Goal: Book appointment/travel/reservation

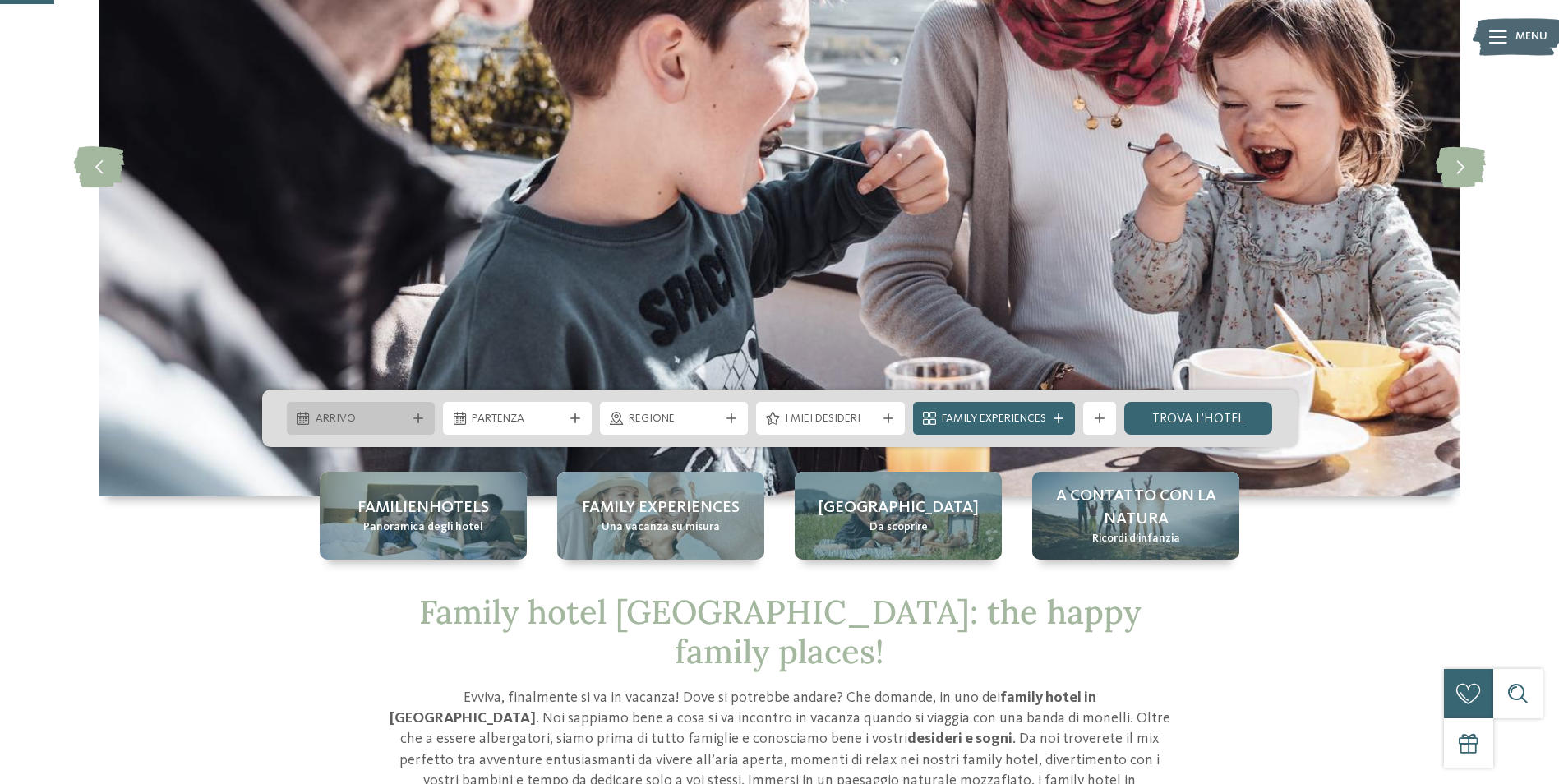
click at [392, 419] on span "Arrivo" at bounding box center [361, 419] width 91 height 16
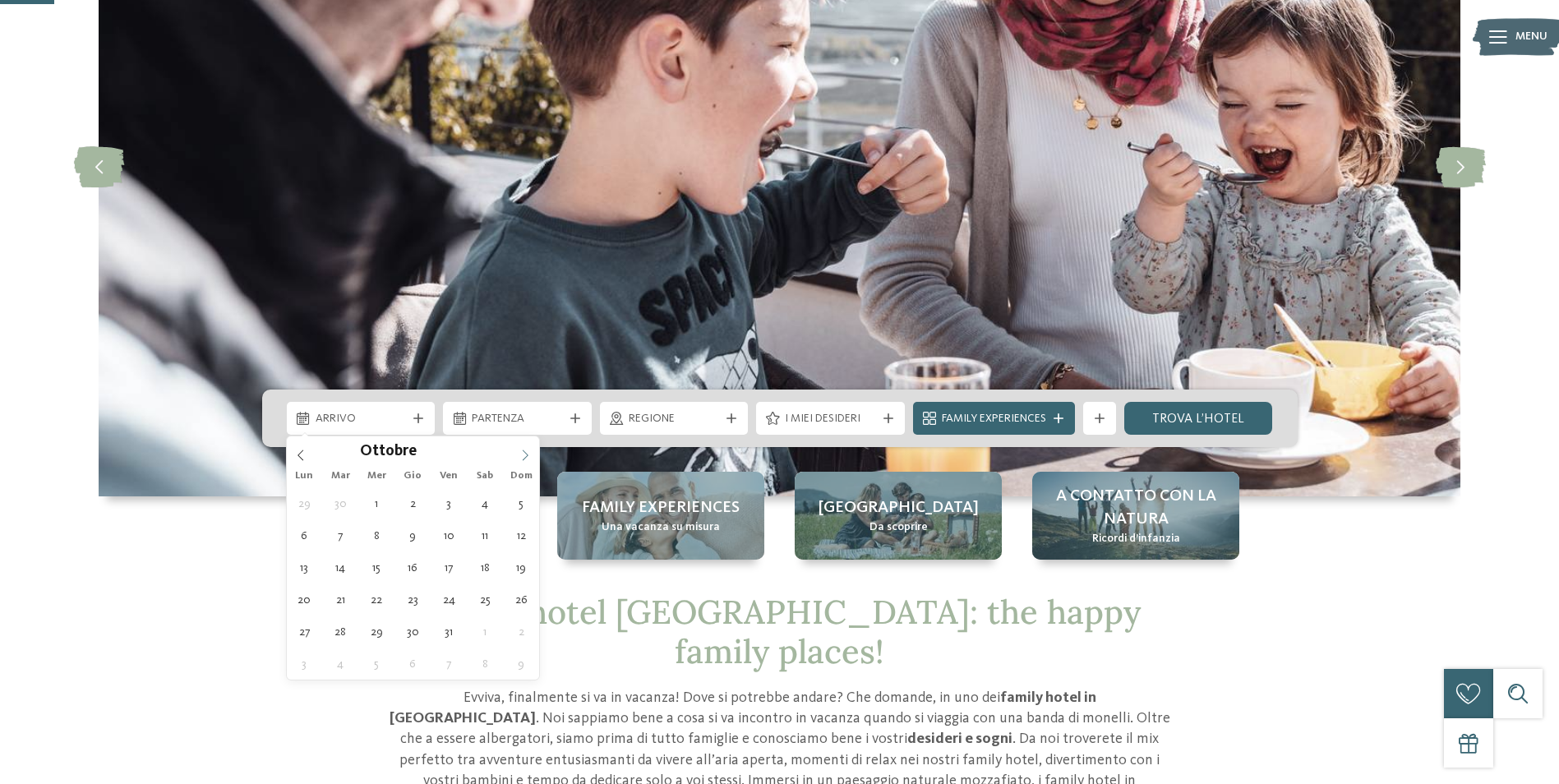
click at [524, 454] on icon at bounding box center [525, 455] width 11 height 11
type div "03.10.2025"
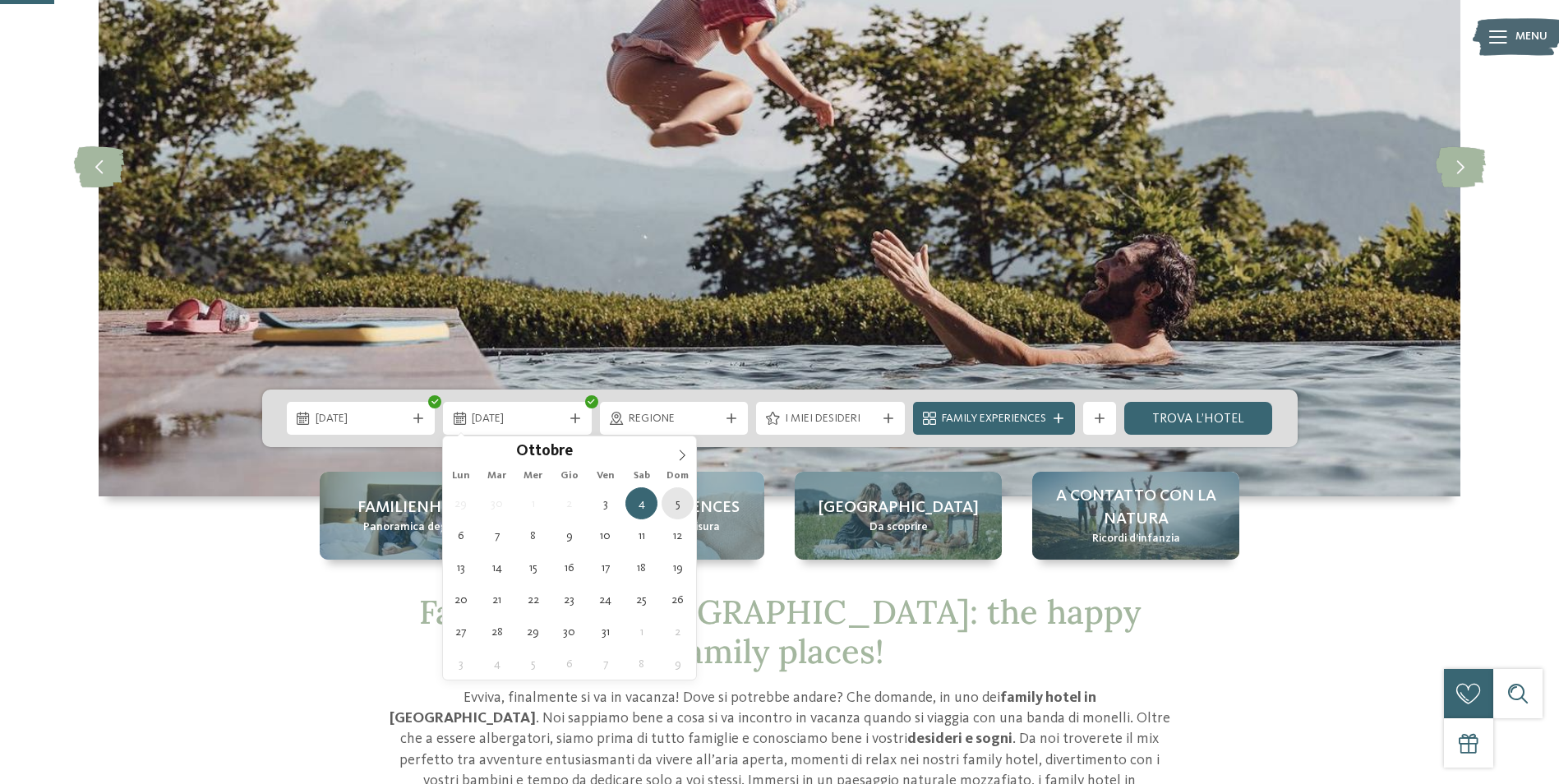
type div "05.10.2025"
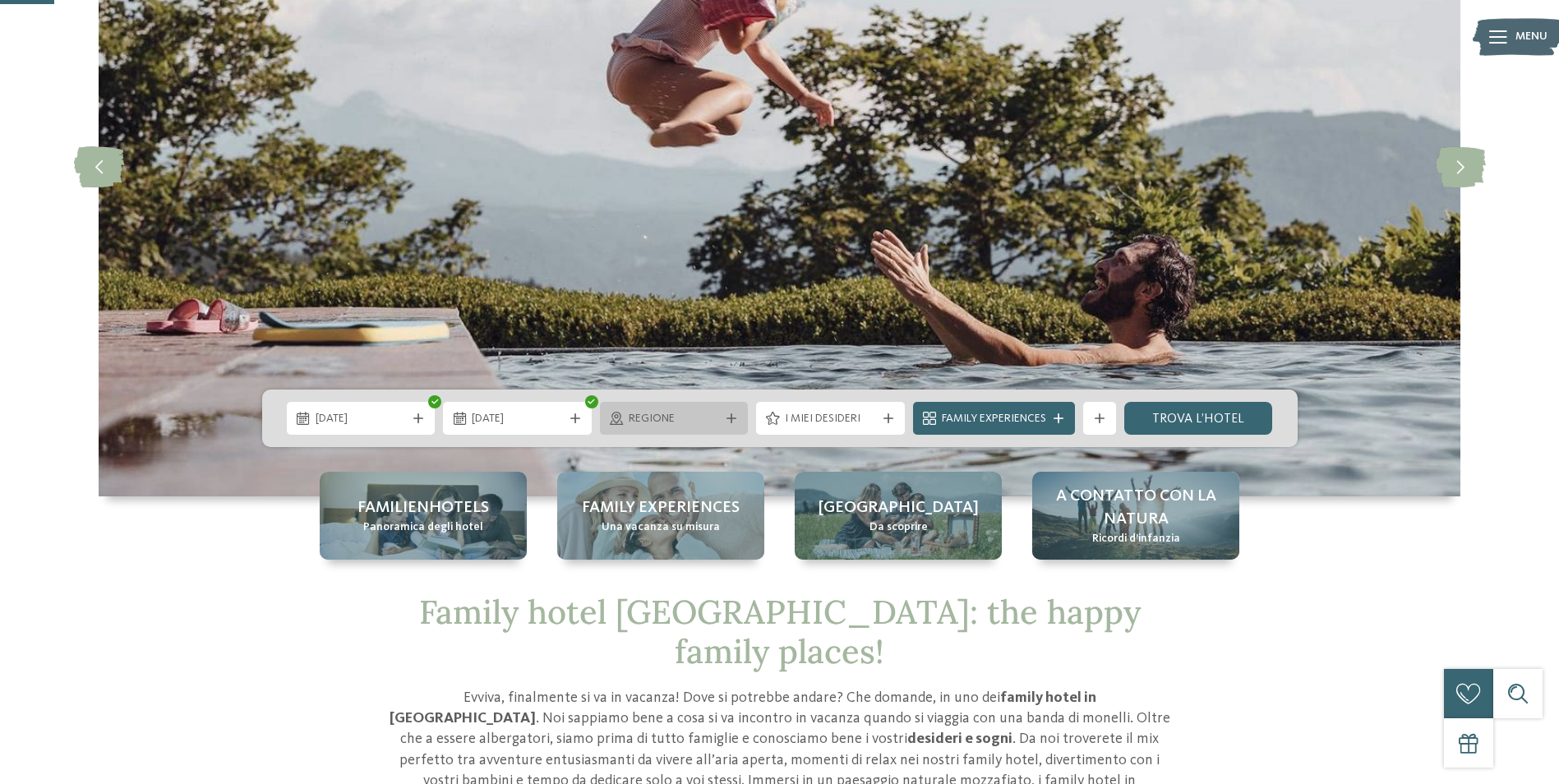
click at [705, 428] on div "Regione" at bounding box center [674, 418] width 149 height 33
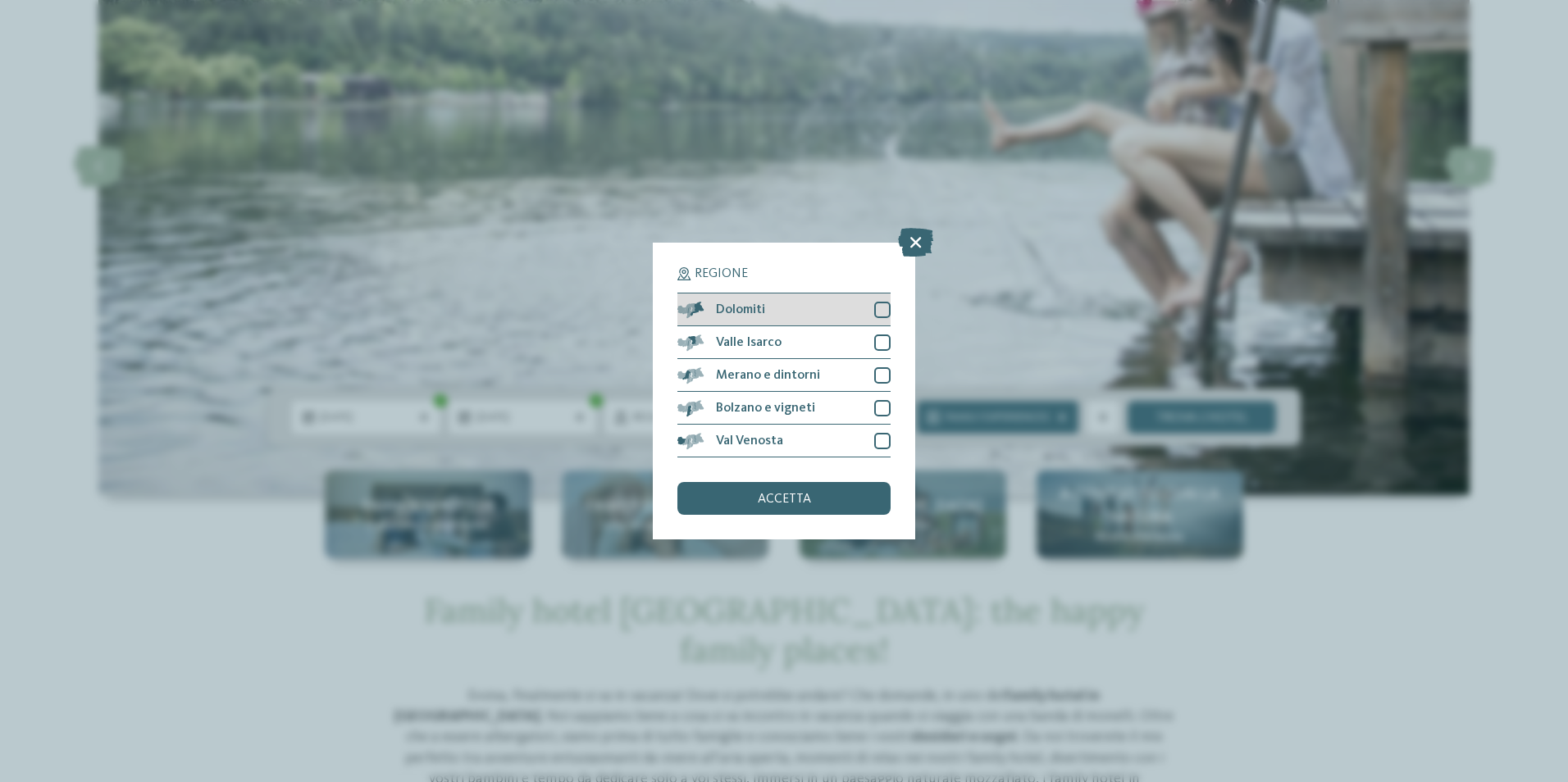
click at [884, 310] on div at bounding box center [882, 310] width 16 height 16
click at [881, 345] on div at bounding box center [882, 342] width 16 height 16
click at [879, 365] on div "Merano e dintorni" at bounding box center [784, 376] width 214 height 33
click at [875, 400] on div at bounding box center [882, 407] width 16 height 16
click at [878, 438] on div at bounding box center [882, 441] width 16 height 16
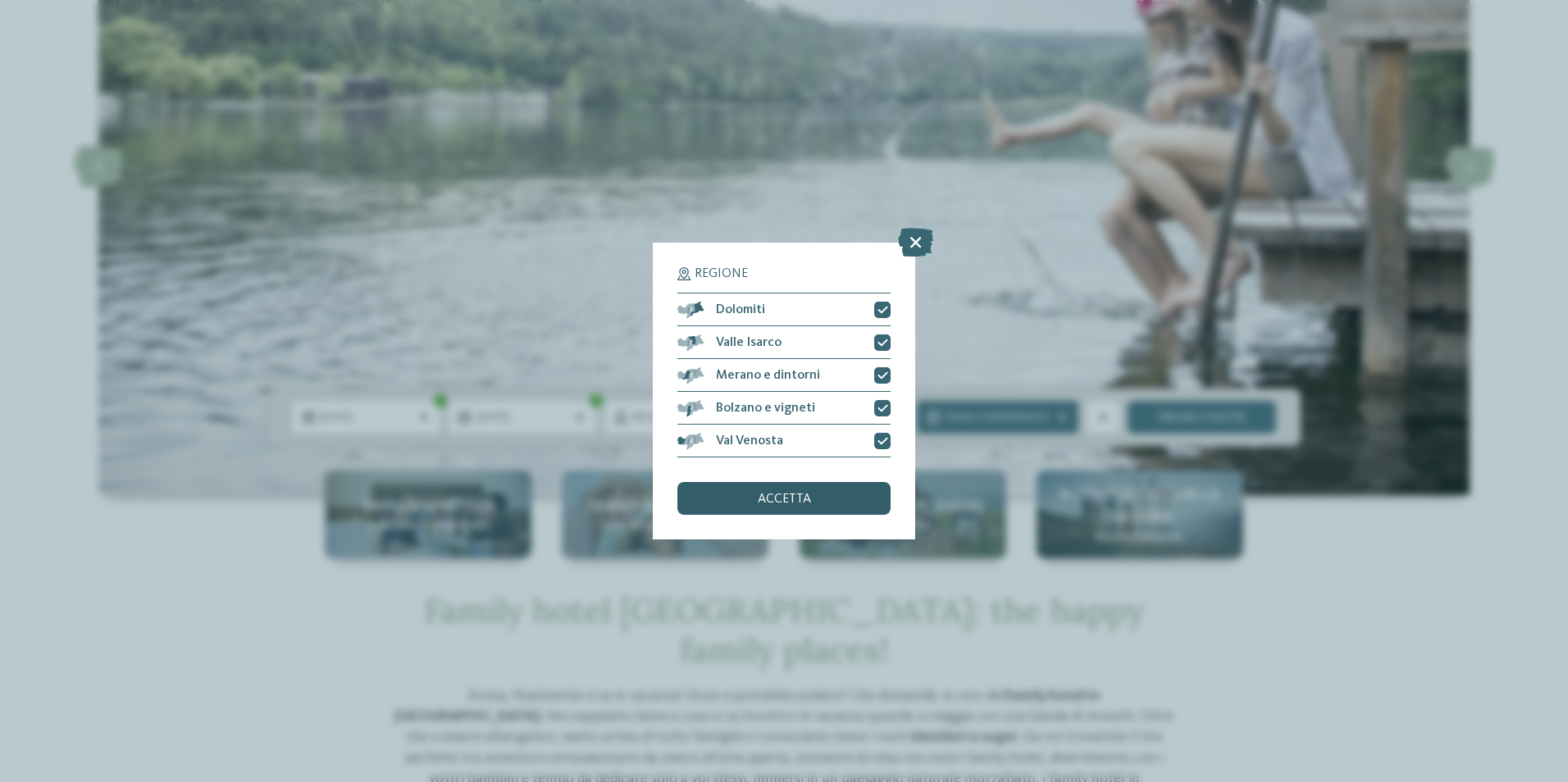
click at [793, 502] on span "accetta" at bounding box center [784, 498] width 53 height 13
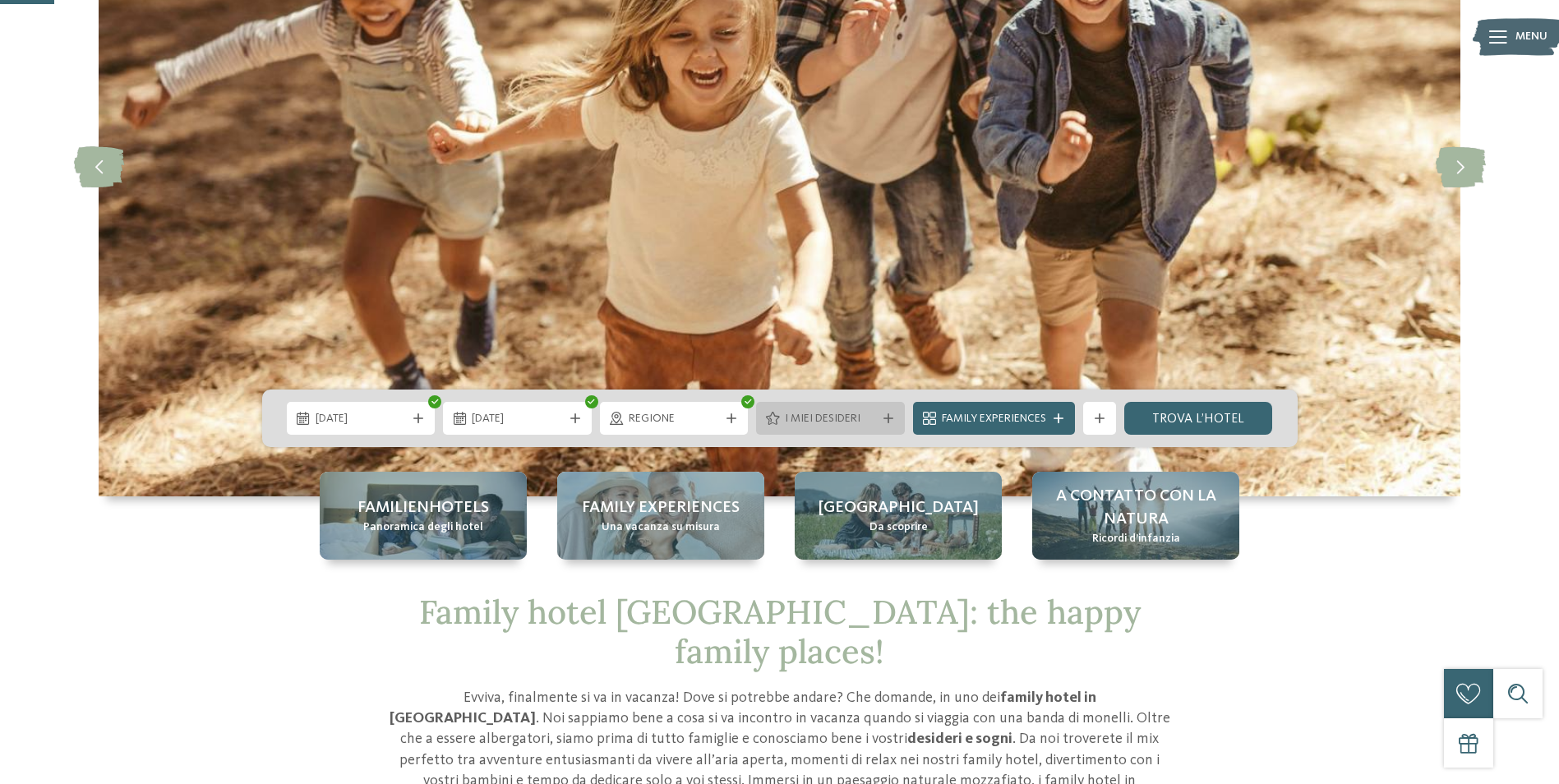
click at [888, 418] on icon at bounding box center [888, 418] width 9 height 9
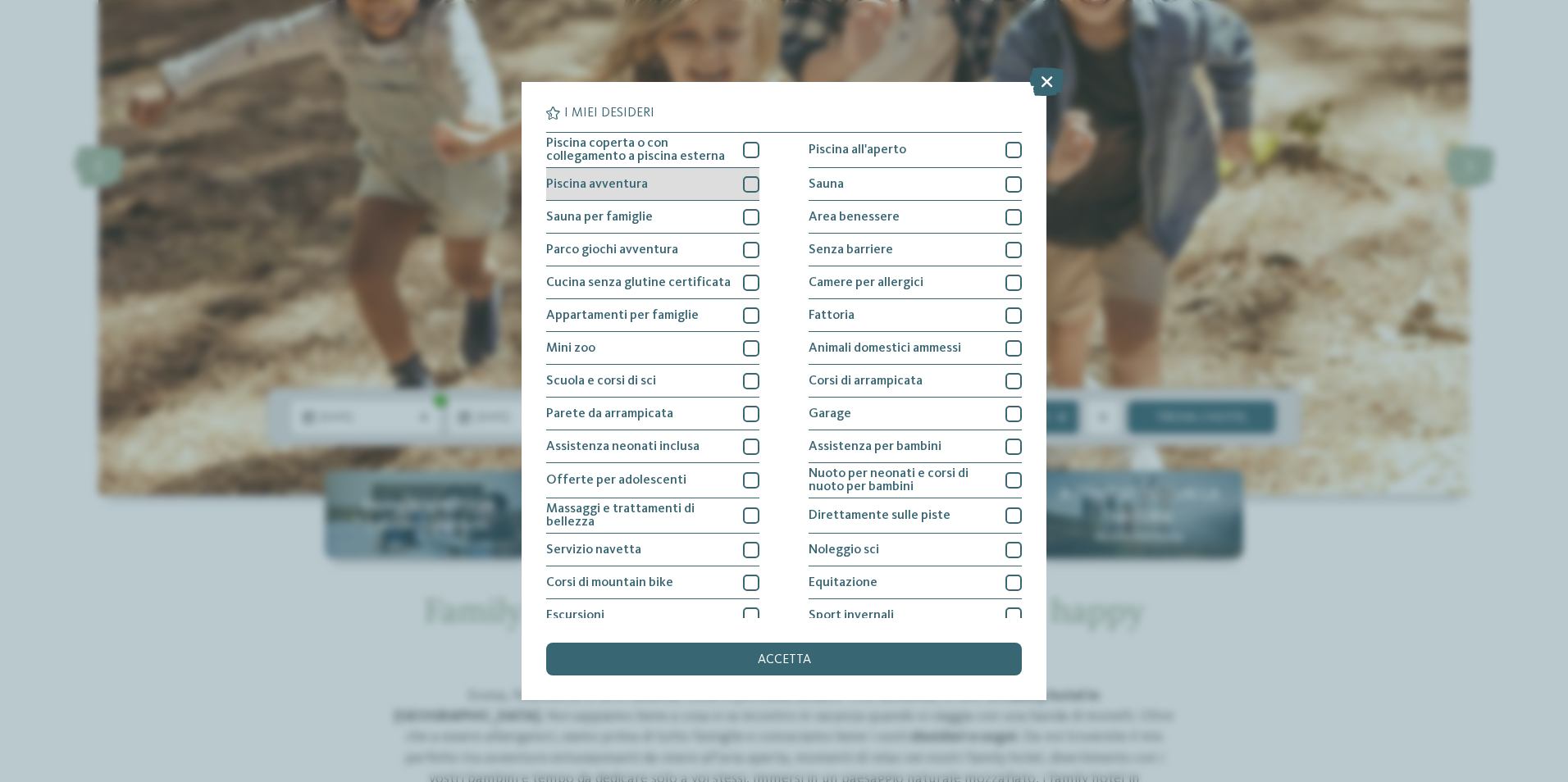
click at [745, 182] on div at bounding box center [751, 184] width 16 height 16
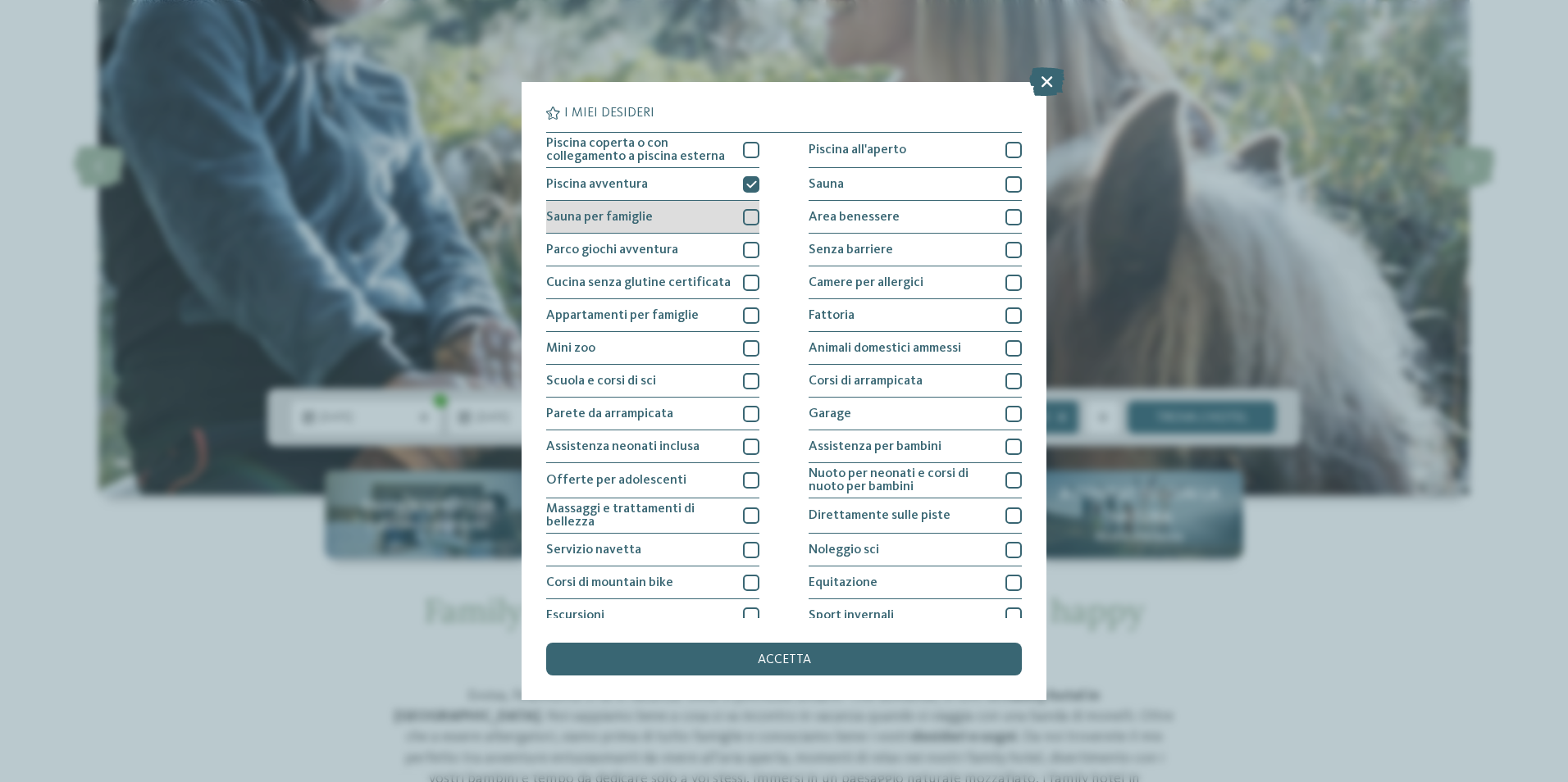
click at [750, 217] on div at bounding box center [751, 217] width 16 height 16
click at [750, 217] on icon at bounding box center [751, 217] width 10 height 9
click at [751, 252] on div at bounding box center [751, 250] width 16 height 16
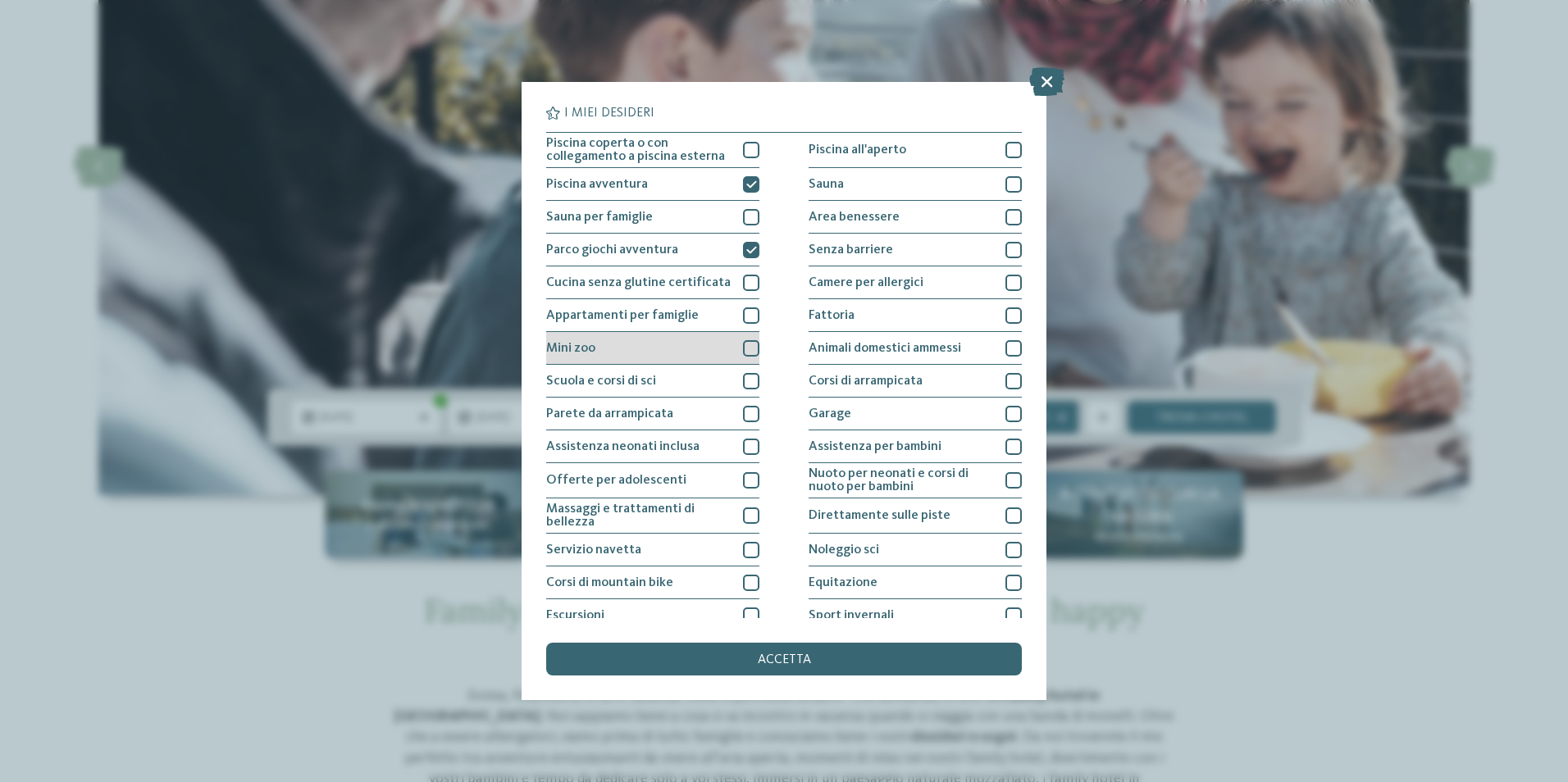
click at [750, 348] on div at bounding box center [751, 348] width 16 height 16
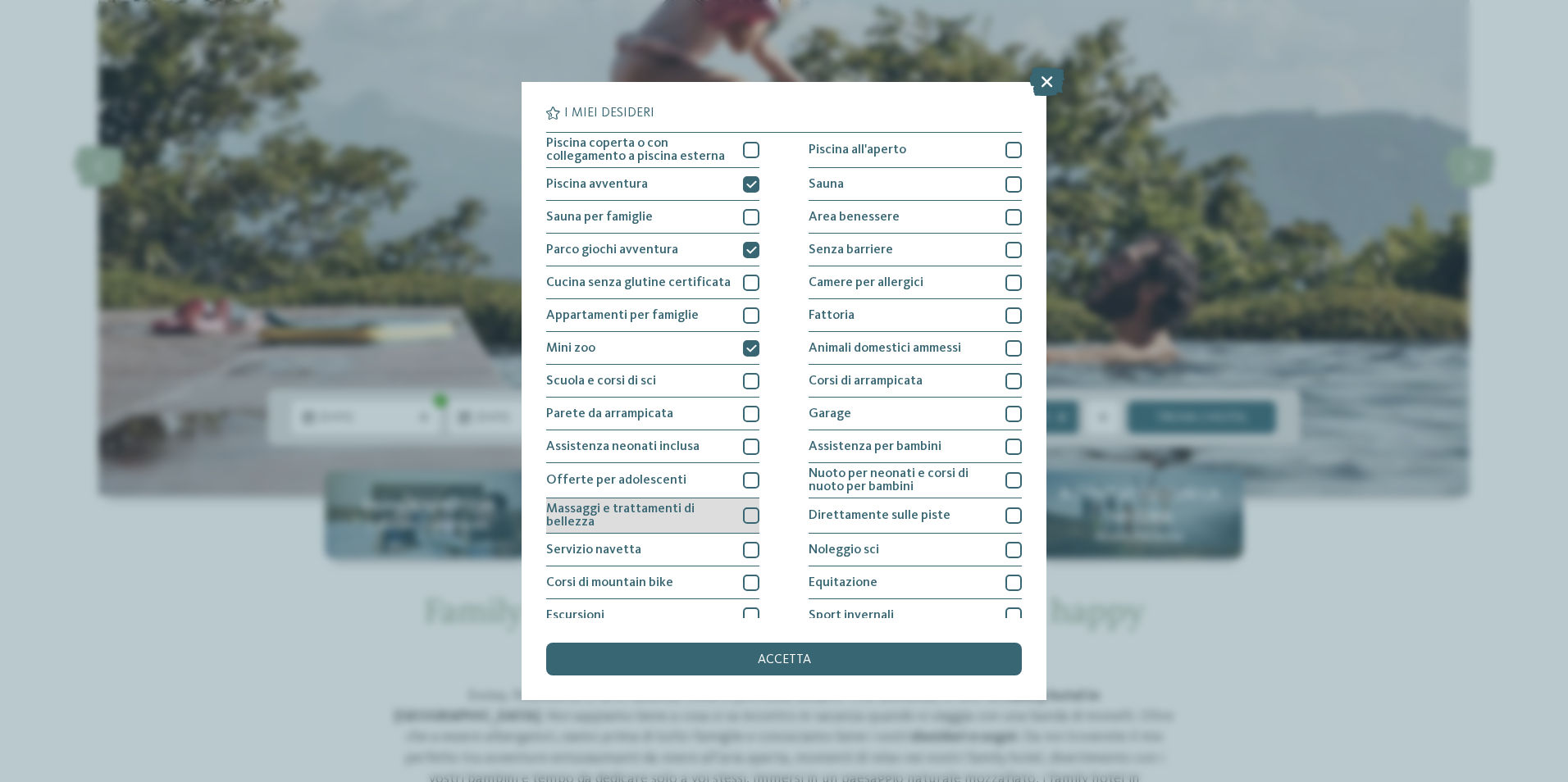
click at [745, 515] on div at bounding box center [751, 515] width 16 height 16
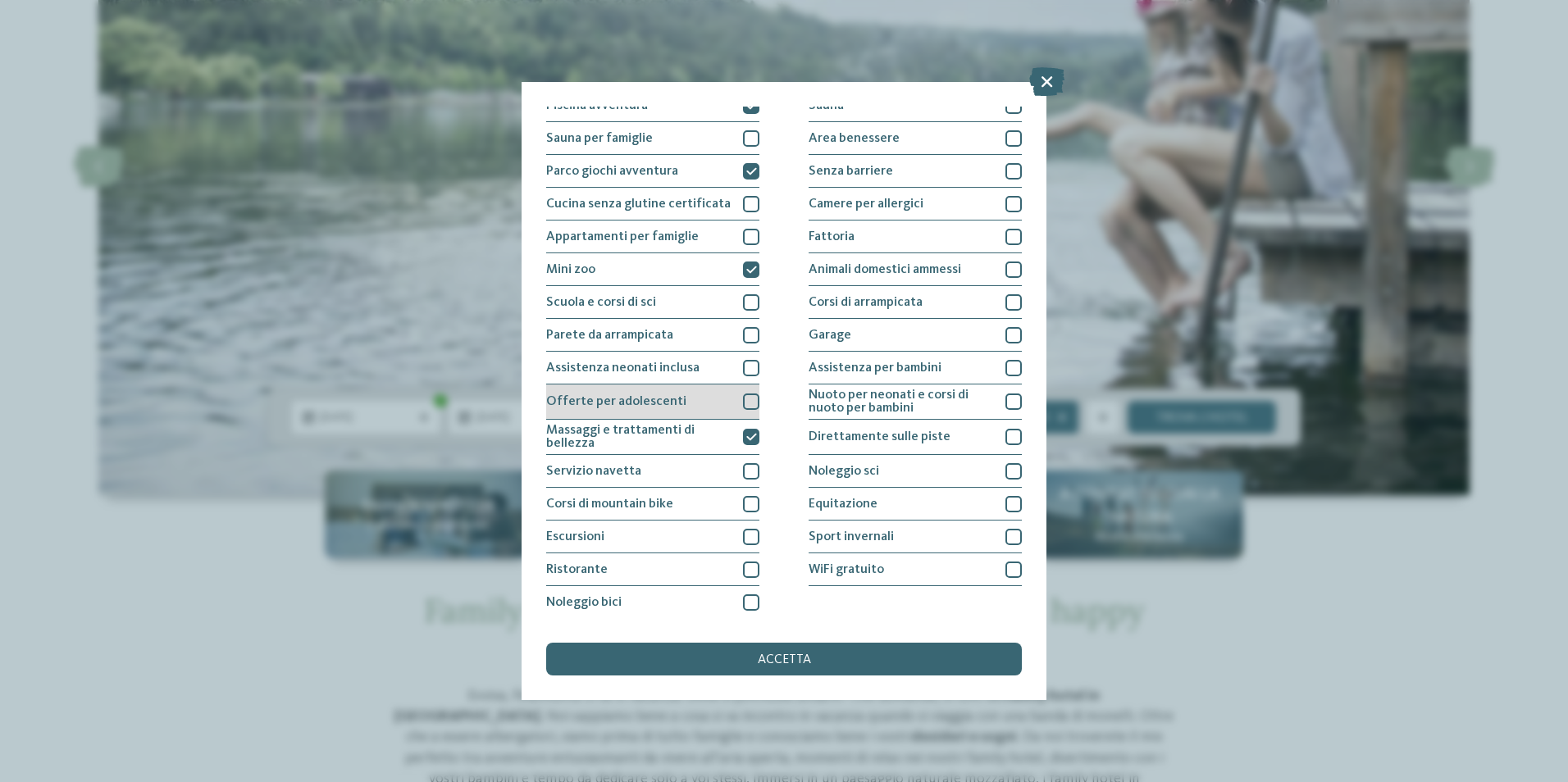
scroll to position [80, 0]
click at [743, 562] on div at bounding box center [751, 568] width 16 height 16
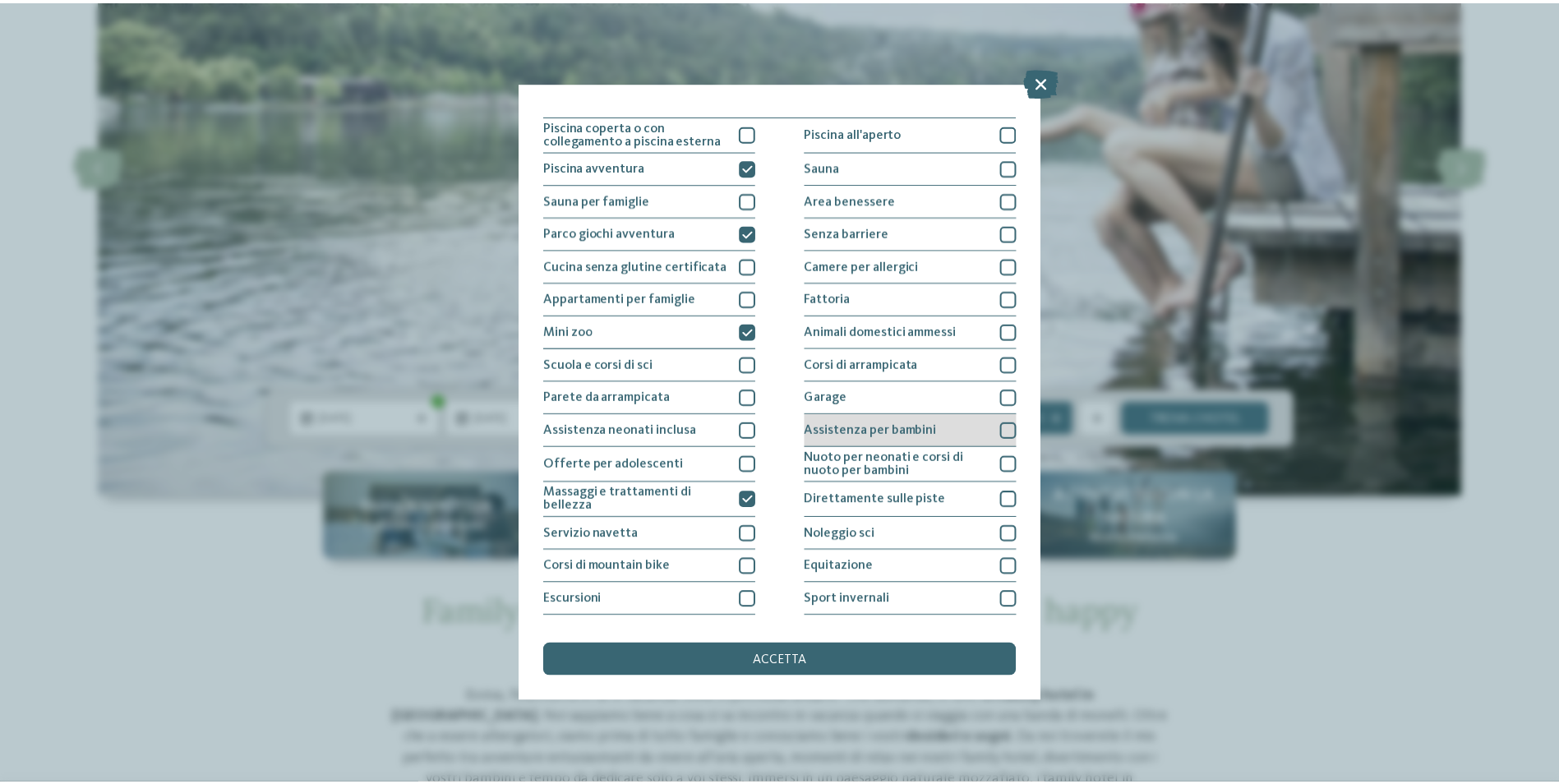
scroll to position [0, 0]
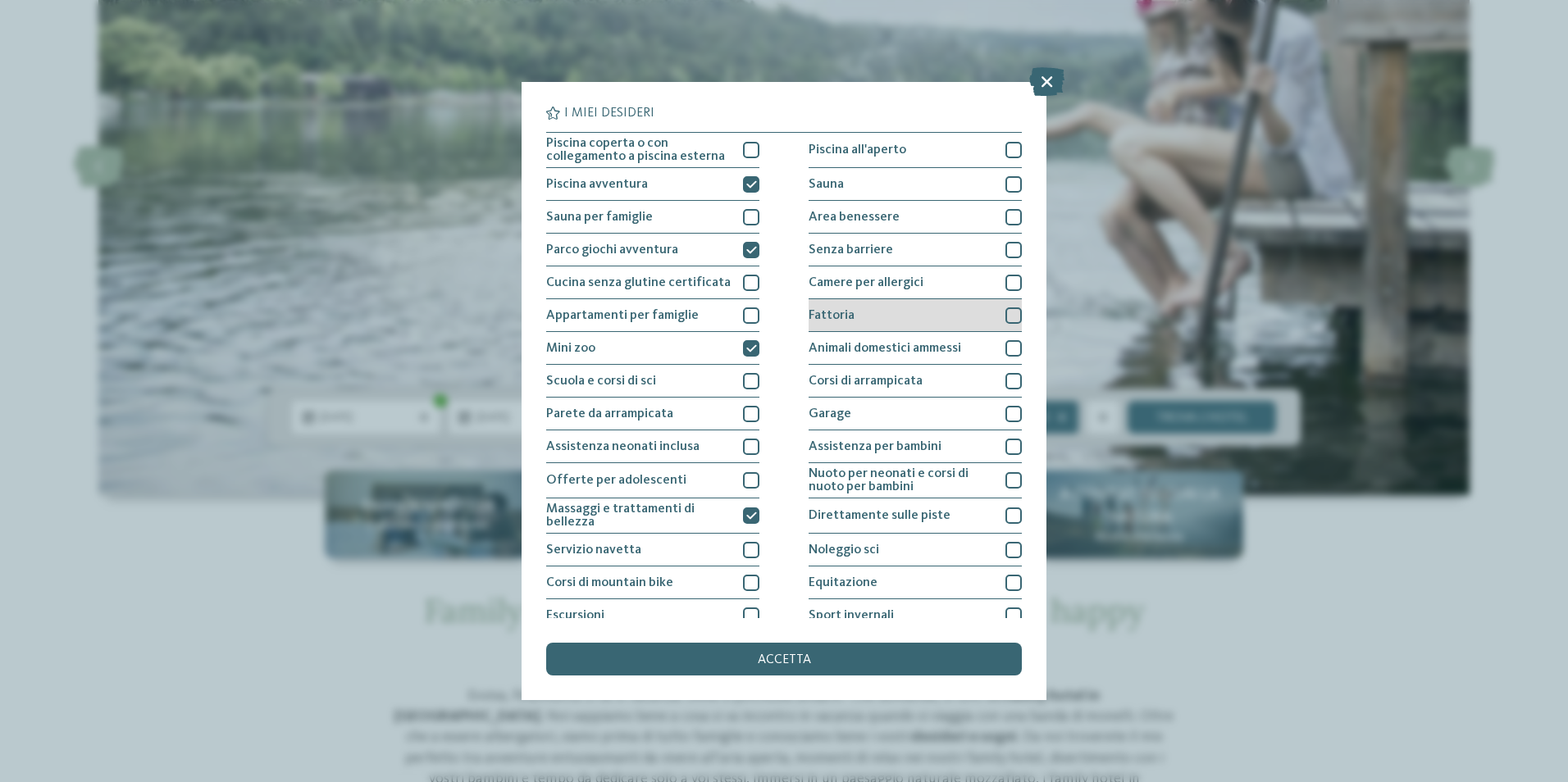
click at [1007, 310] on div at bounding box center [1013, 315] width 16 height 16
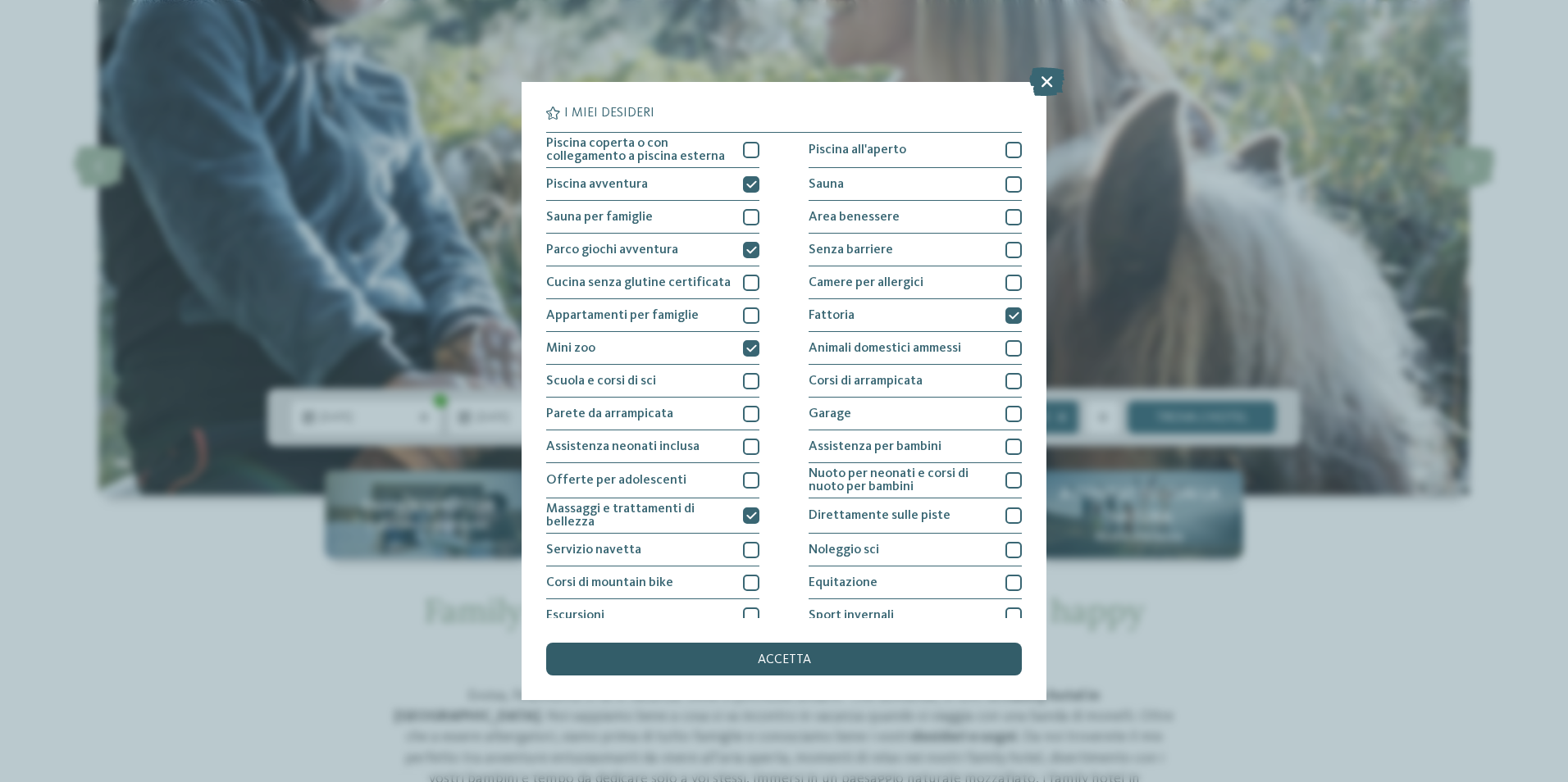
click at [789, 660] on span "accetta" at bounding box center [784, 659] width 53 height 13
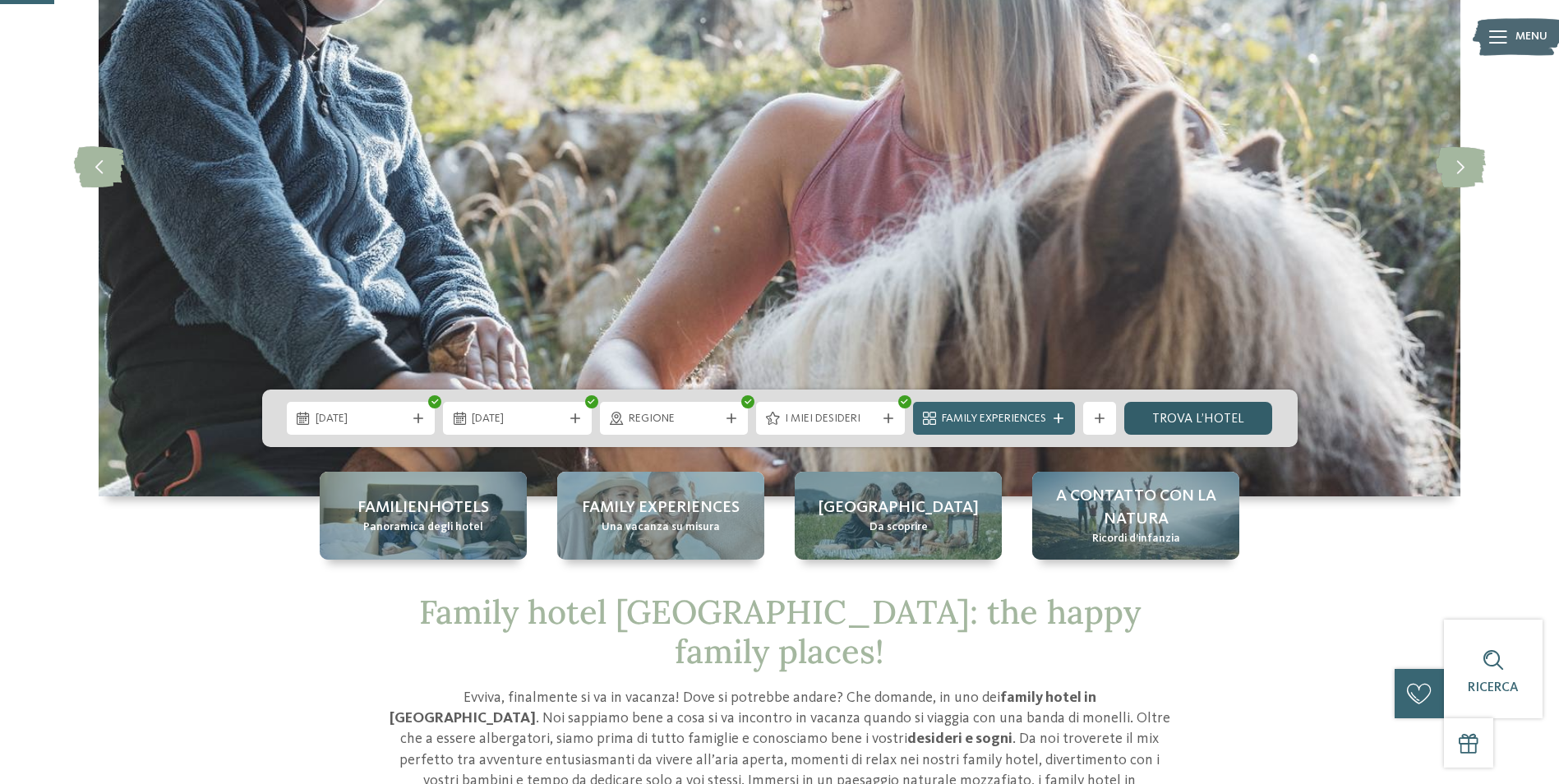
click at [1193, 410] on link "trova l’hotel" at bounding box center [1199, 418] width 149 height 33
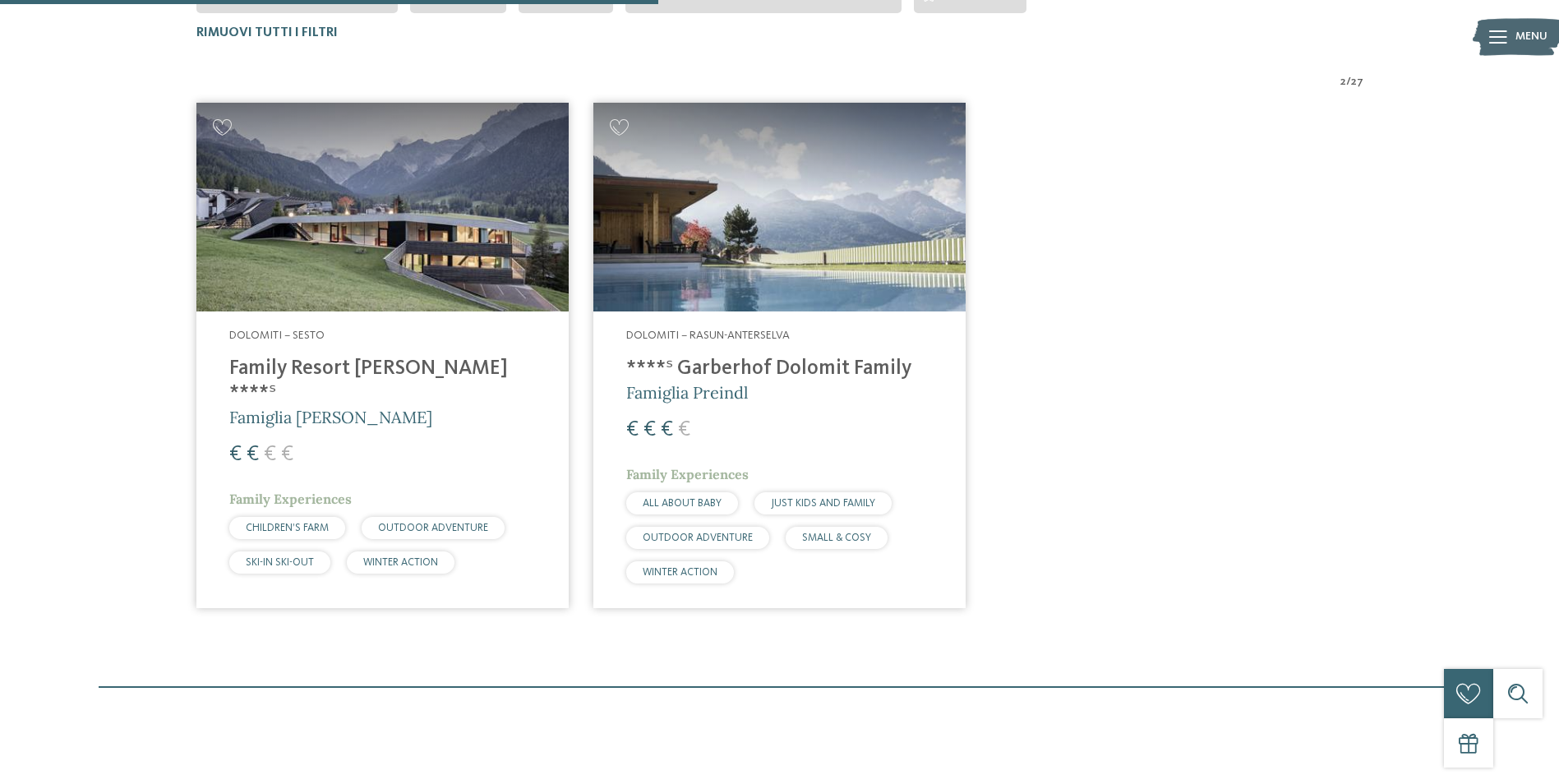
click at [318, 209] on img at bounding box center [382, 207] width 372 height 210
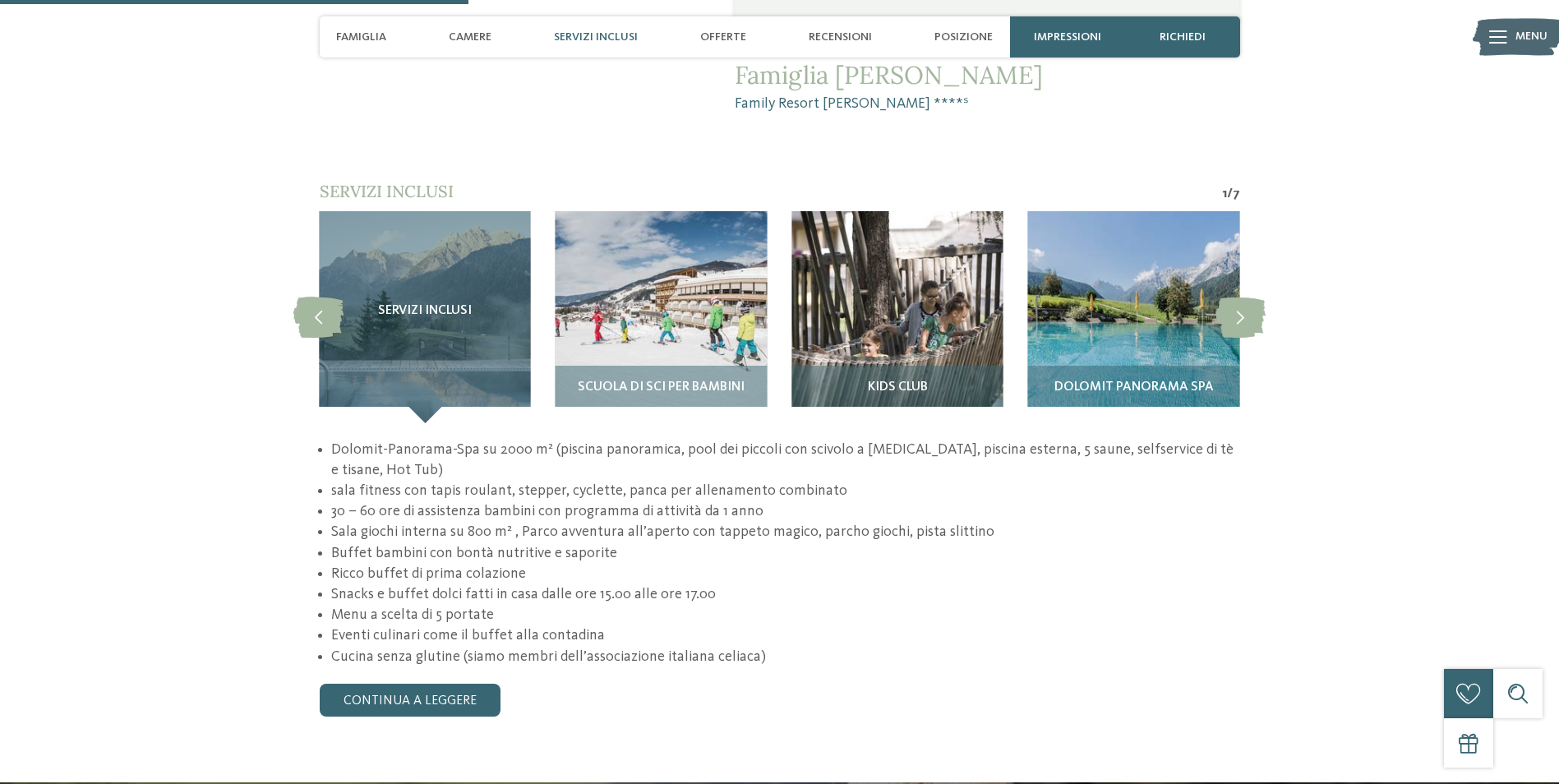
scroll to position [1561, 0]
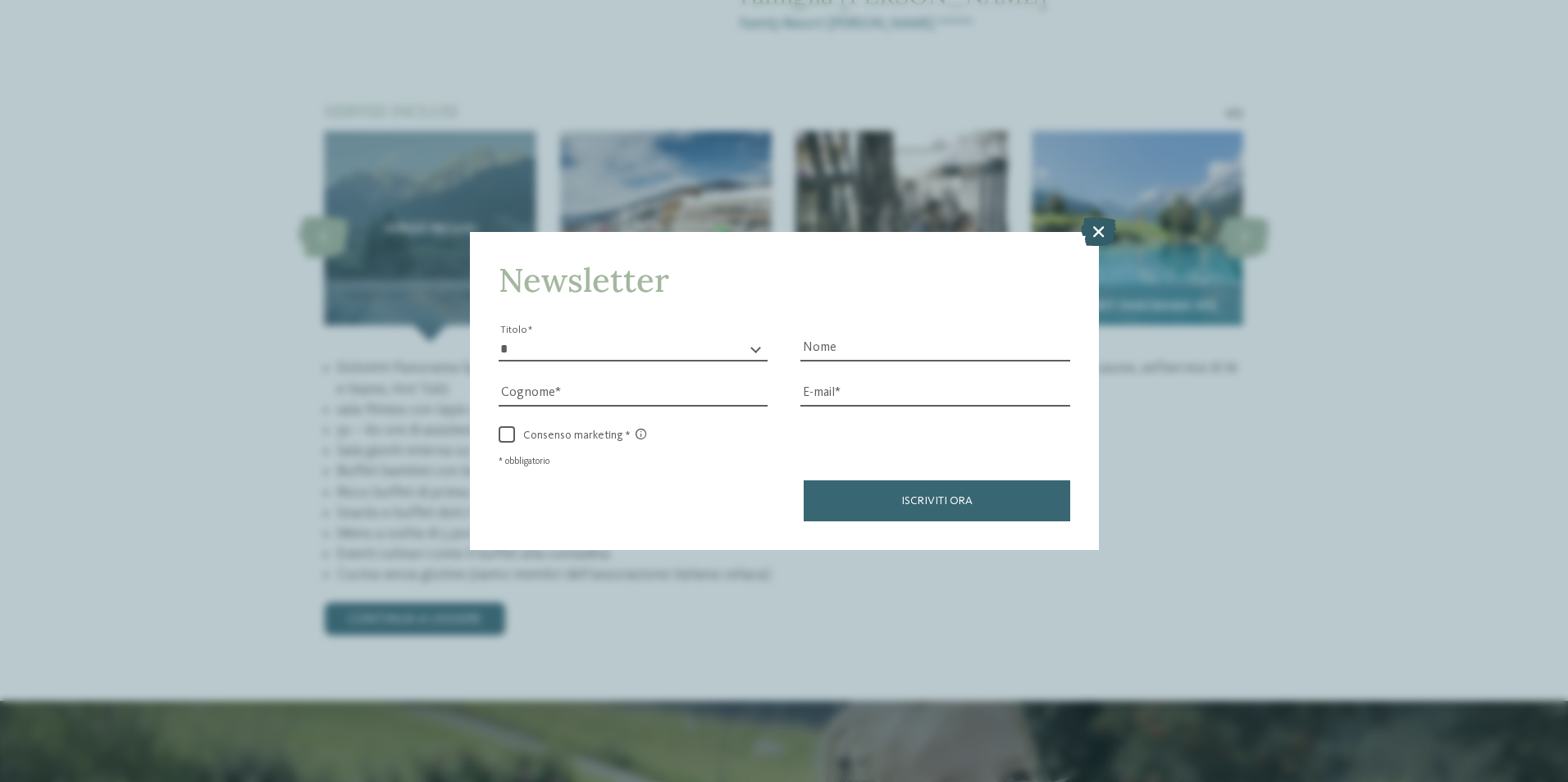
click at [1097, 235] on icon at bounding box center [1098, 230] width 35 height 28
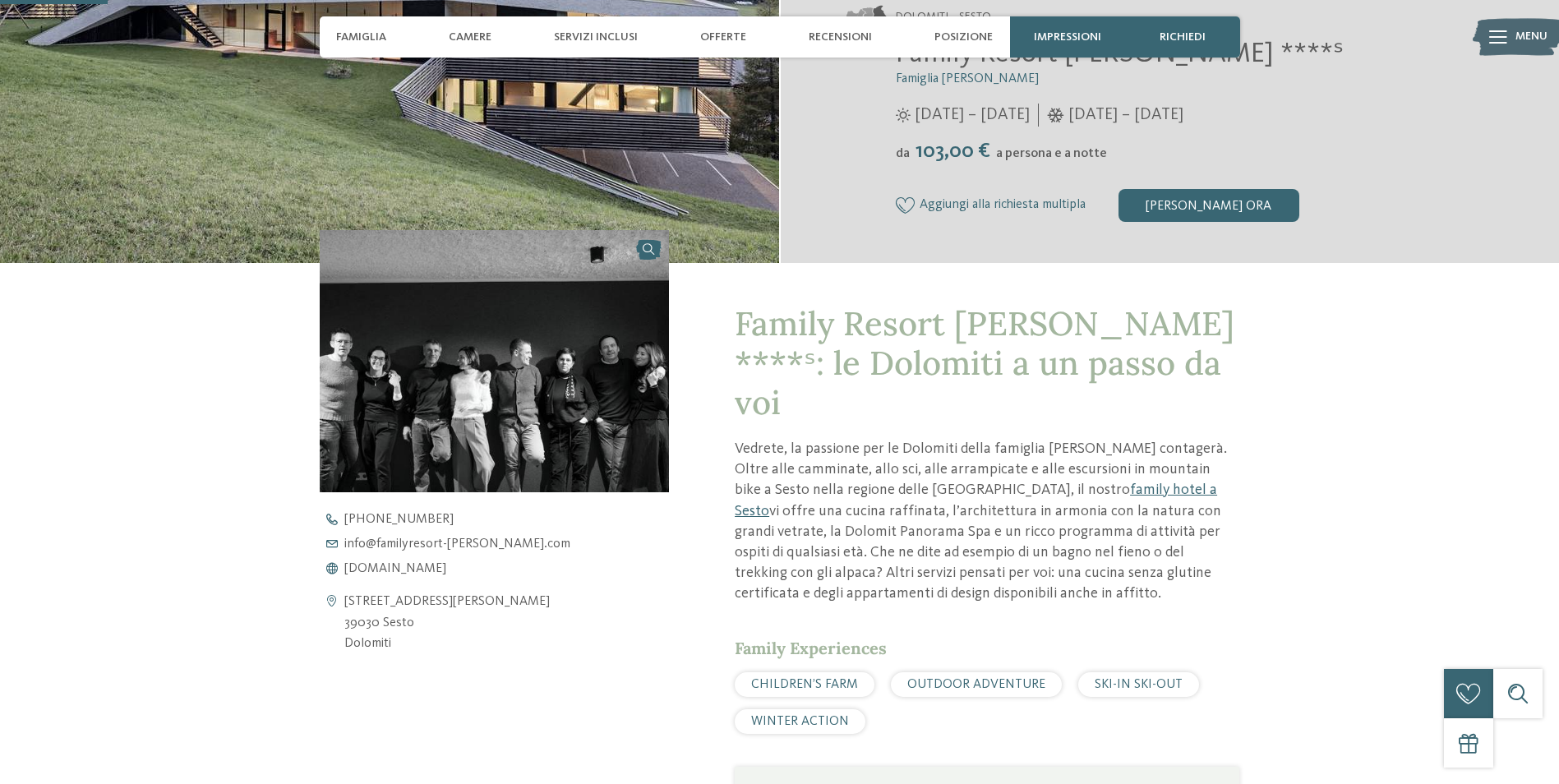
scroll to position [0, 0]
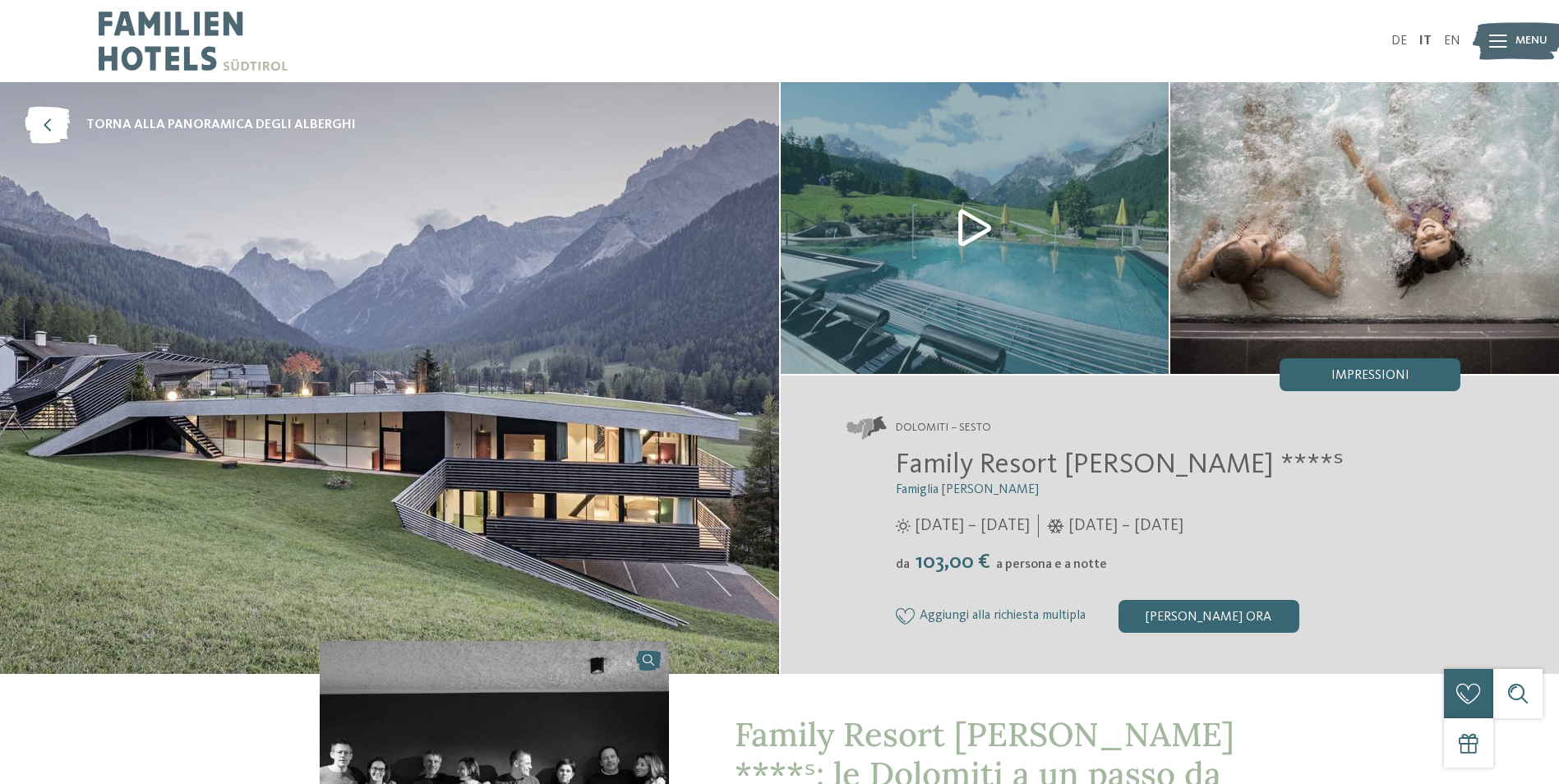
click at [431, 290] on img at bounding box center [390, 378] width 779 height 591
click at [1010, 297] on img at bounding box center [975, 228] width 389 height 291
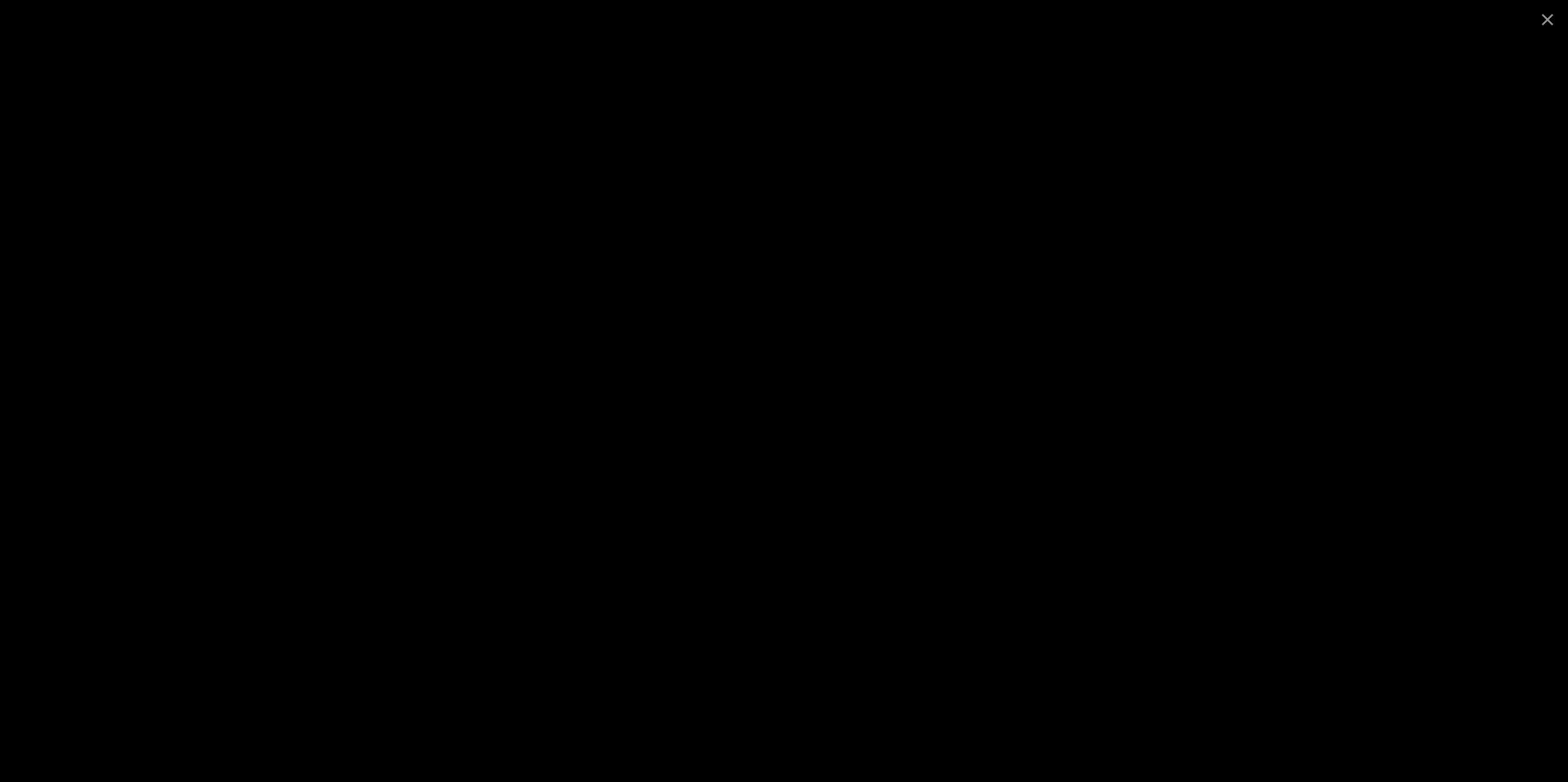
click at [152, 232] on div at bounding box center [784, 391] width 1568 height 782
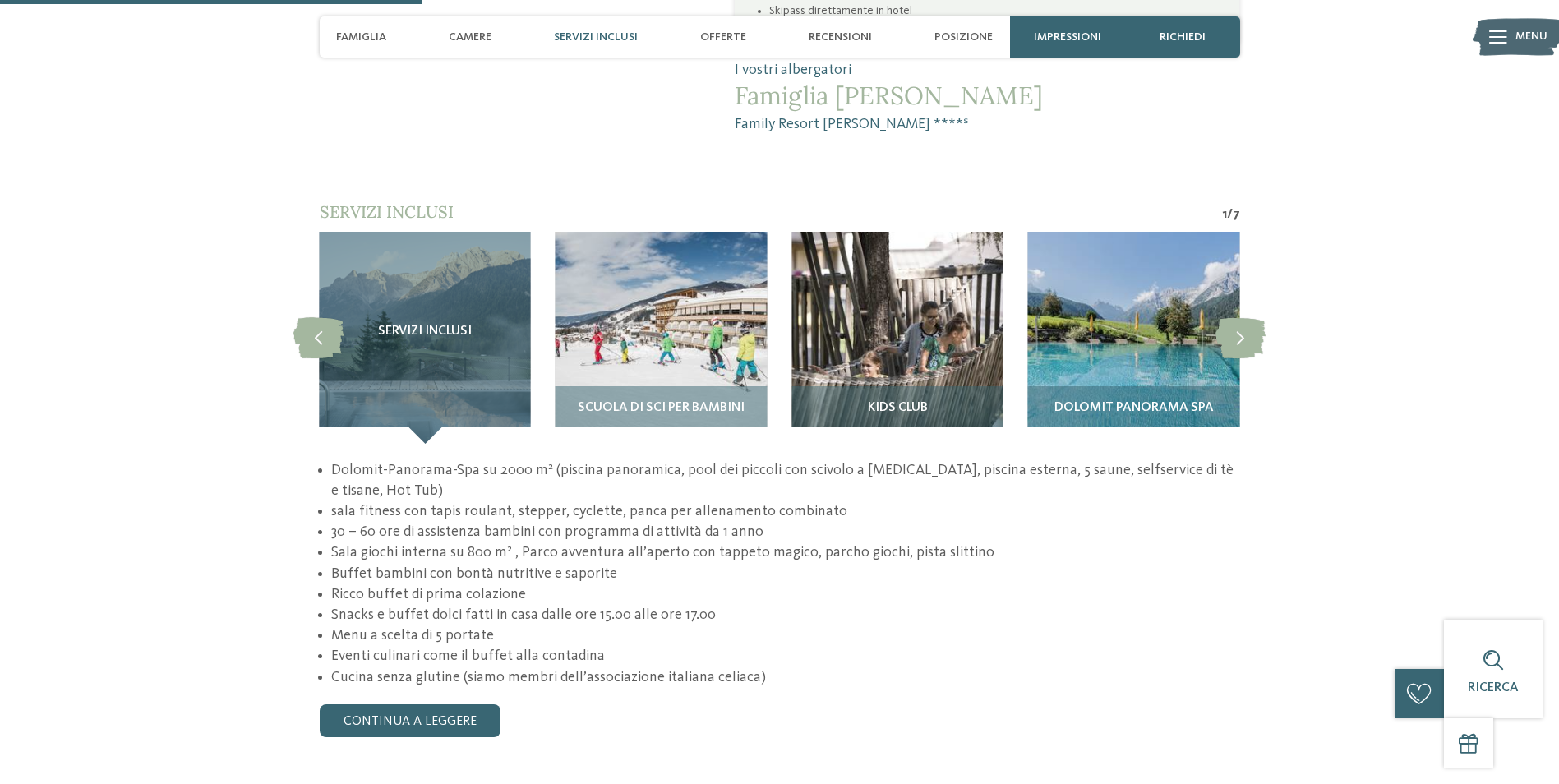
scroll to position [1479, 0]
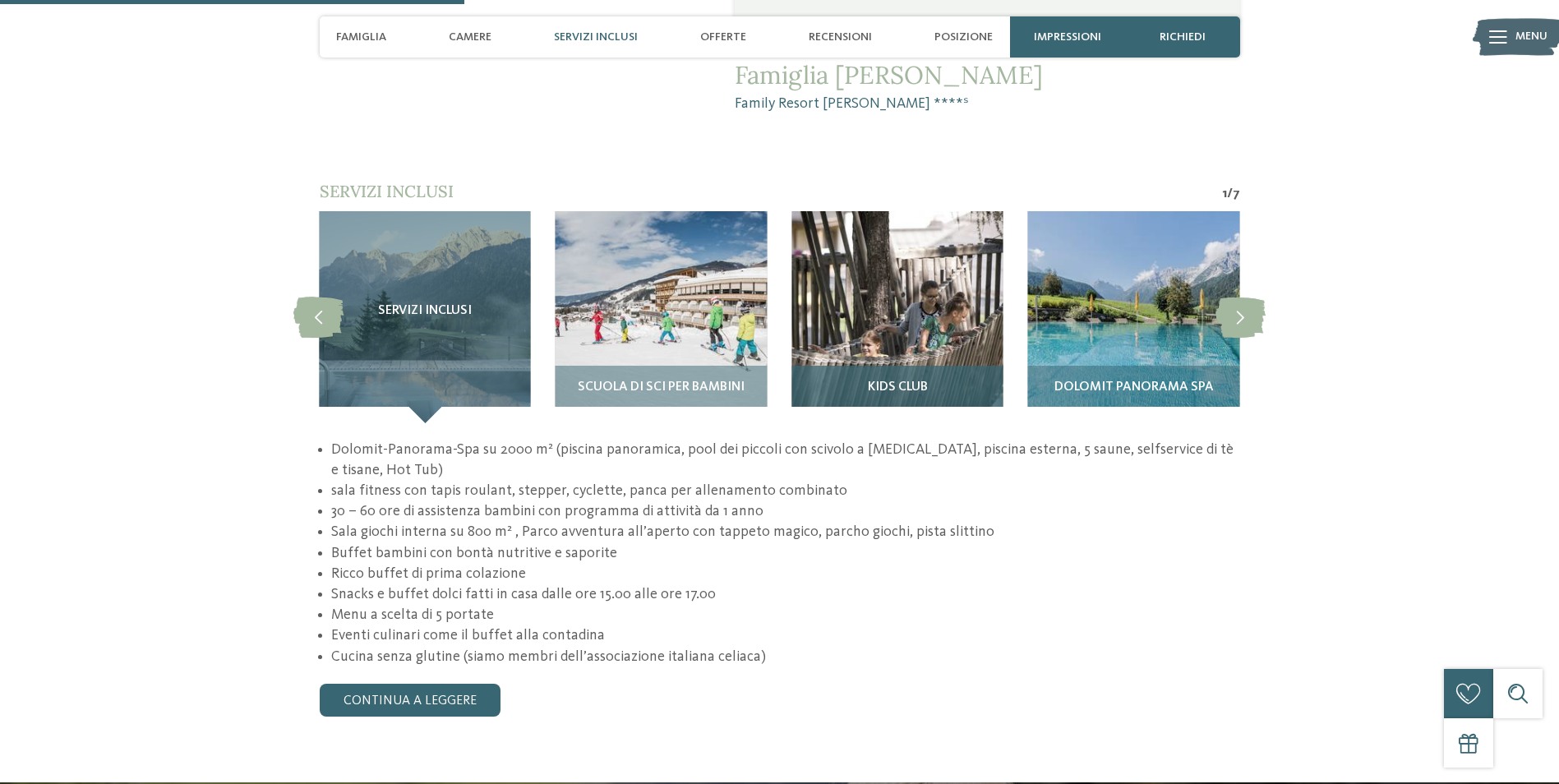
click at [902, 258] on img at bounding box center [897, 317] width 212 height 211
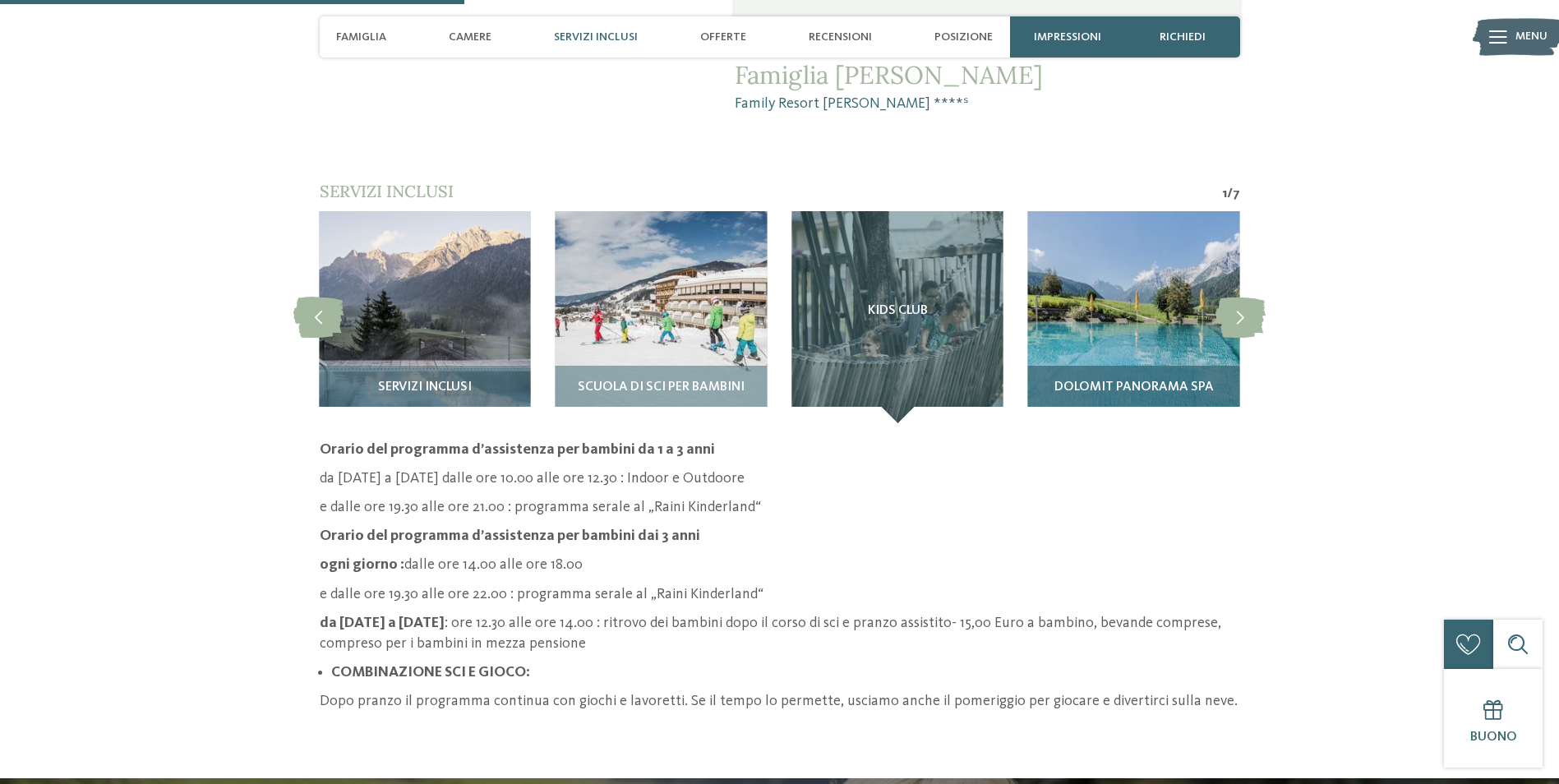
click at [1102, 211] on img at bounding box center [1134, 317] width 212 height 211
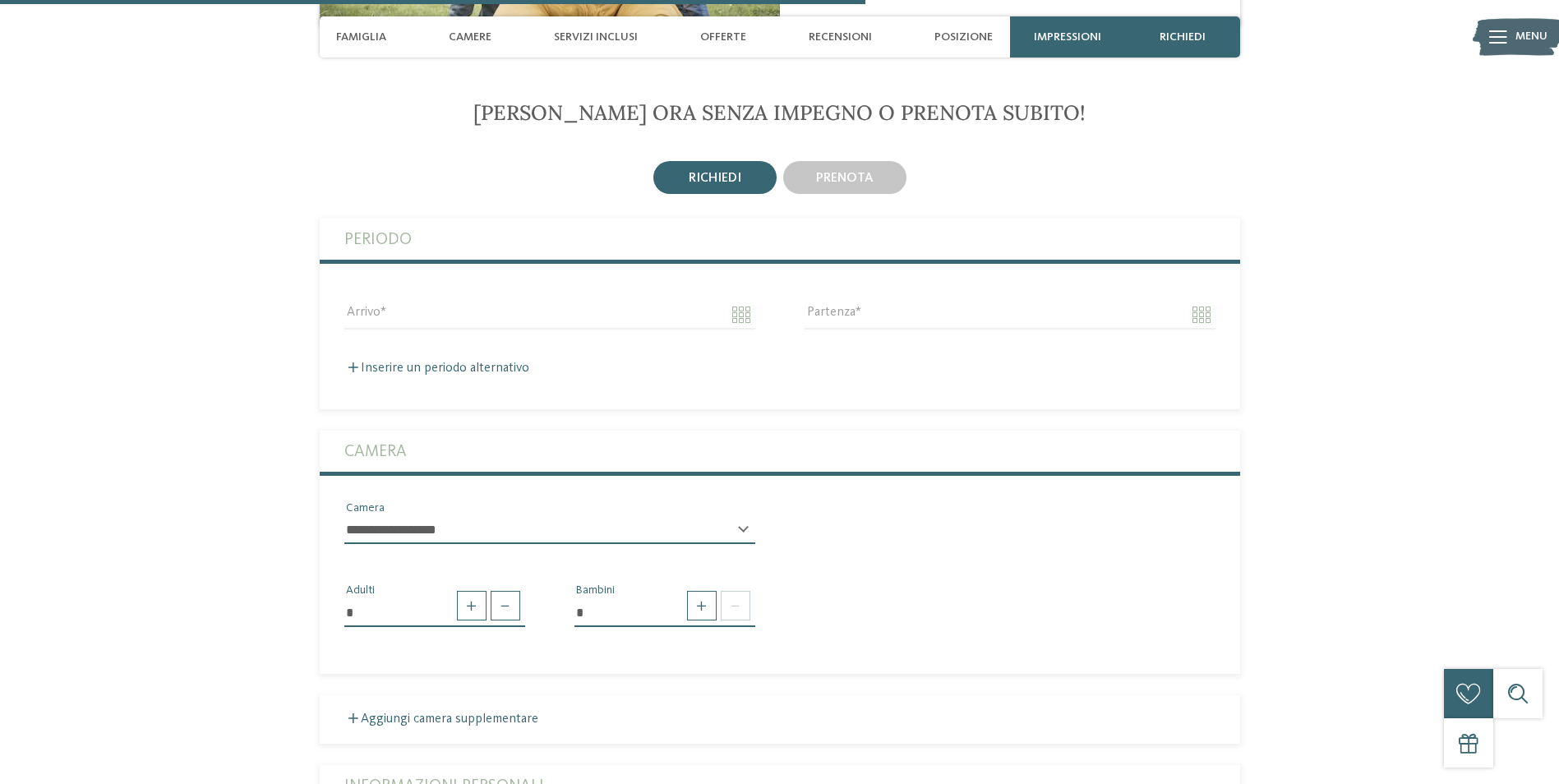
scroll to position [2711, 0]
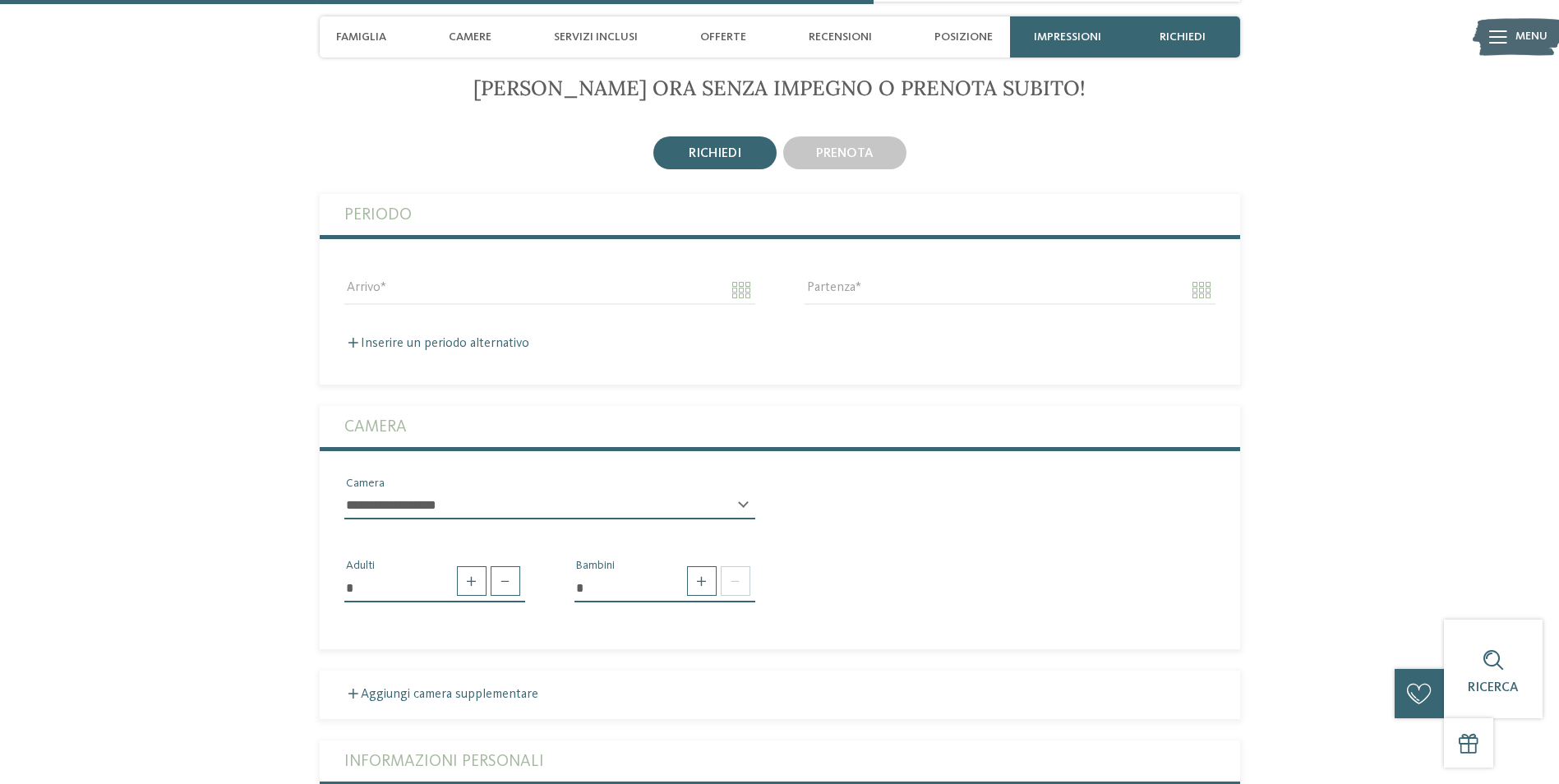
click at [742, 492] on div "**********" at bounding box center [550, 512] width 411 height 42
click at [428, 492] on select "**********" at bounding box center [550, 505] width 411 height 28
click at [641, 573] on input "*" at bounding box center [665, 587] width 181 height 28
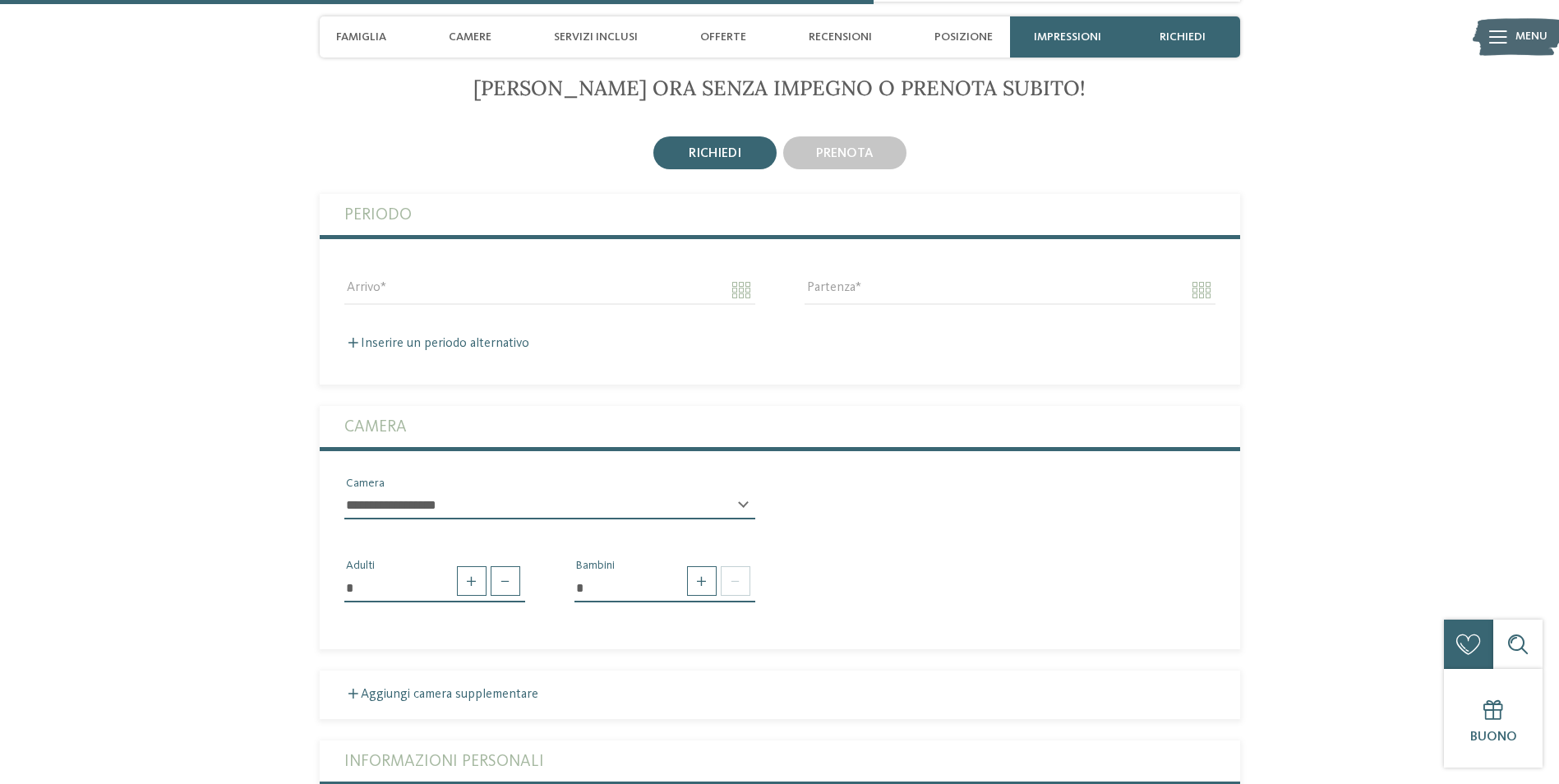
drag, startPoint x: 576, startPoint y: 527, endPoint x: 586, endPoint y: 529, distance: 10.2
click at [586, 573] on input "*" at bounding box center [665, 587] width 181 height 28
drag, startPoint x: 586, startPoint y: 529, endPoint x: 693, endPoint y: 532, distance: 107.0
click at [693, 567] on span at bounding box center [702, 581] width 29 height 29
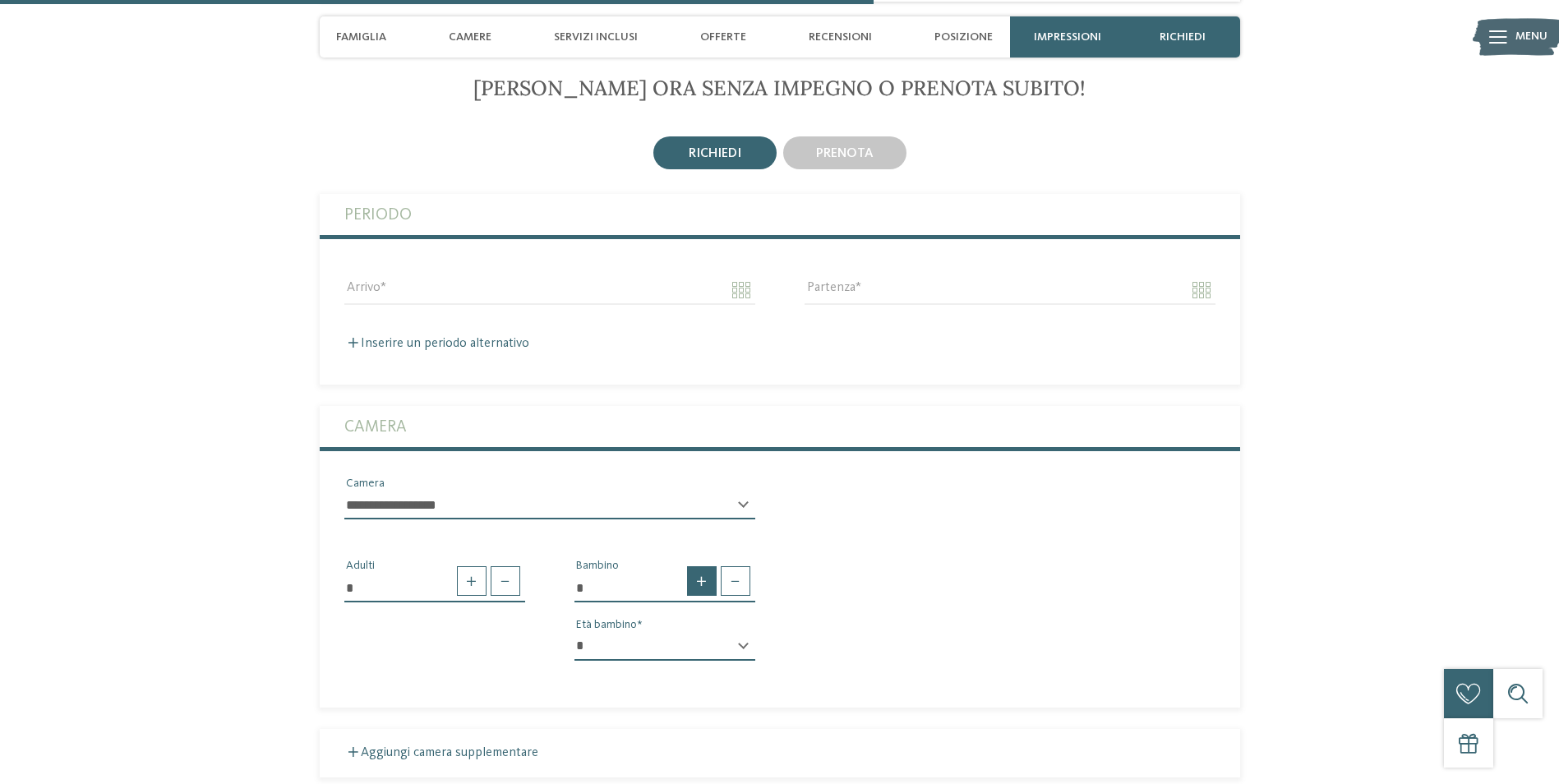
click at [695, 567] on span at bounding box center [702, 581] width 29 height 29
type input "*"
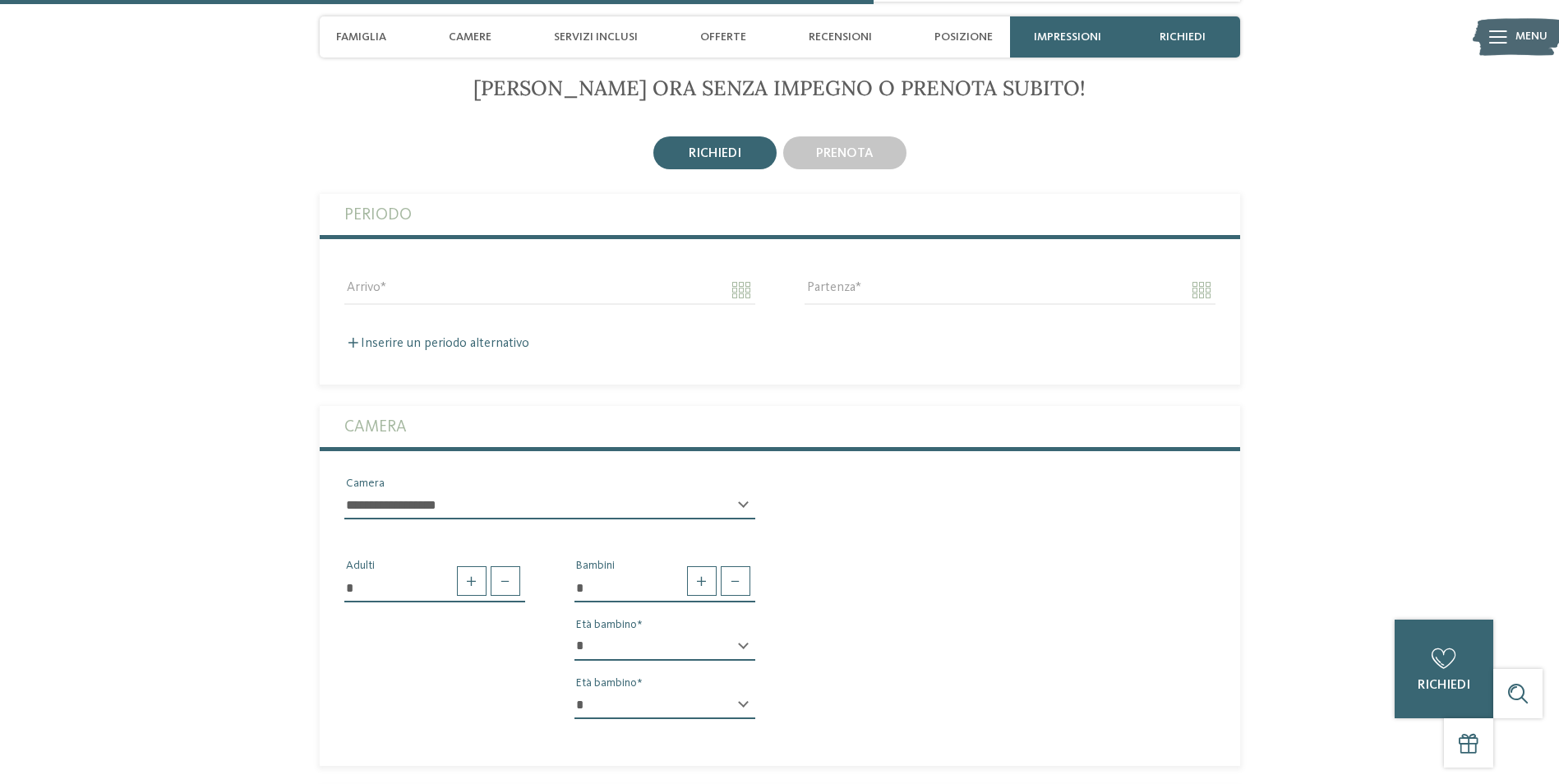
click at [747, 633] on div "* * * * * * * * * * * ** ** ** ** ** ** ** ** Età bambino" at bounding box center [665, 653] width 181 height 42
click at [742, 633] on div "* * * * * * * * * * * ** ** ** ** ** ** ** ** Età bambino" at bounding box center [665, 653] width 181 height 42
click at [586, 633] on select "* * * * * * * * * * * ** ** ** ** ** ** ** **" at bounding box center [665, 646] width 181 height 28
select select "*"
click at [574, 633] on select "* * * * * * * * * * * ** ** ** ** ** ** ** **" at bounding box center [665, 646] width 181 height 28
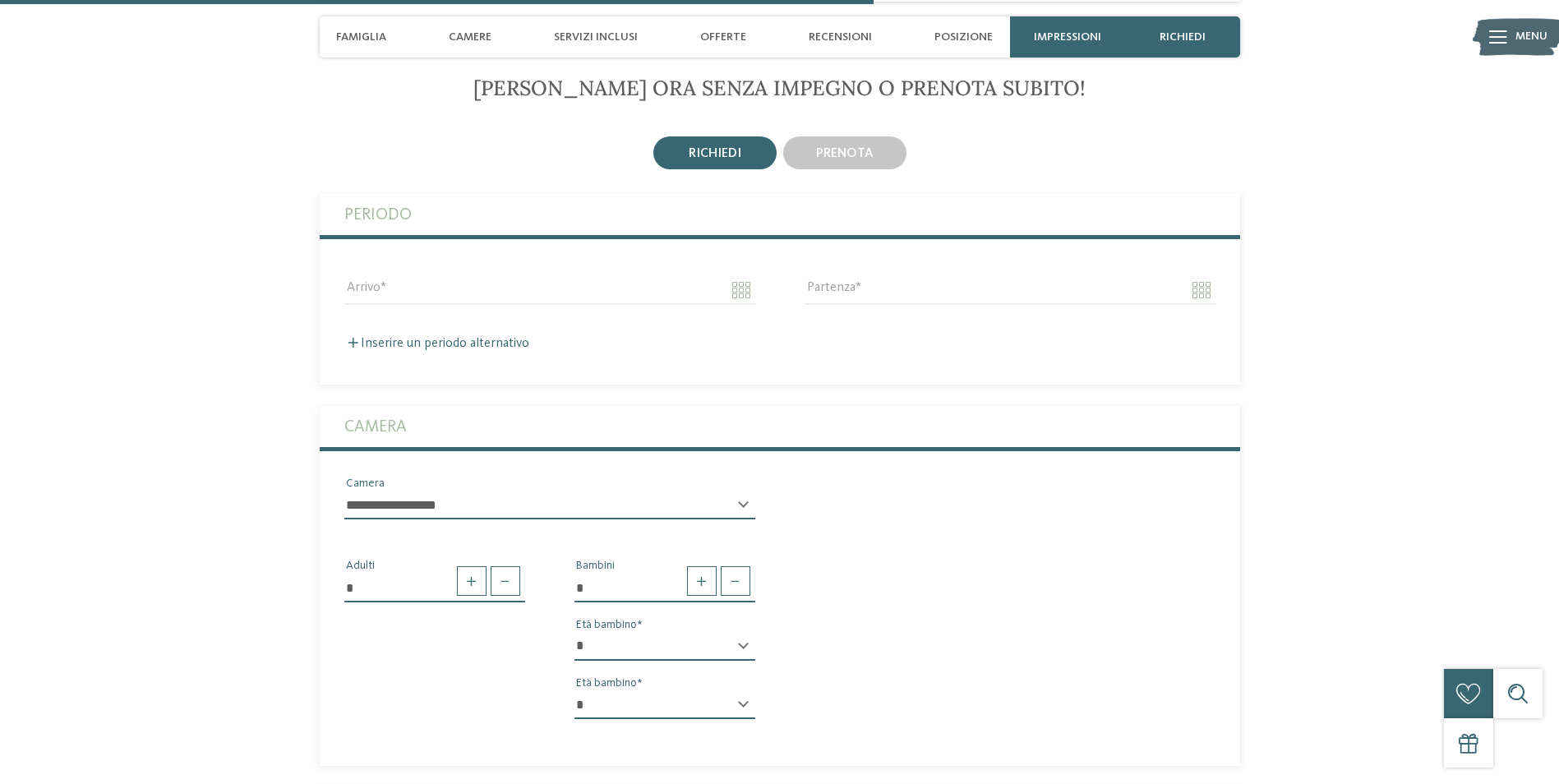
click at [588, 691] on select "* * * * * * * * * * * ** ** ** ** ** ** ** **" at bounding box center [665, 705] width 181 height 28
select select "*"
click at [574, 691] on select "* * * * * * * * * * * ** ** ** ** ** ** ** **" at bounding box center [665, 705] width 181 height 28
click at [398, 276] on input "Arrivo" at bounding box center [550, 290] width 411 height 28
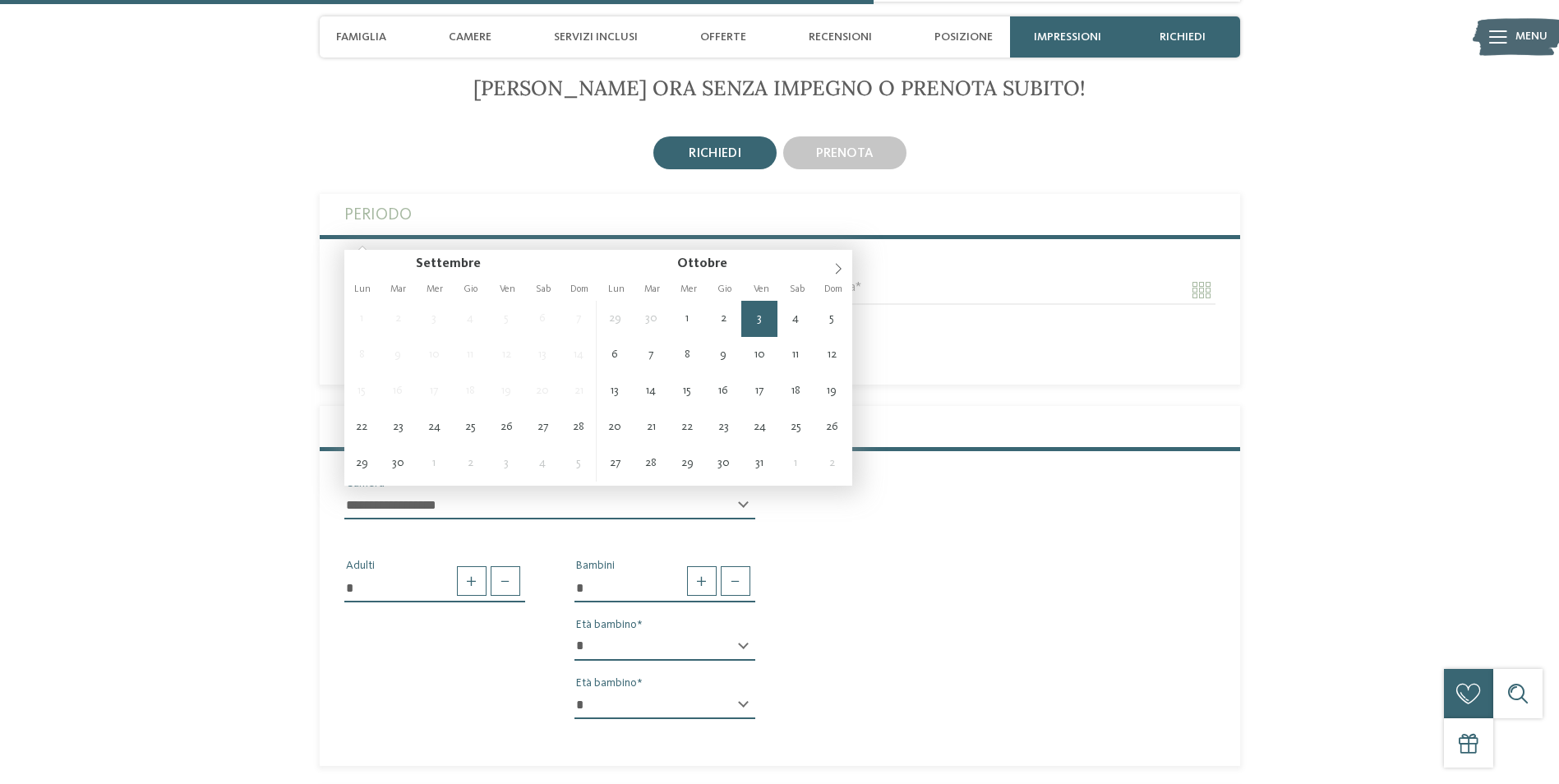
type input "**********"
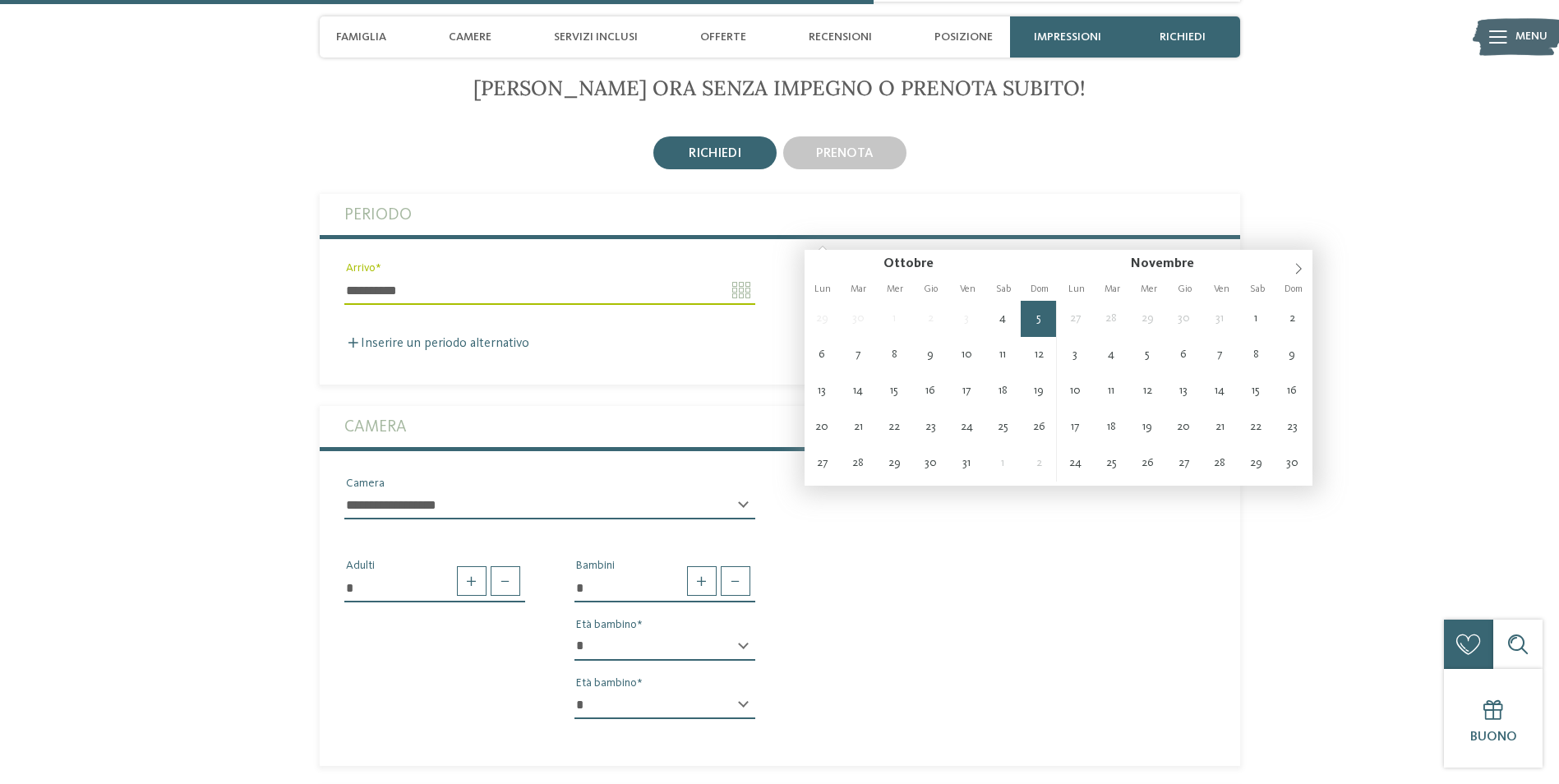
type input "**********"
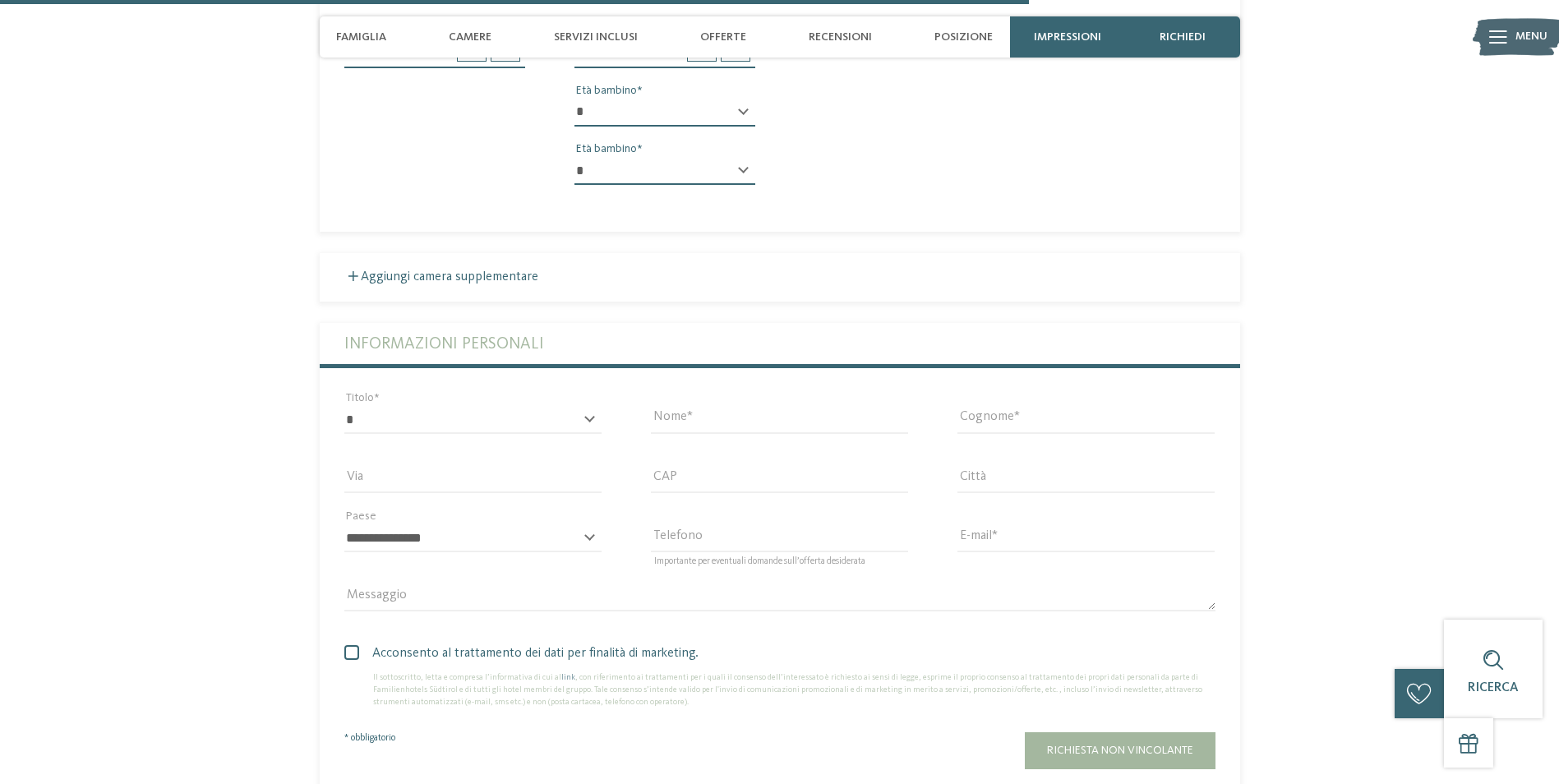
scroll to position [3286, 0]
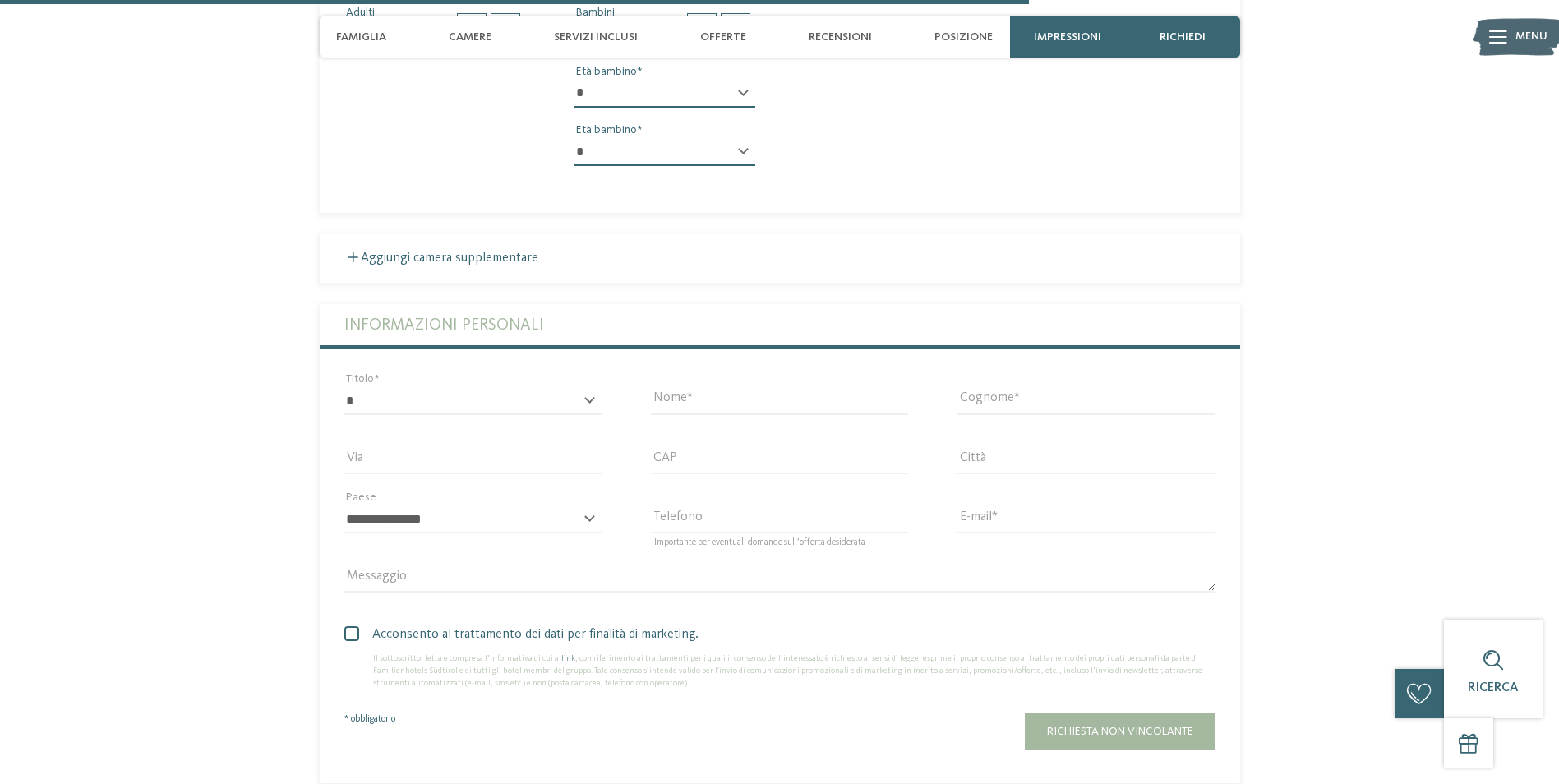
click at [589, 387] on div "* ****** ******* ******** ****** Titolo" at bounding box center [473, 408] width 257 height 43
click at [354, 387] on select "* ****** ******* ******** ******" at bounding box center [473, 401] width 257 height 28
select select "*"
click at [345, 387] on select "* ****** ******* ******** ******" at bounding box center [473, 401] width 257 height 28
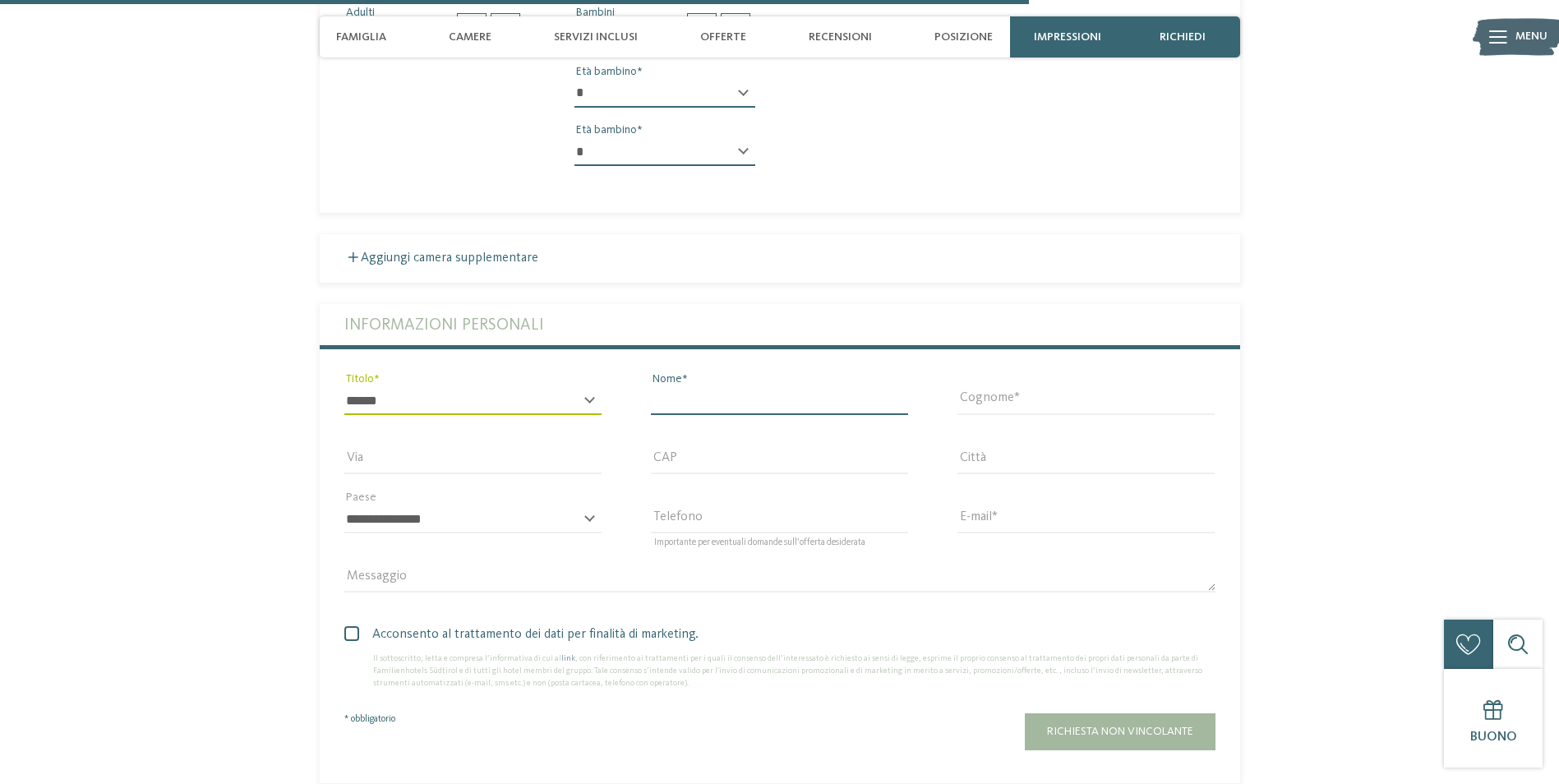
click at [667, 387] on input "Nome" at bounding box center [779, 401] width 257 height 28
type input "******"
type input "*********"
type input "**********"
type input "*****"
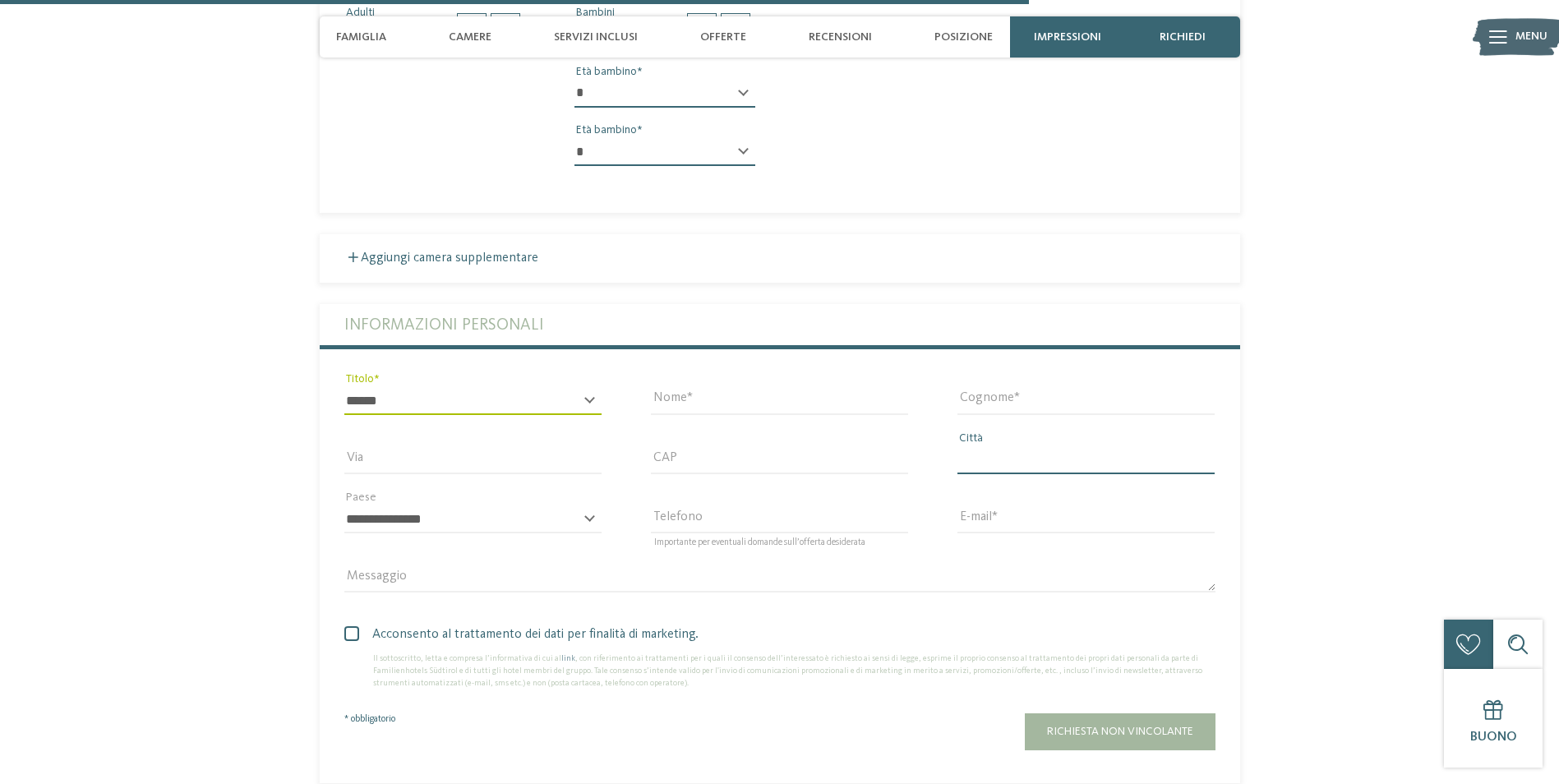
type input "*****"
select select "**"
type input "**********"
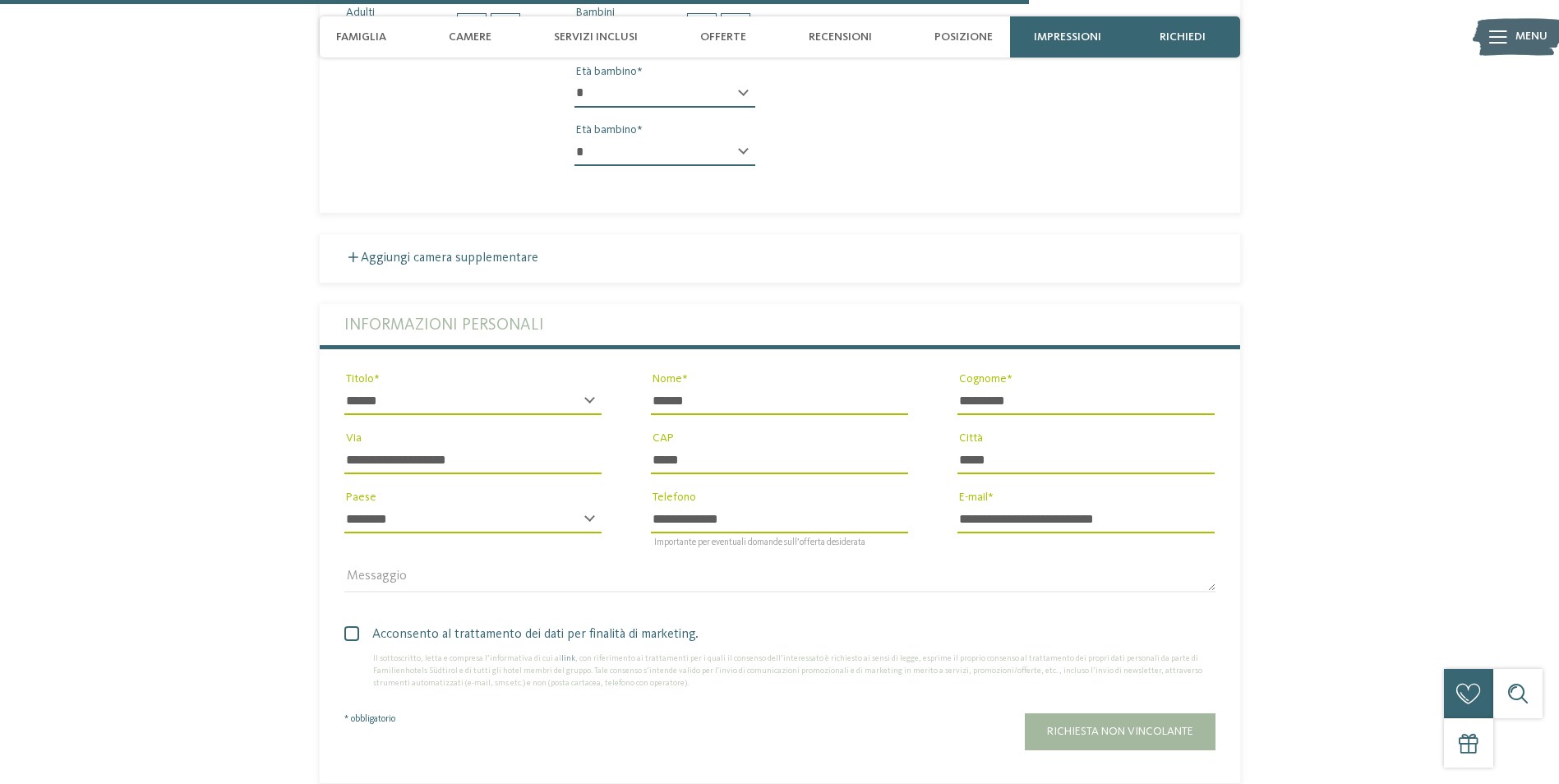
drag, startPoint x: 771, startPoint y: 463, endPoint x: 625, endPoint y: 460, distance: 146.0
click at [626, 489] on div "**********" at bounding box center [779, 518] width 307 height 59
type input "**********"
click at [377, 565] on textarea "Messaggio" at bounding box center [780, 579] width 871 height 28
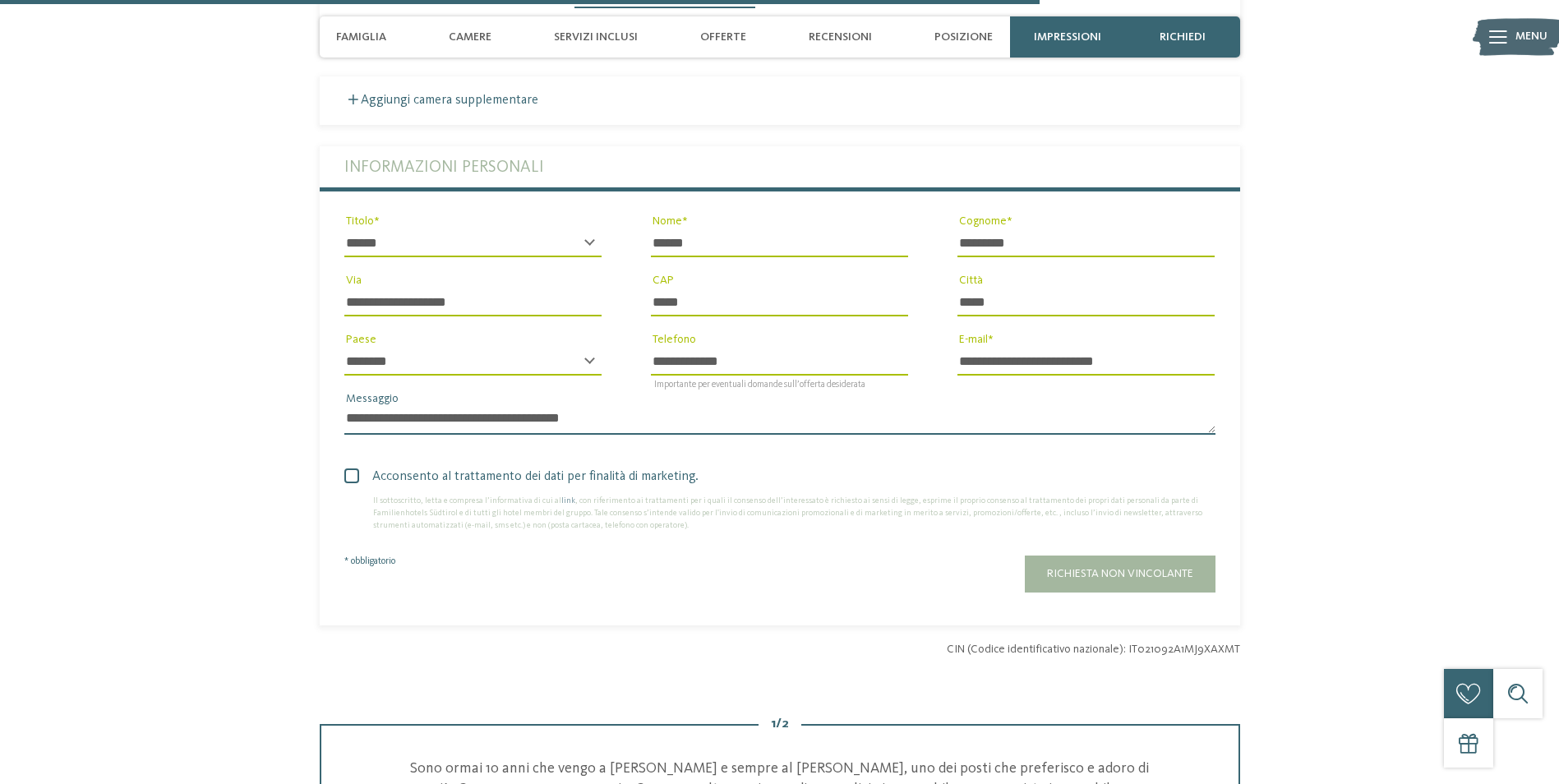
scroll to position [3451, 0]
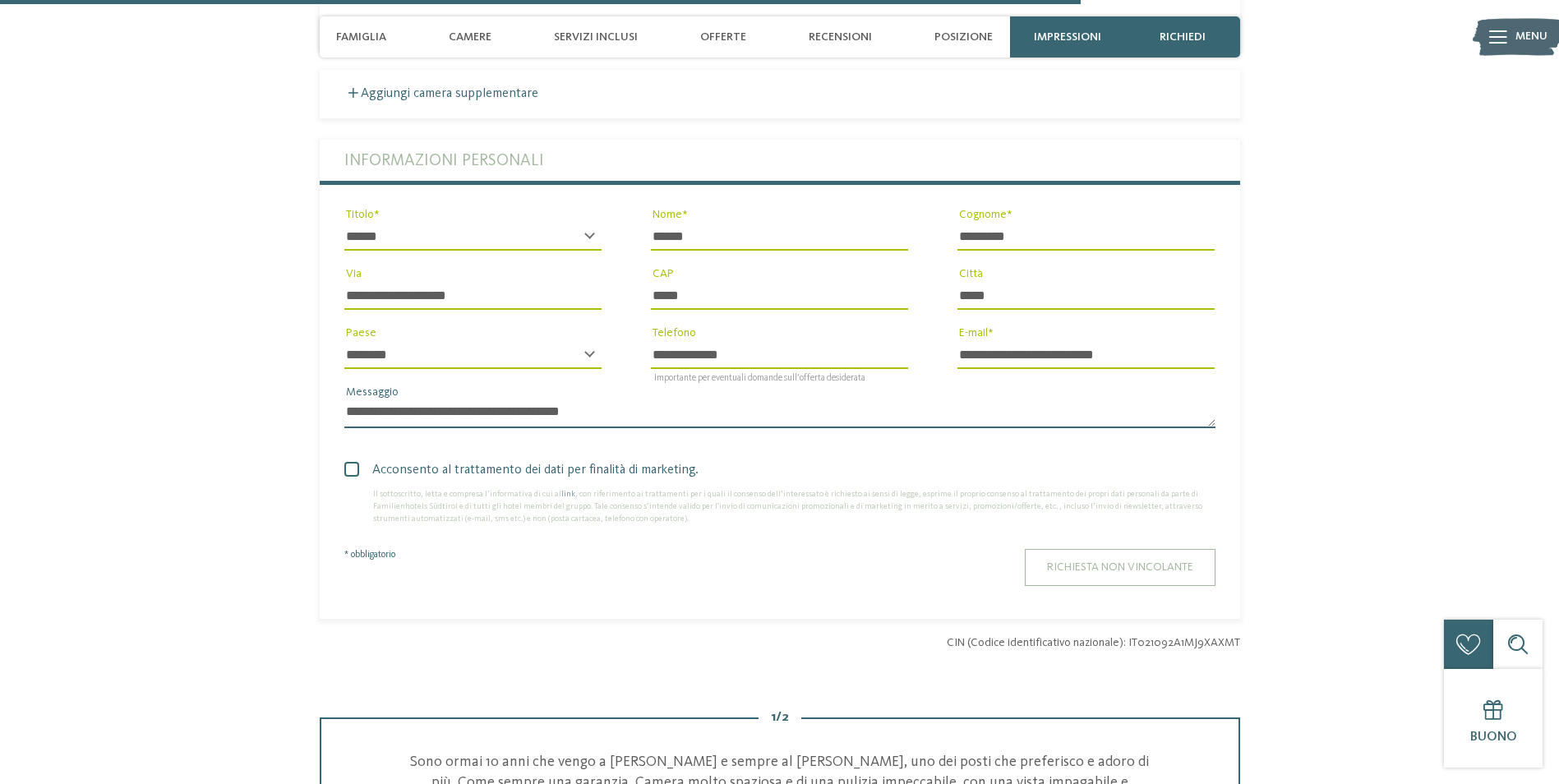
type textarea "**********"
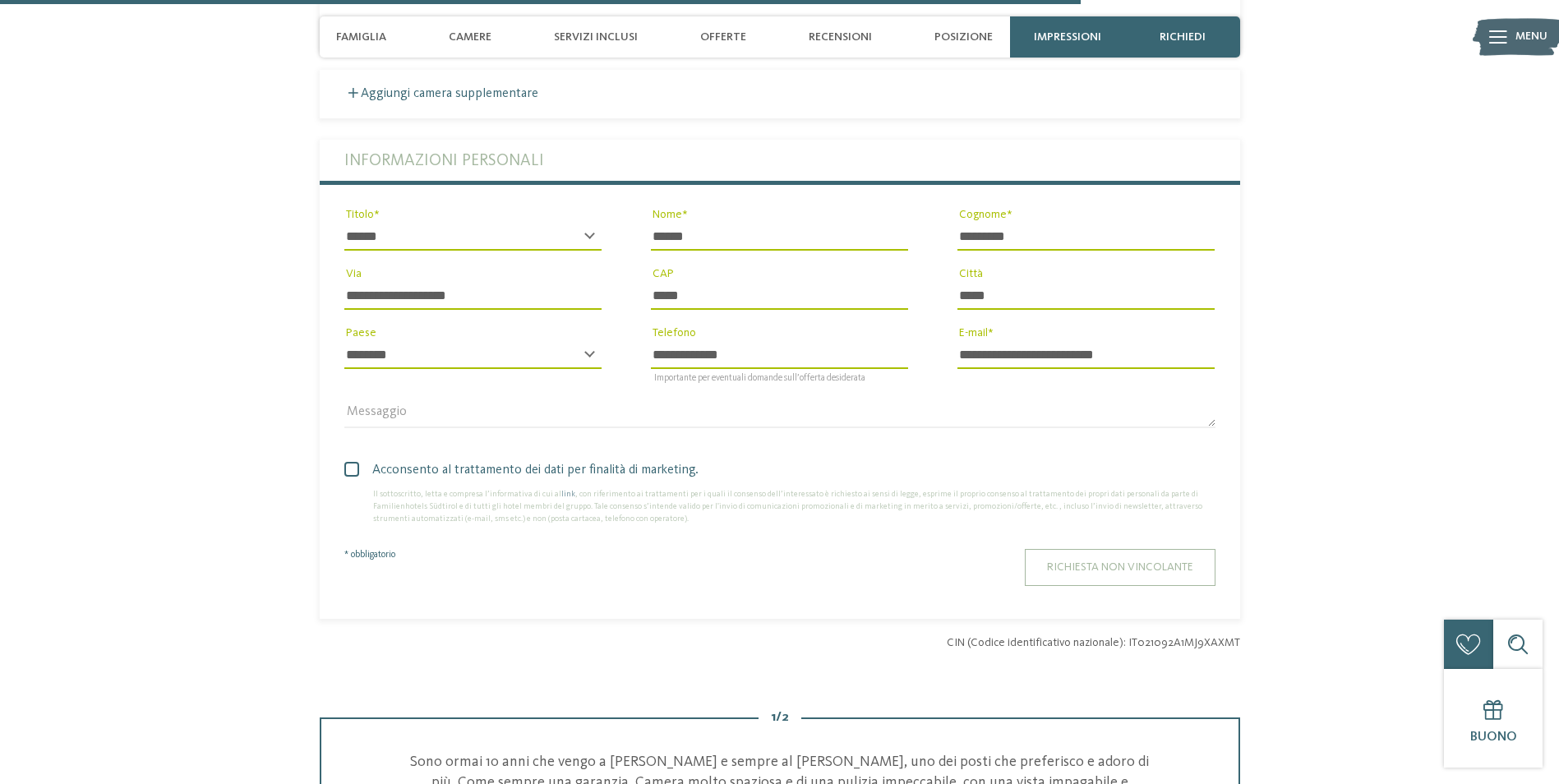
click at [1114, 549] on button "Richiesta non vincolante" at bounding box center [1120, 567] width 191 height 37
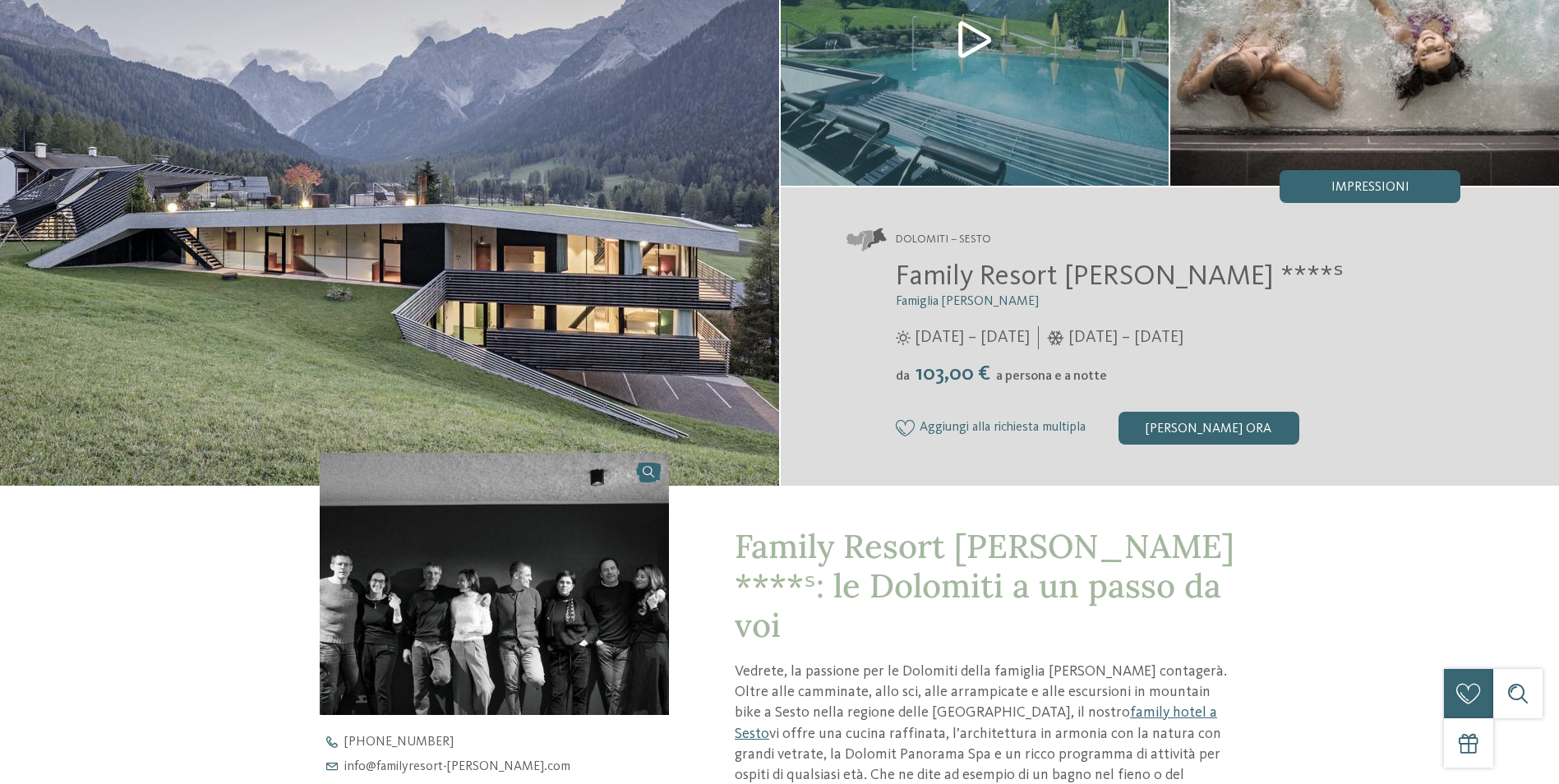
scroll to position [0, 0]
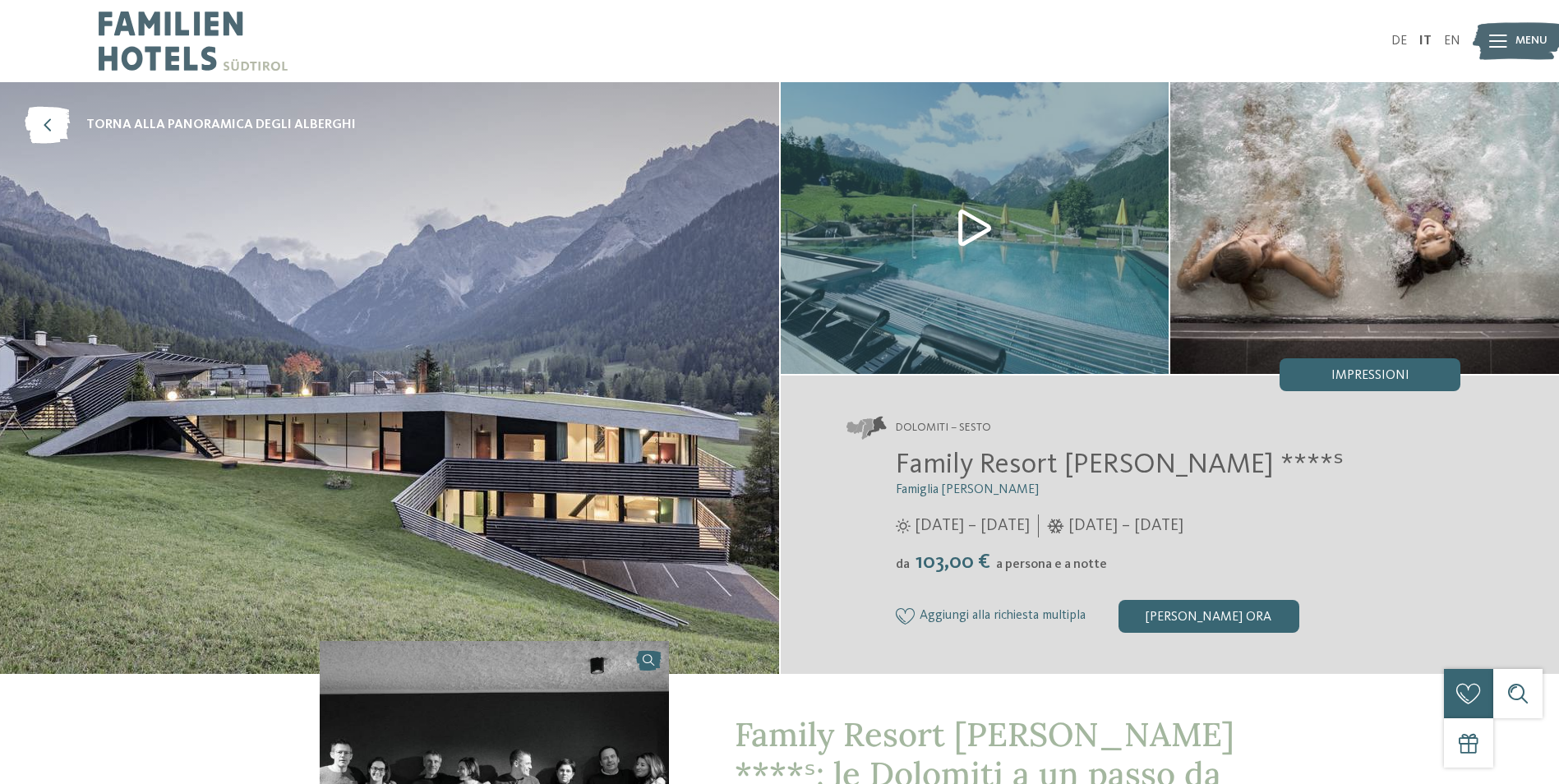
click at [363, 379] on img at bounding box center [390, 378] width 779 height 591
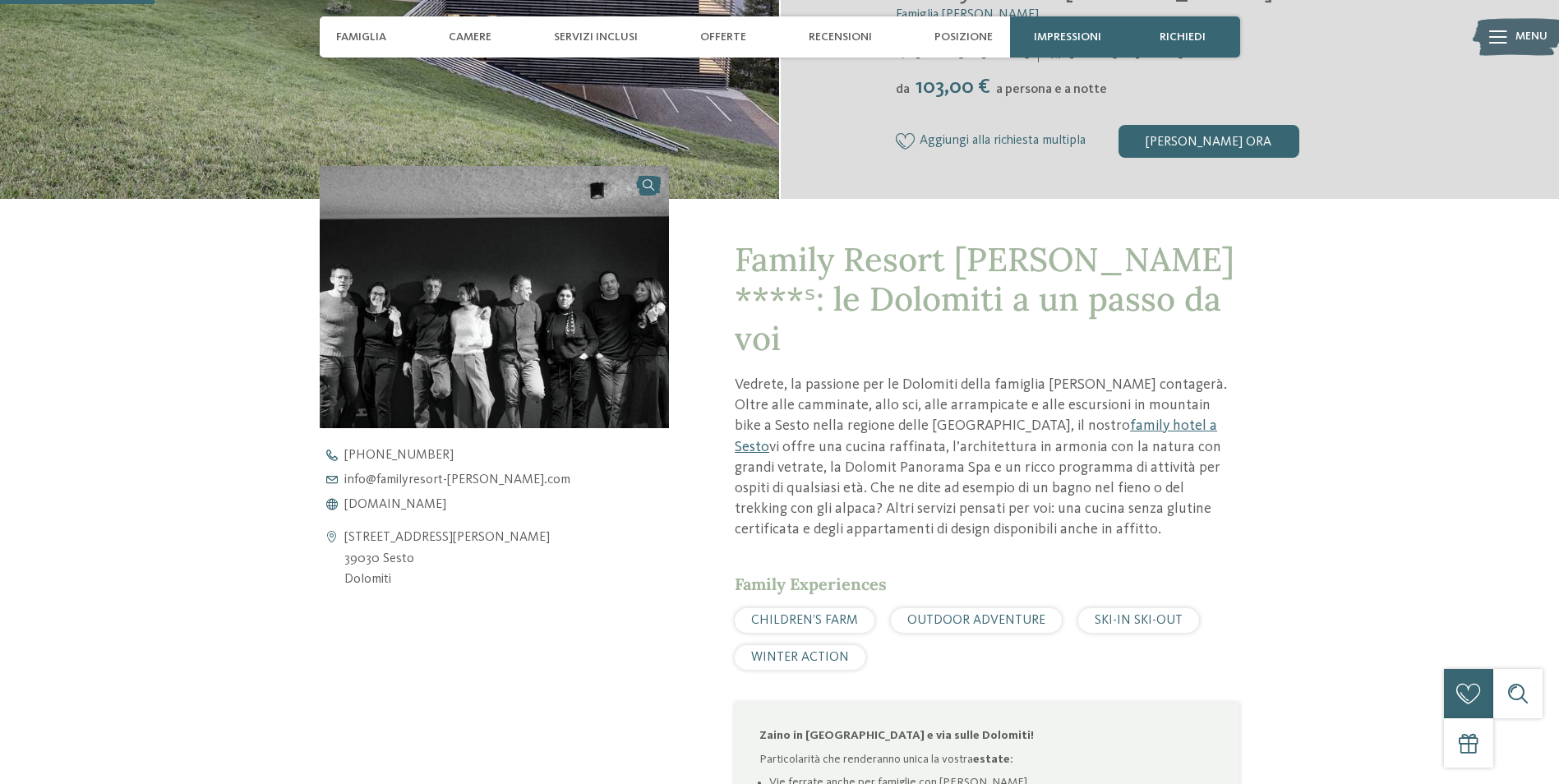
scroll to position [493, 0]
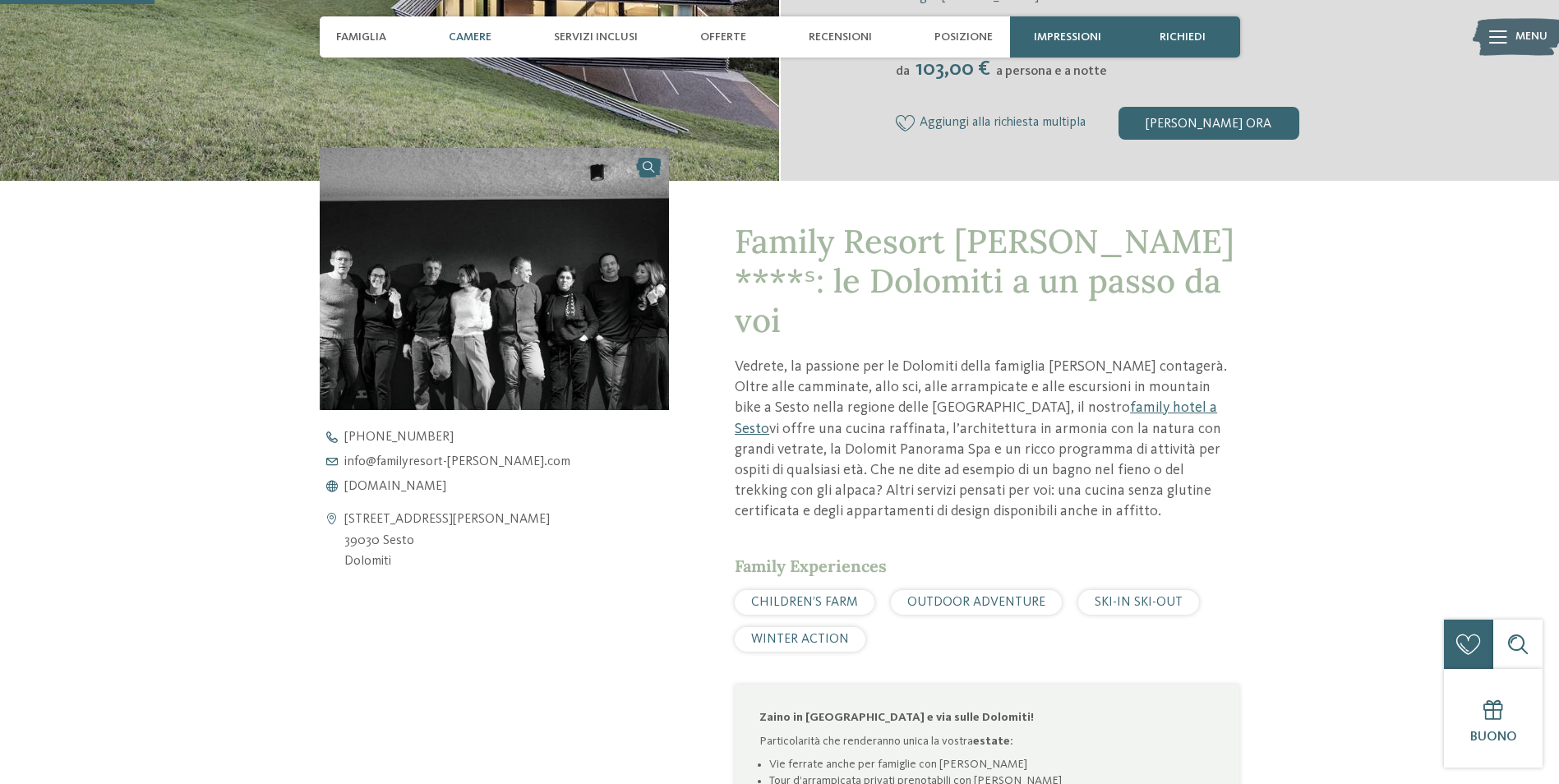
click at [443, 36] on div "Camere" at bounding box center [470, 37] width 59 height 41
click at [464, 42] on span "Camere" at bounding box center [470, 37] width 43 height 14
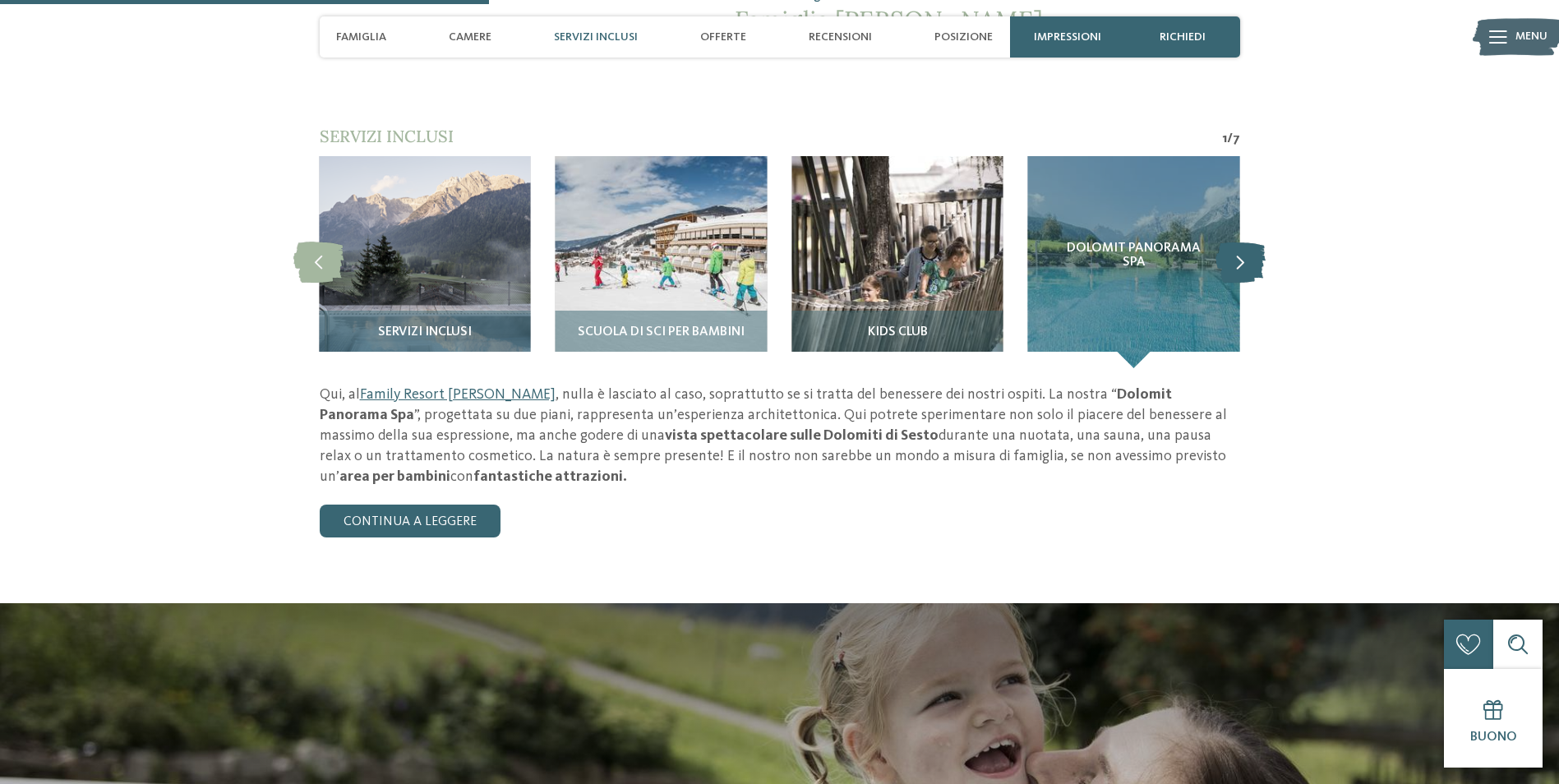
scroll to position [1561, 0]
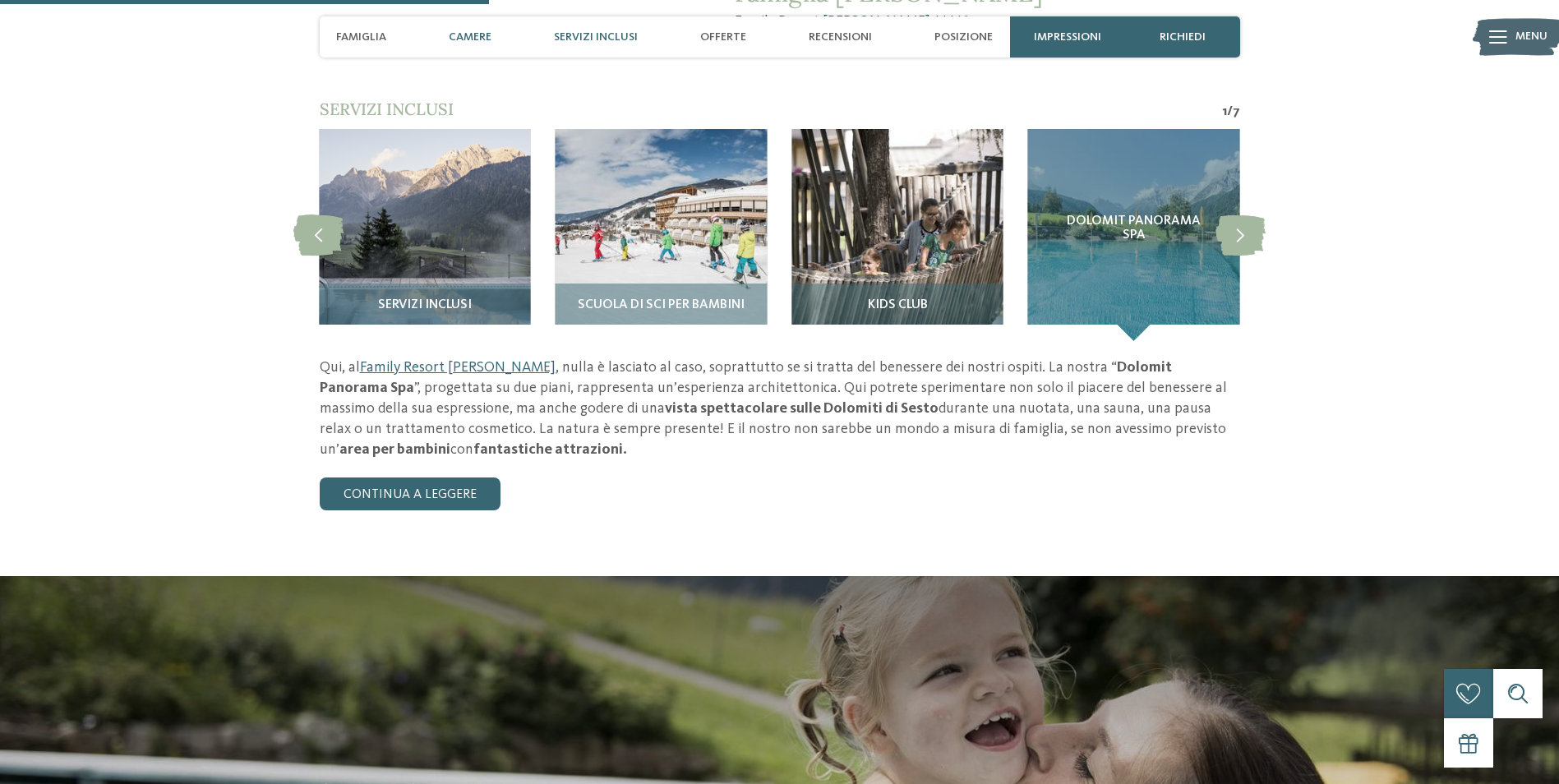
click at [462, 34] on span "Camere" at bounding box center [470, 37] width 43 height 14
click at [470, 34] on span "Camere" at bounding box center [470, 37] width 43 height 14
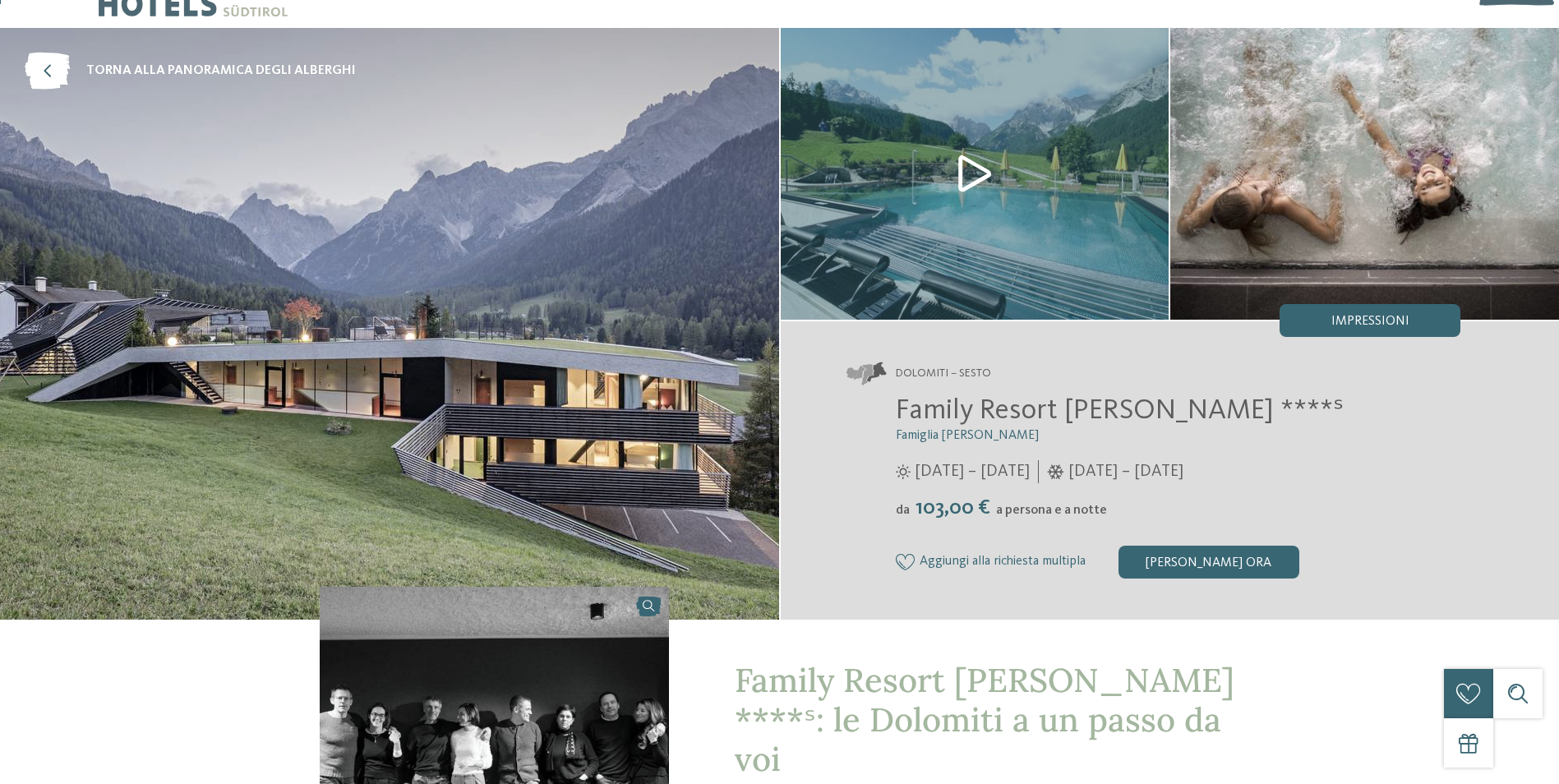
scroll to position [0, 0]
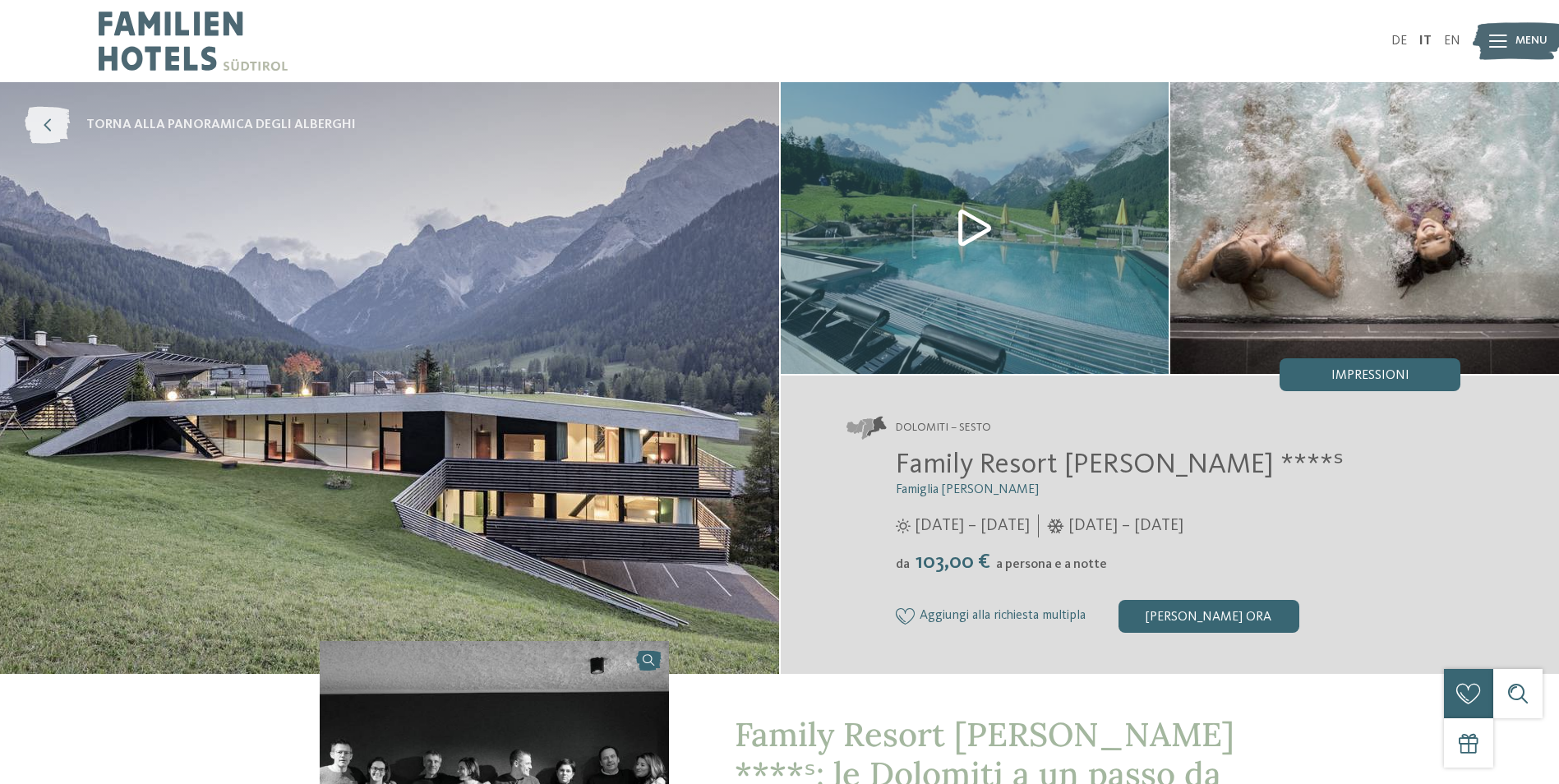
click at [217, 116] on span "torna alla panoramica degli alberghi" at bounding box center [221, 125] width 270 height 18
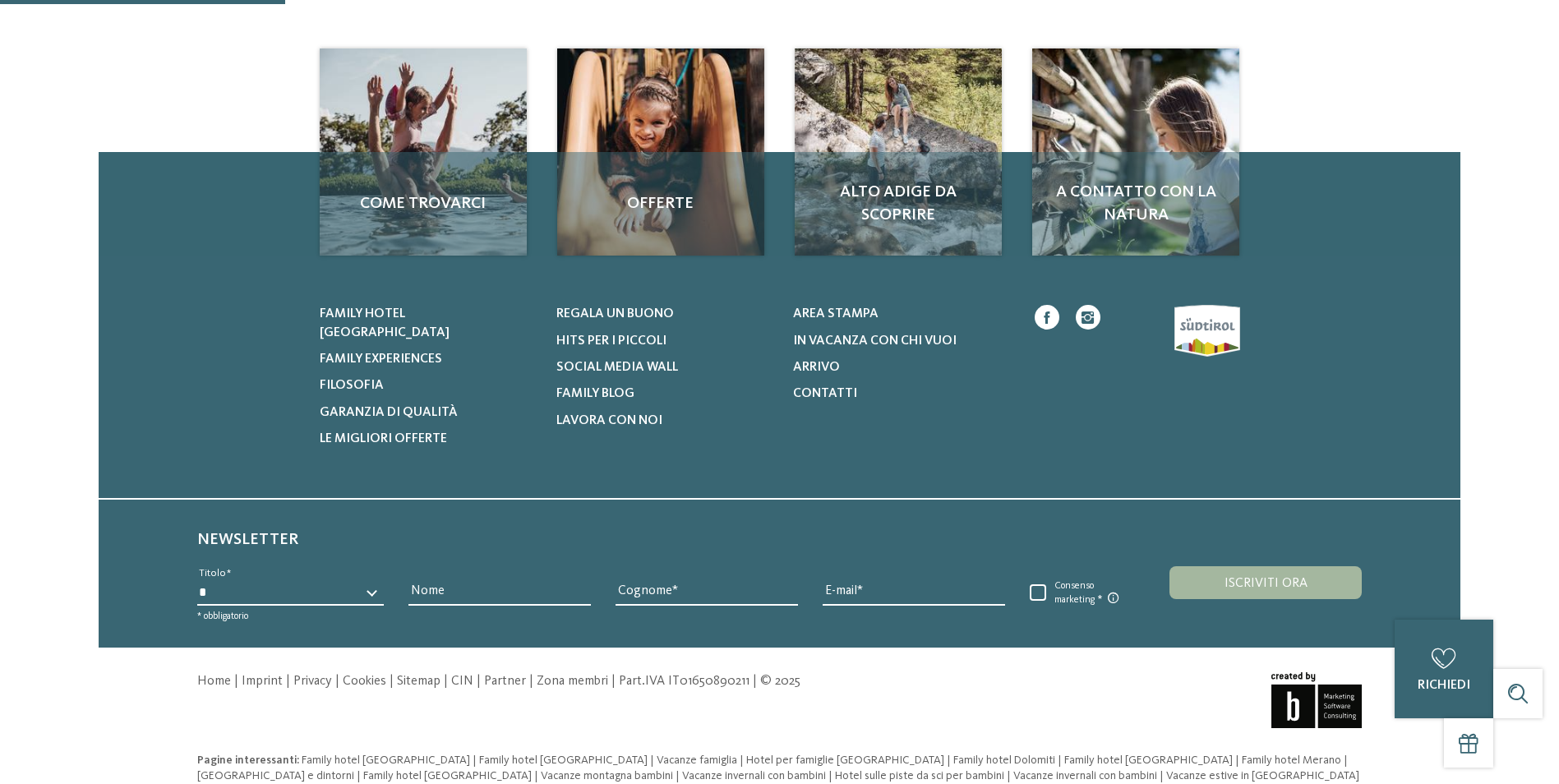
scroll to position [386, 0]
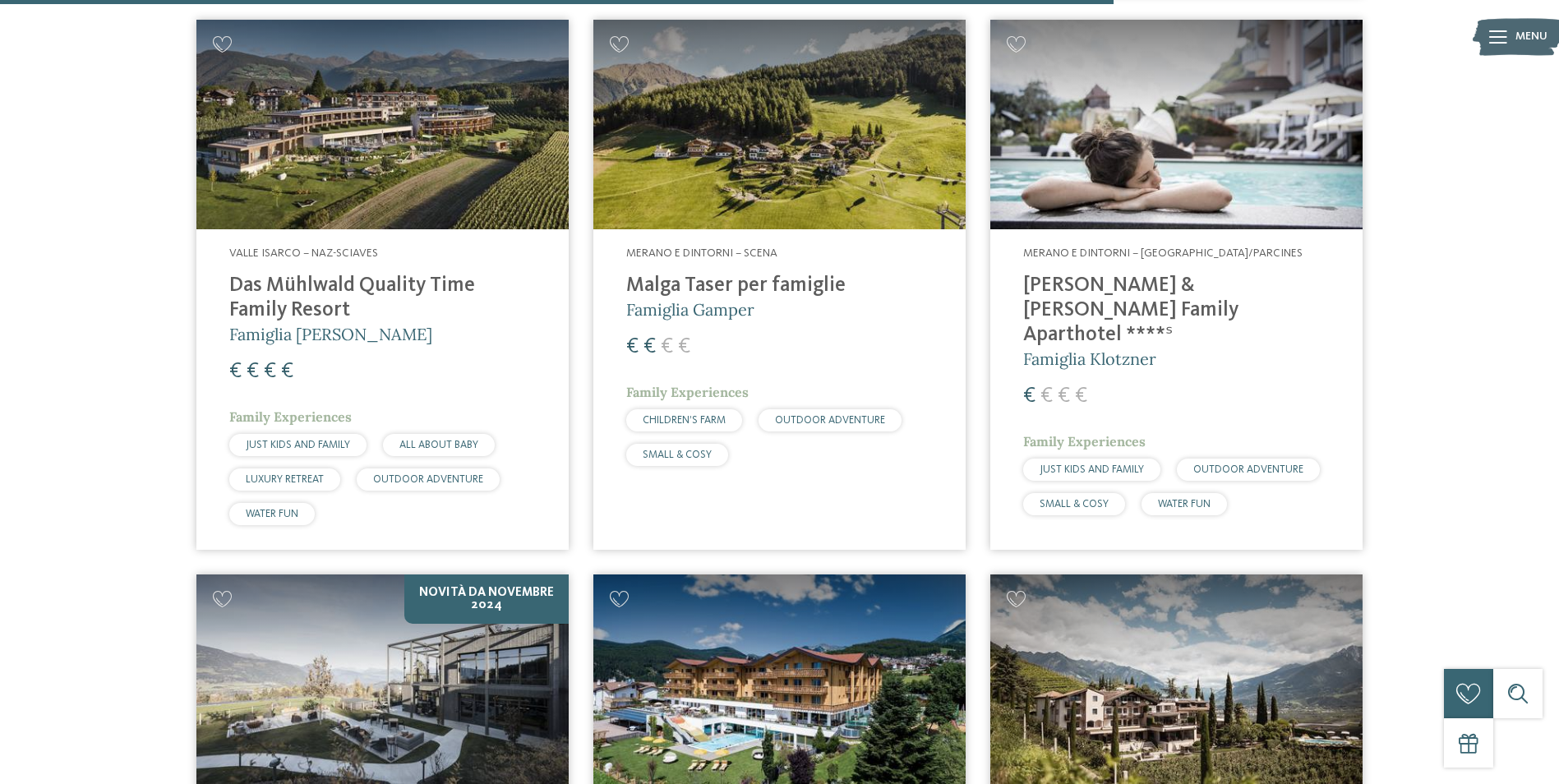
scroll to position [3780, 0]
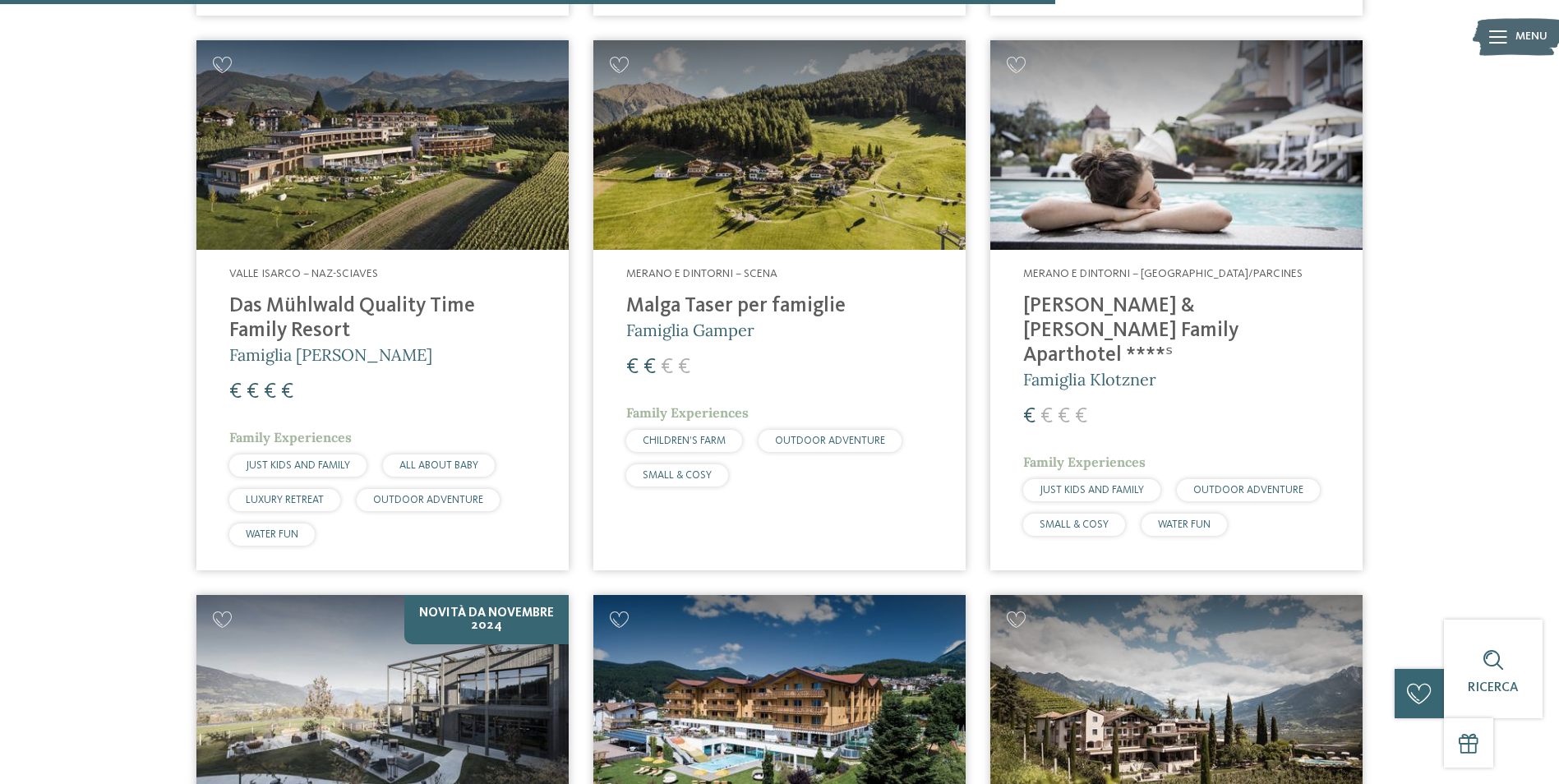
click at [1170, 156] on img at bounding box center [1176, 145] width 372 height 210
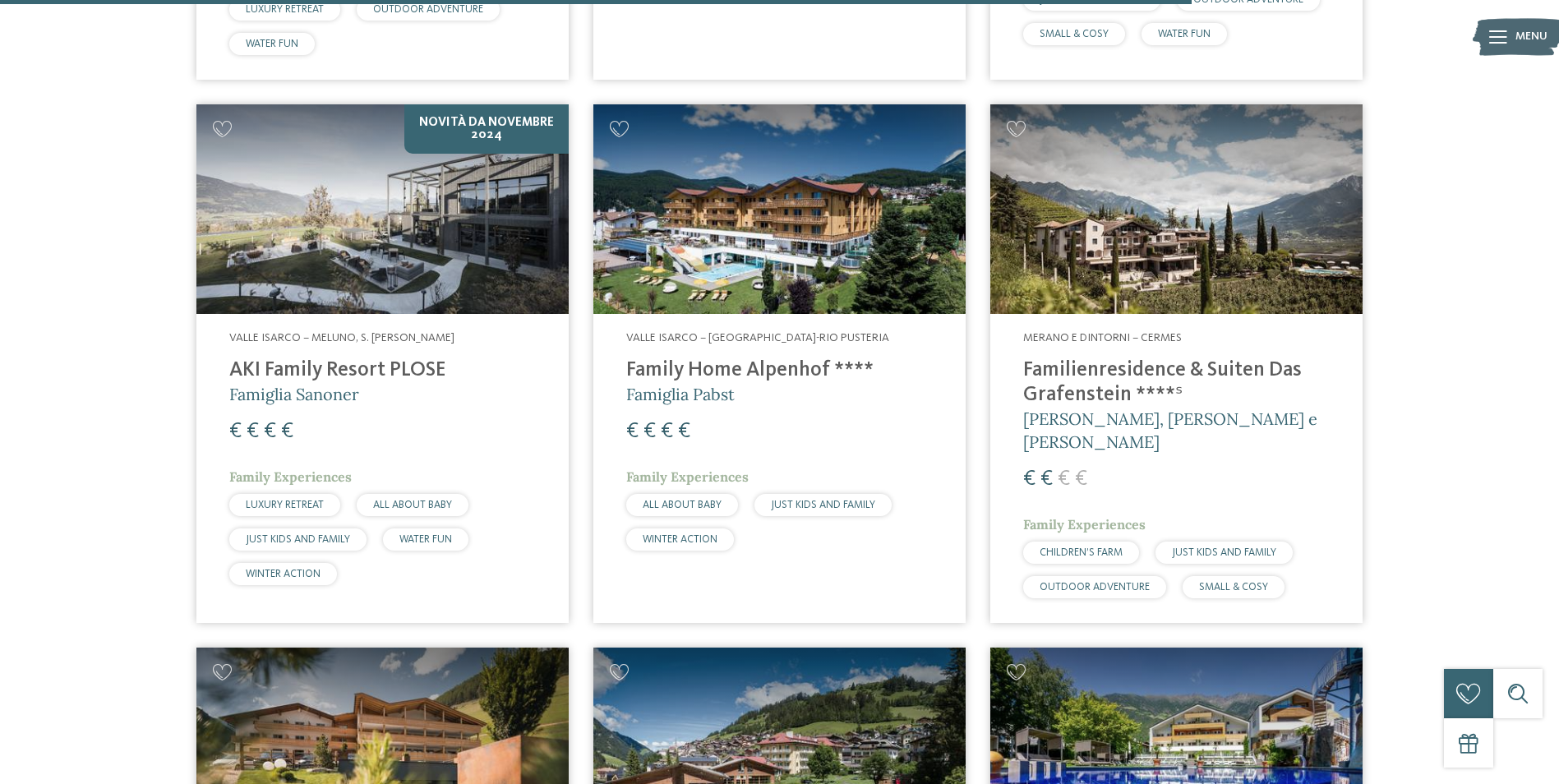
scroll to position [4272, 0]
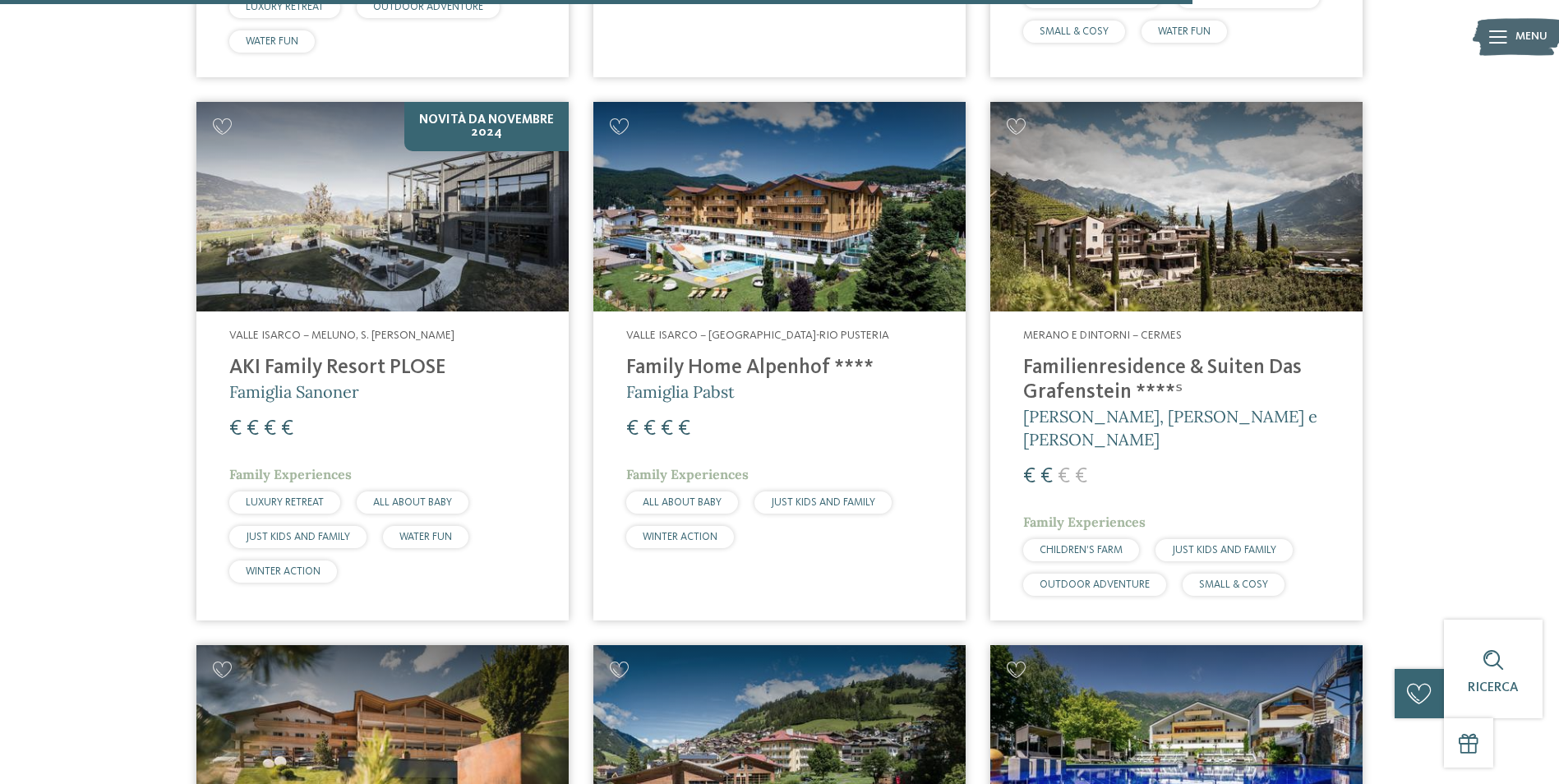
click at [699, 232] on img at bounding box center [779, 207] width 372 height 210
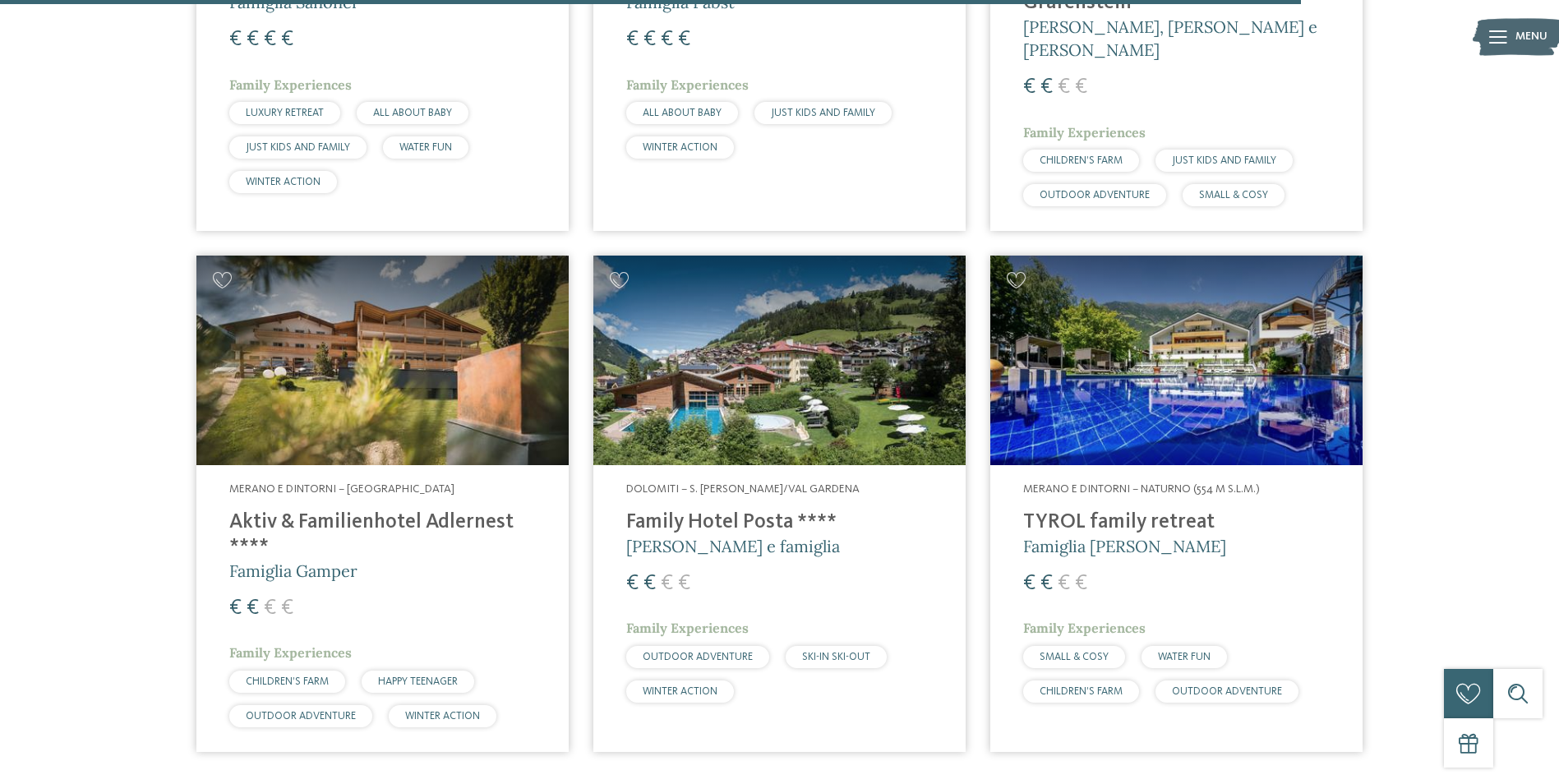
scroll to position [4683, 0]
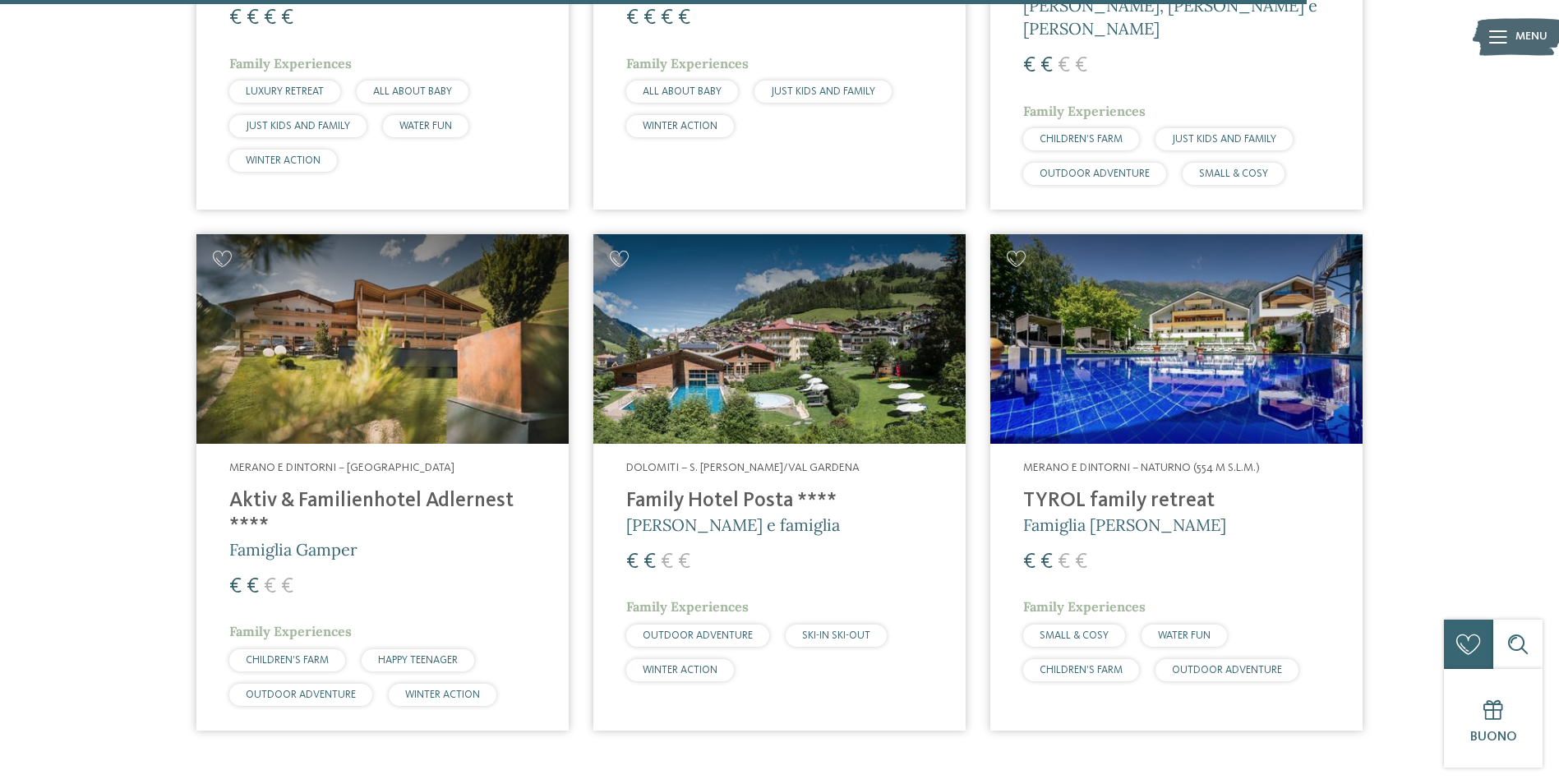
click at [1221, 332] on img at bounding box center [1176, 339] width 372 height 210
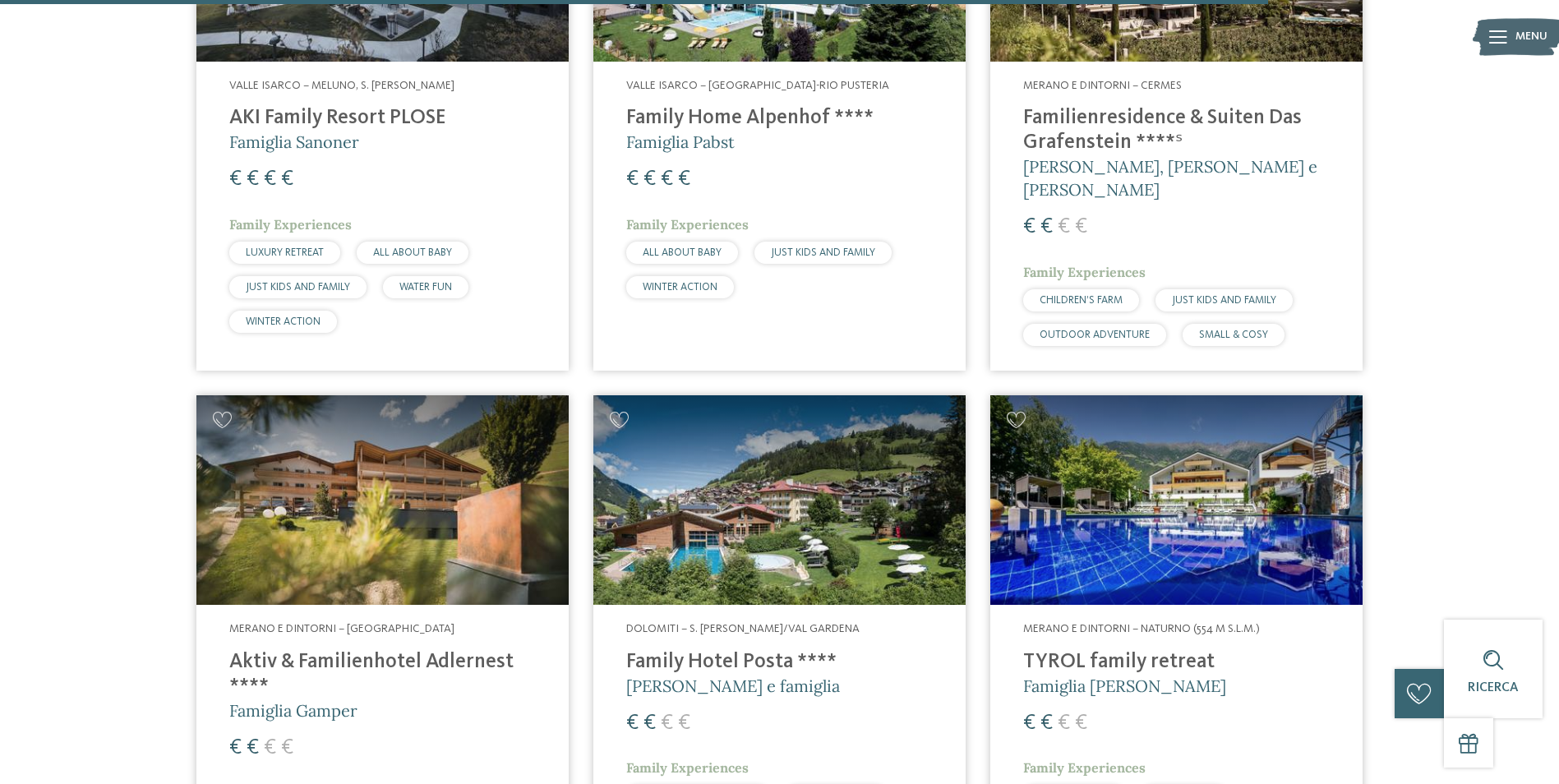
scroll to position [4602, 0]
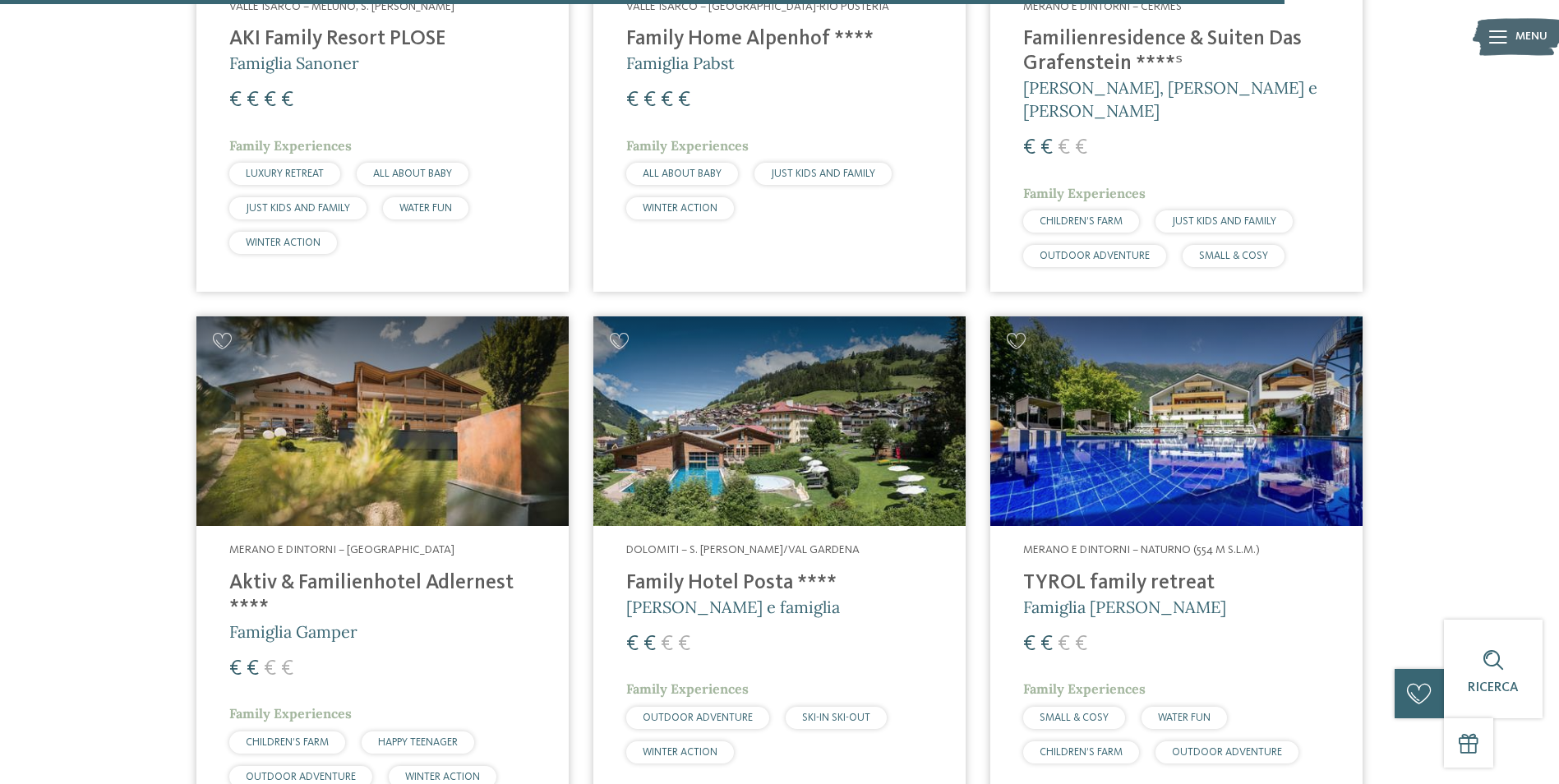
click at [736, 431] on img at bounding box center [779, 421] width 372 height 210
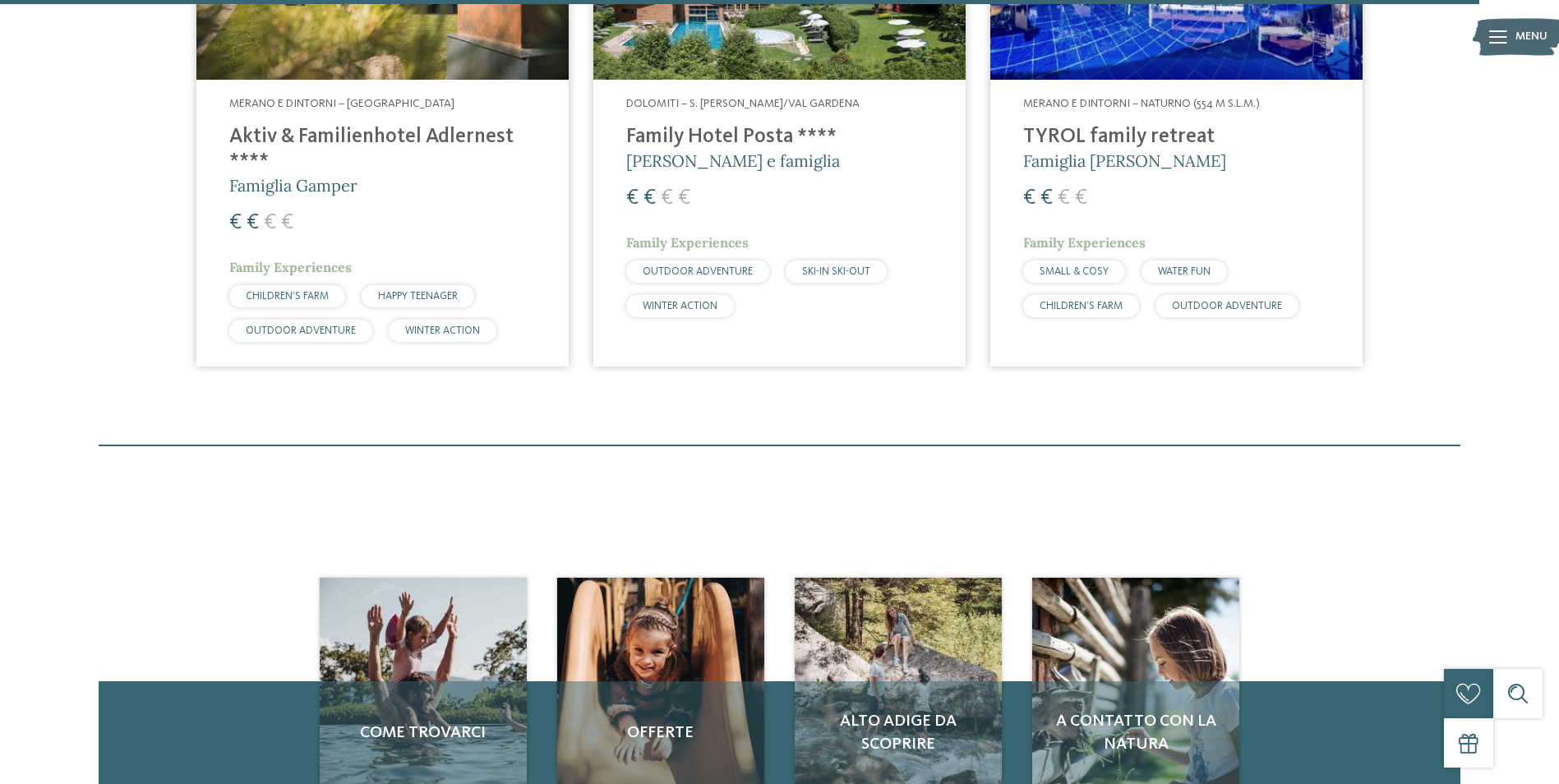
scroll to position [5341, 0]
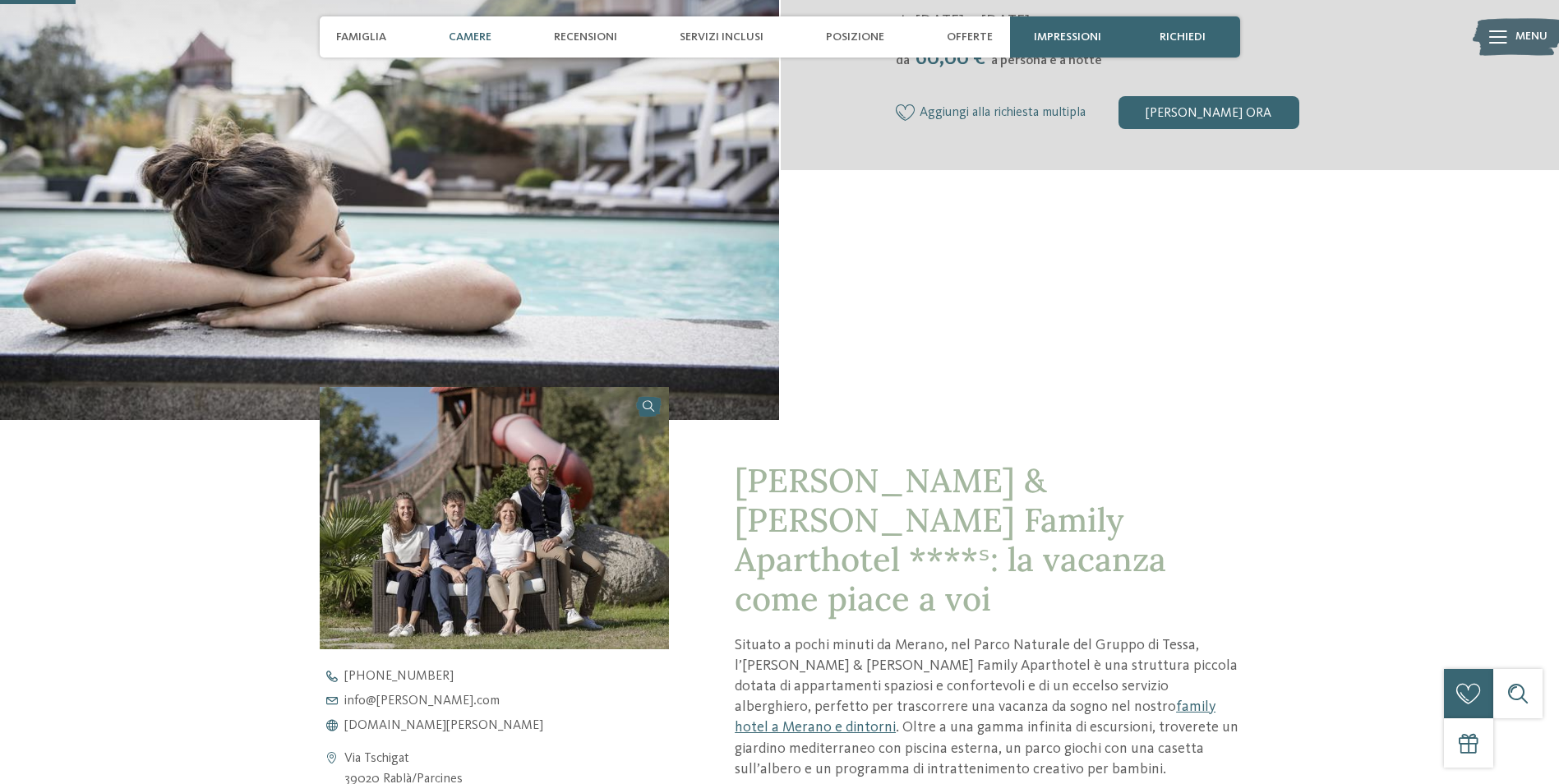
click at [482, 36] on span "Camere" at bounding box center [470, 37] width 43 height 14
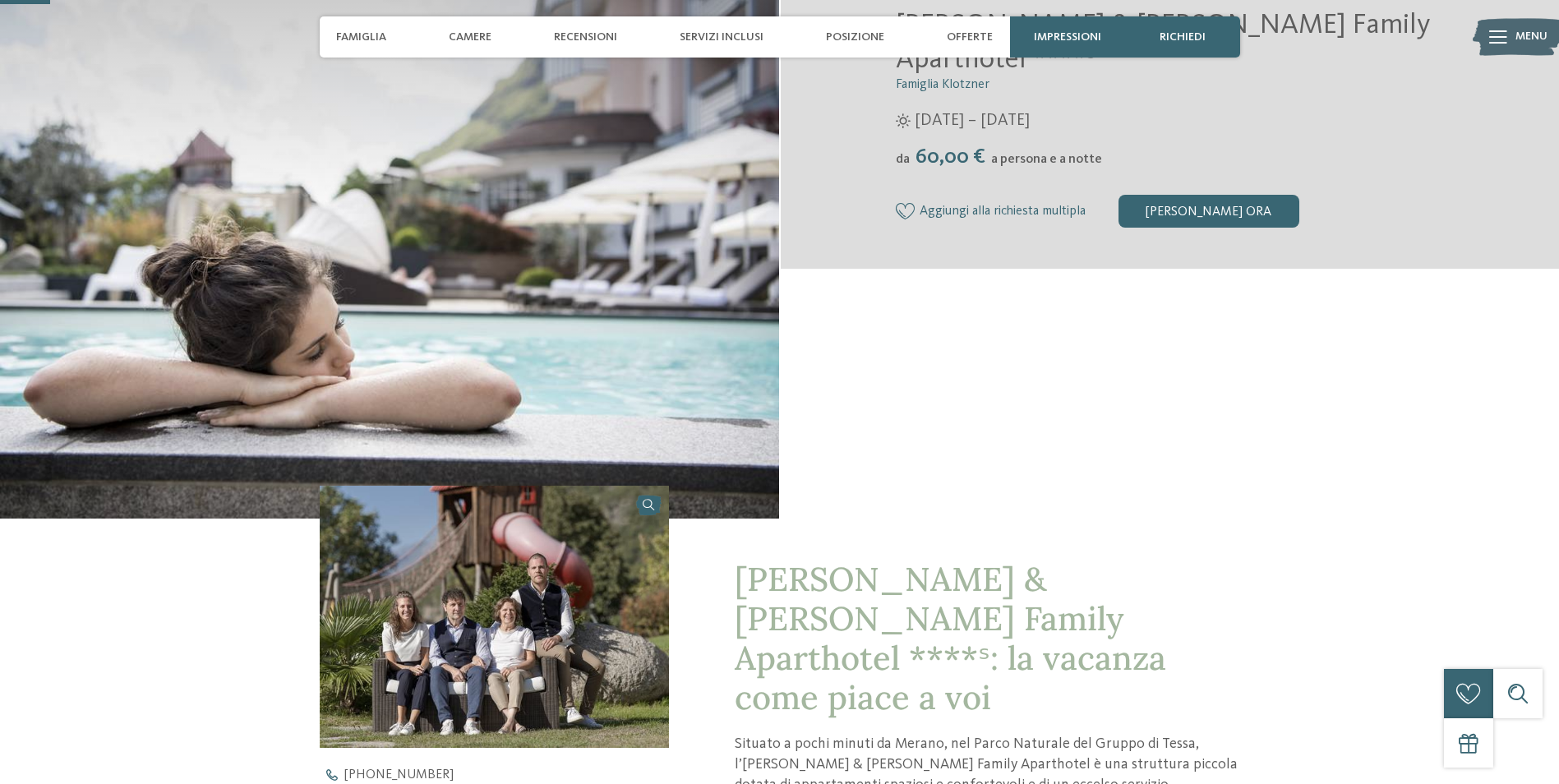
scroll to position [164, 0]
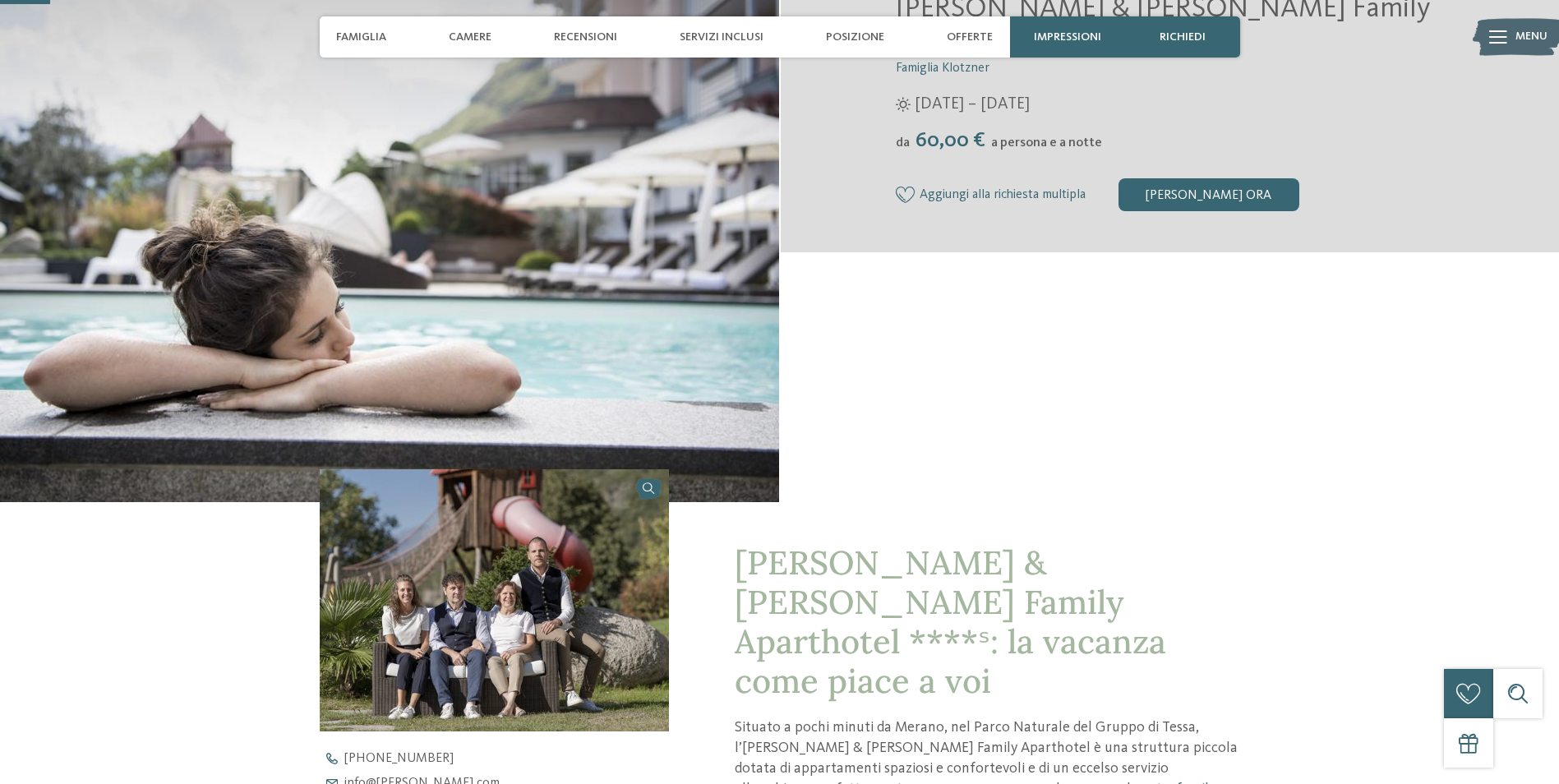
click at [420, 506] on img at bounding box center [494, 600] width 350 height 262
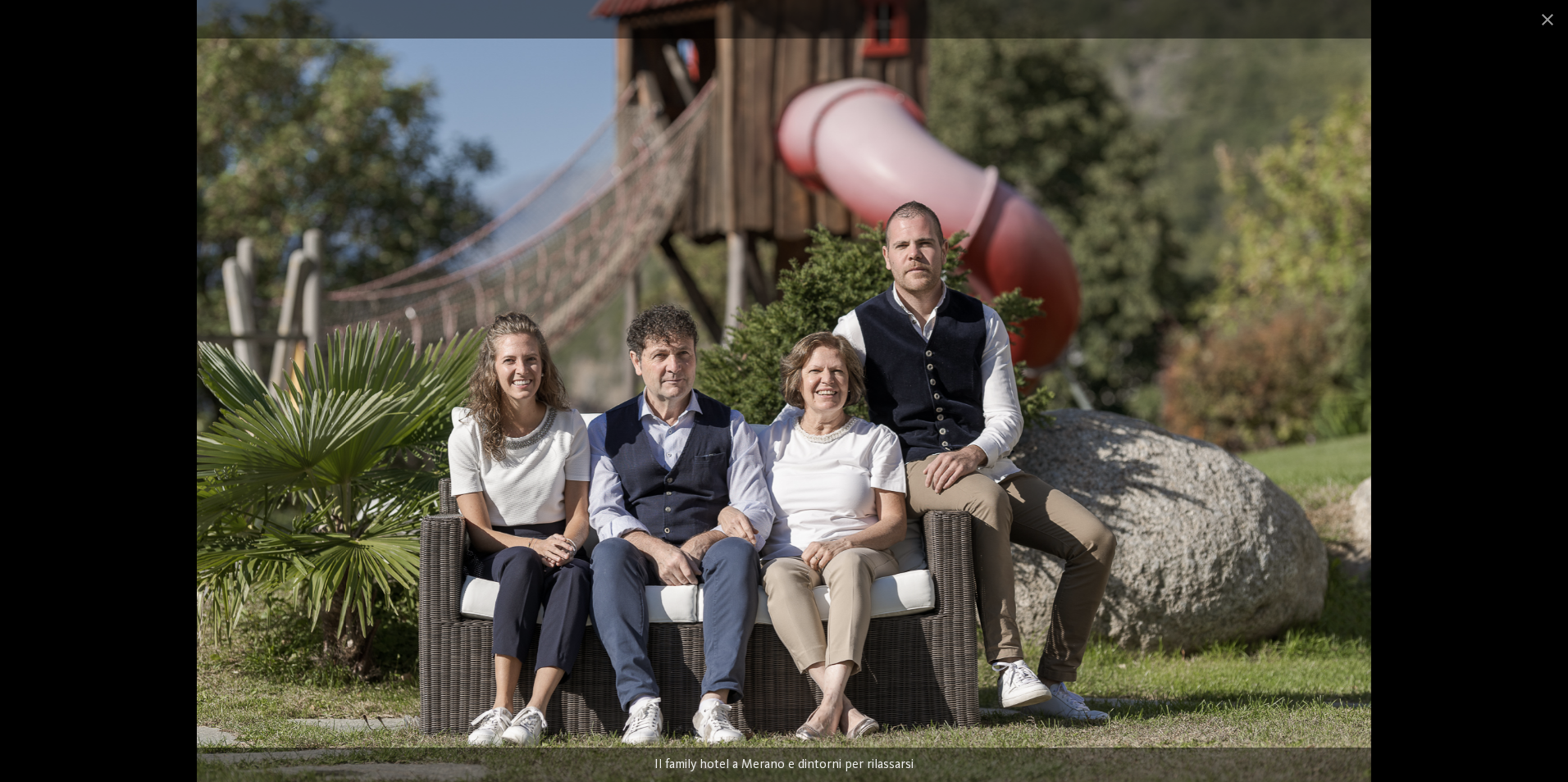
click at [217, 449] on img at bounding box center [783, 391] width 1173 height 782
click at [1543, 17] on span at bounding box center [1547, 19] width 41 height 39
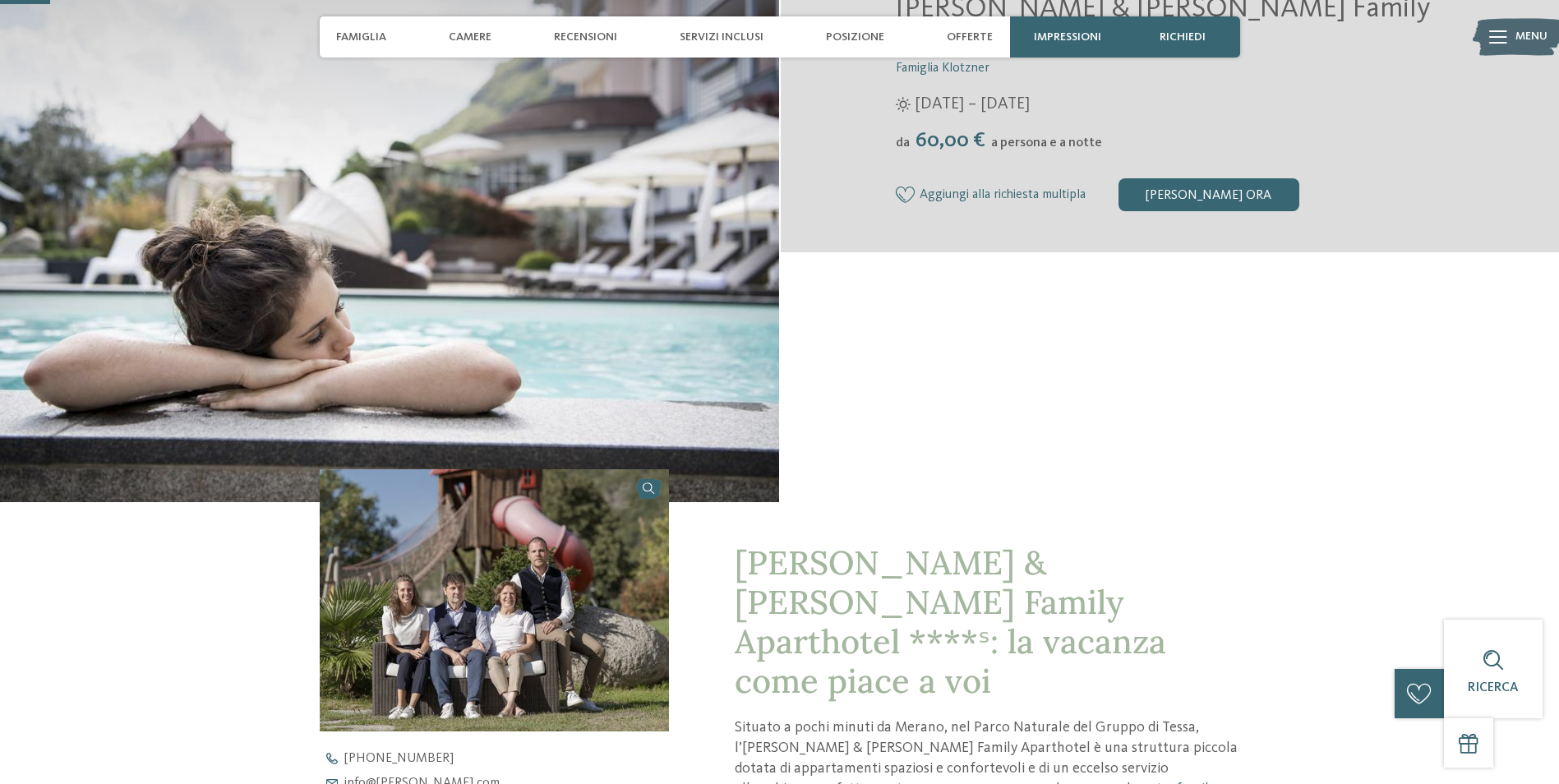
click at [648, 156] on img at bounding box center [390, 210] width 779 height 585
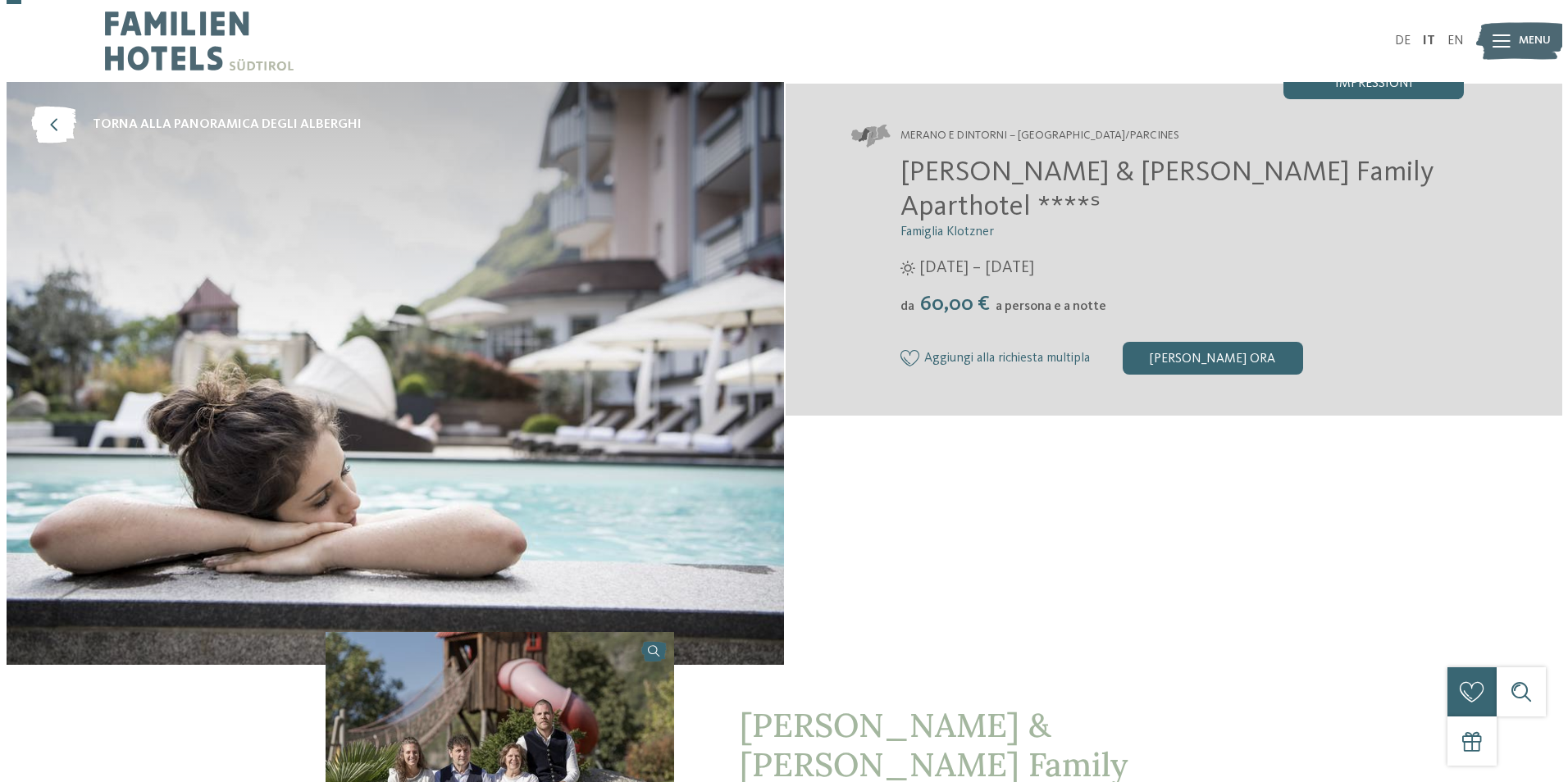
scroll to position [82, 0]
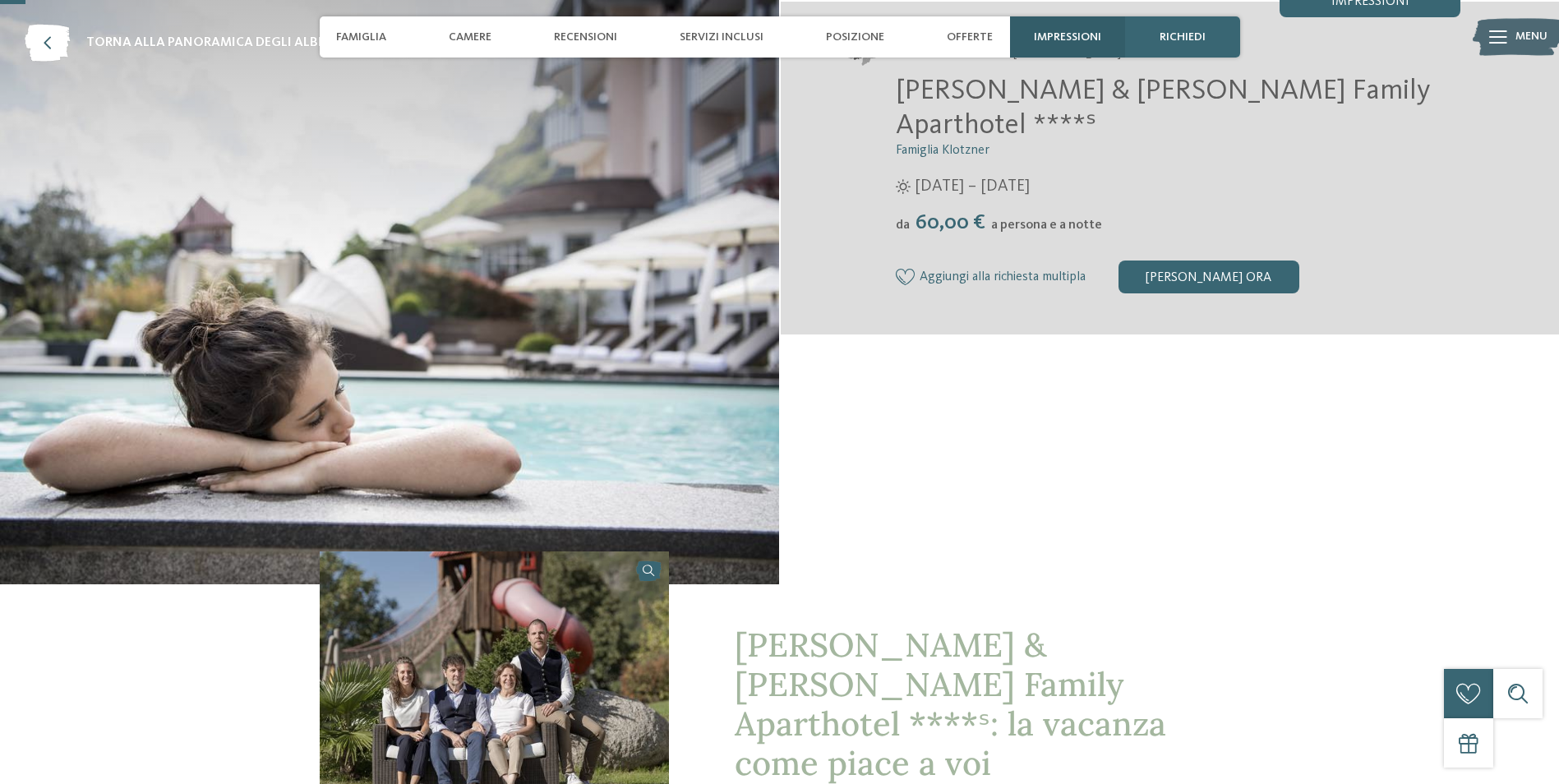
click at [1054, 27] on div "Impressioni" at bounding box center [1068, 37] width 115 height 41
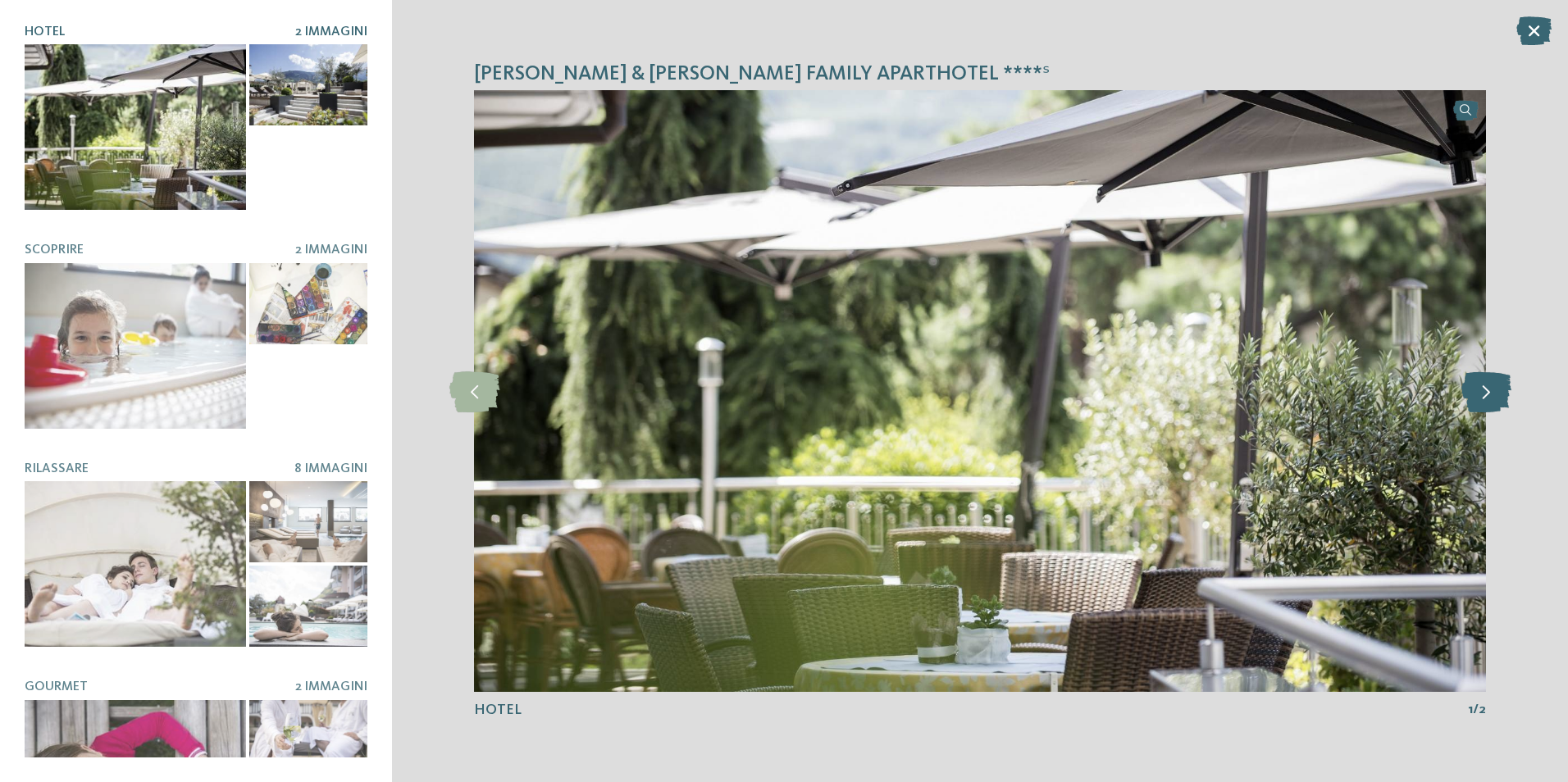
click at [1495, 394] on icon at bounding box center [1486, 391] width 50 height 41
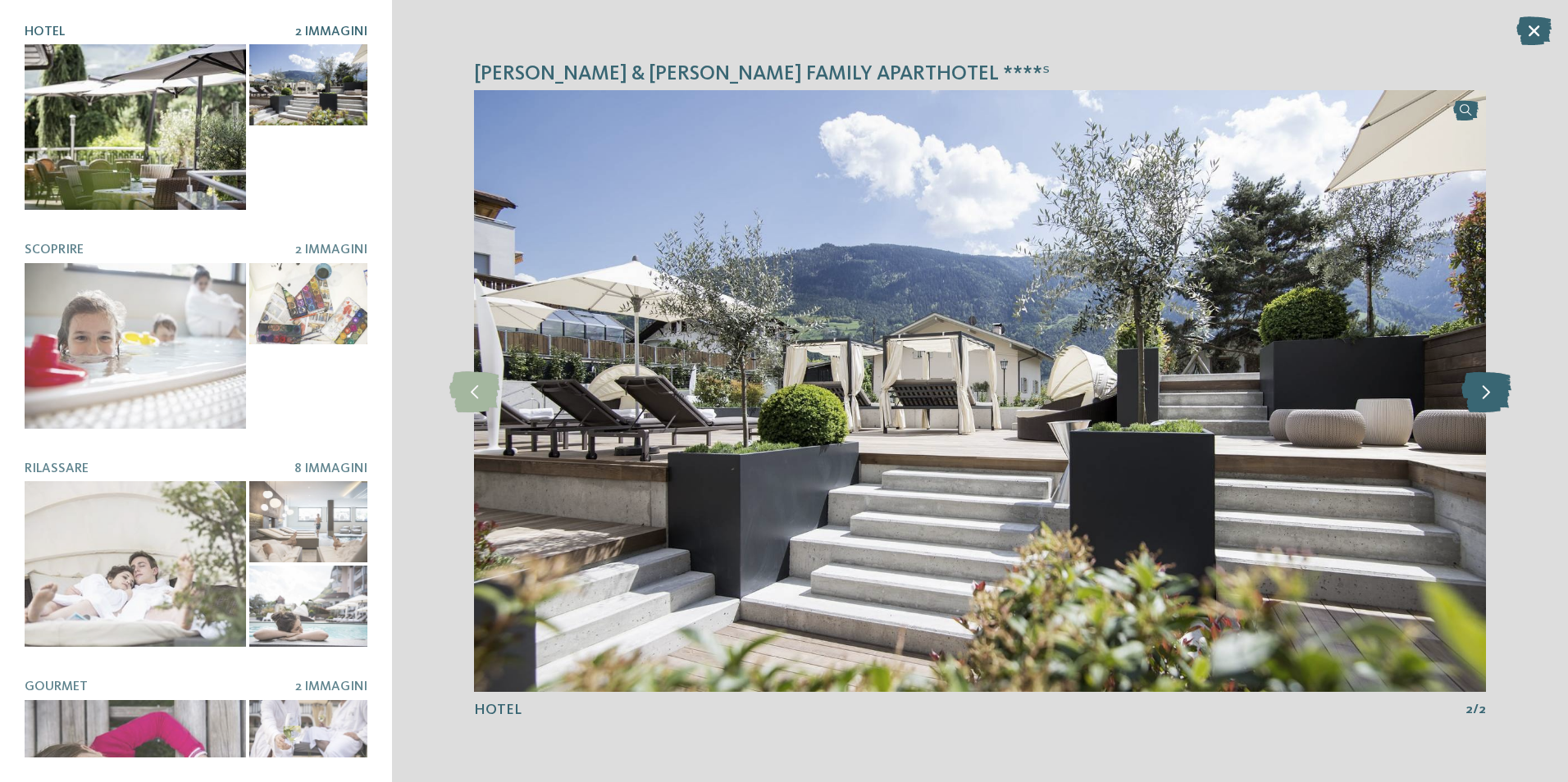
click at [1495, 394] on icon at bounding box center [1486, 391] width 50 height 41
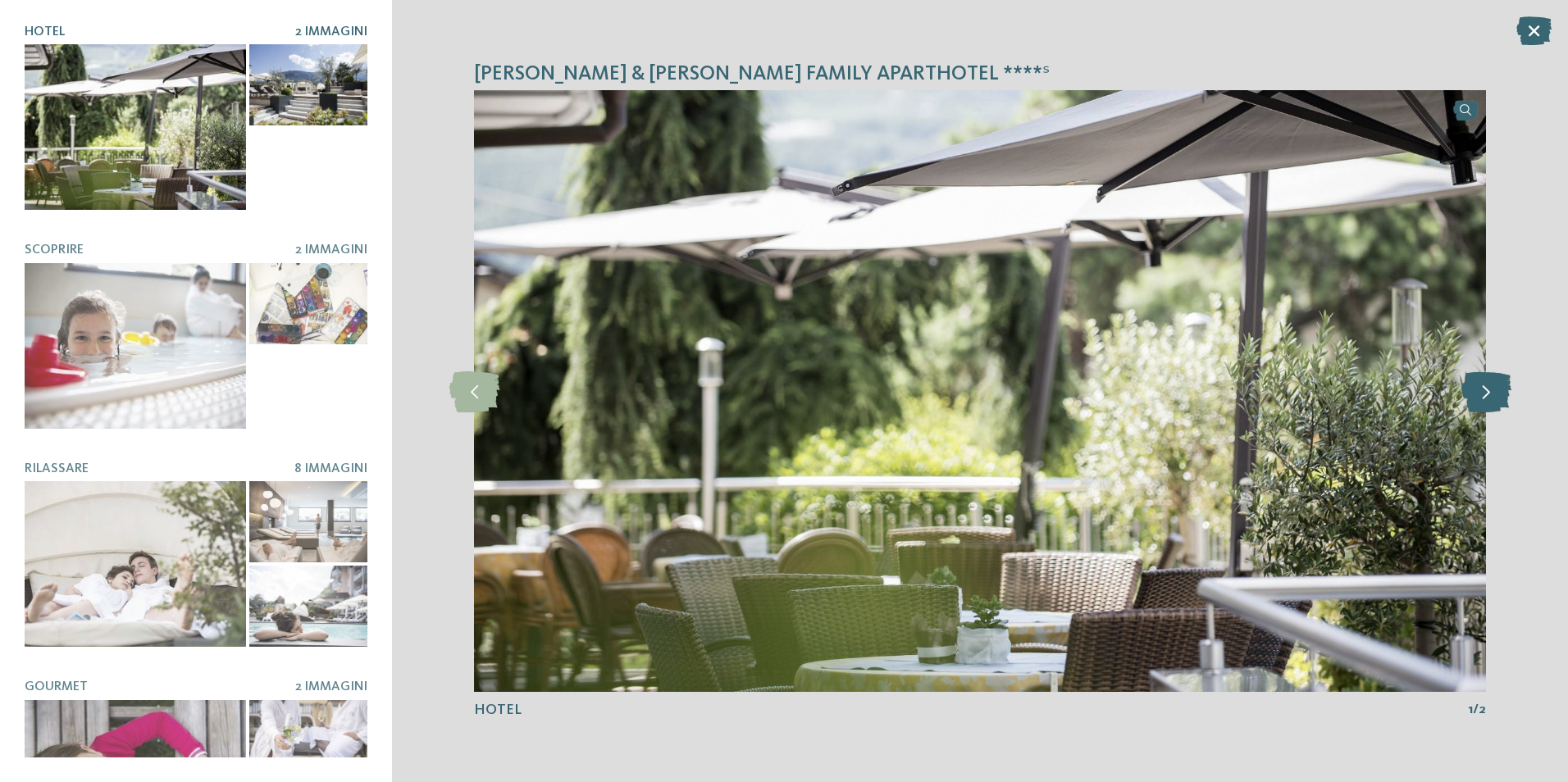
click at [1495, 394] on icon at bounding box center [1486, 391] width 50 height 41
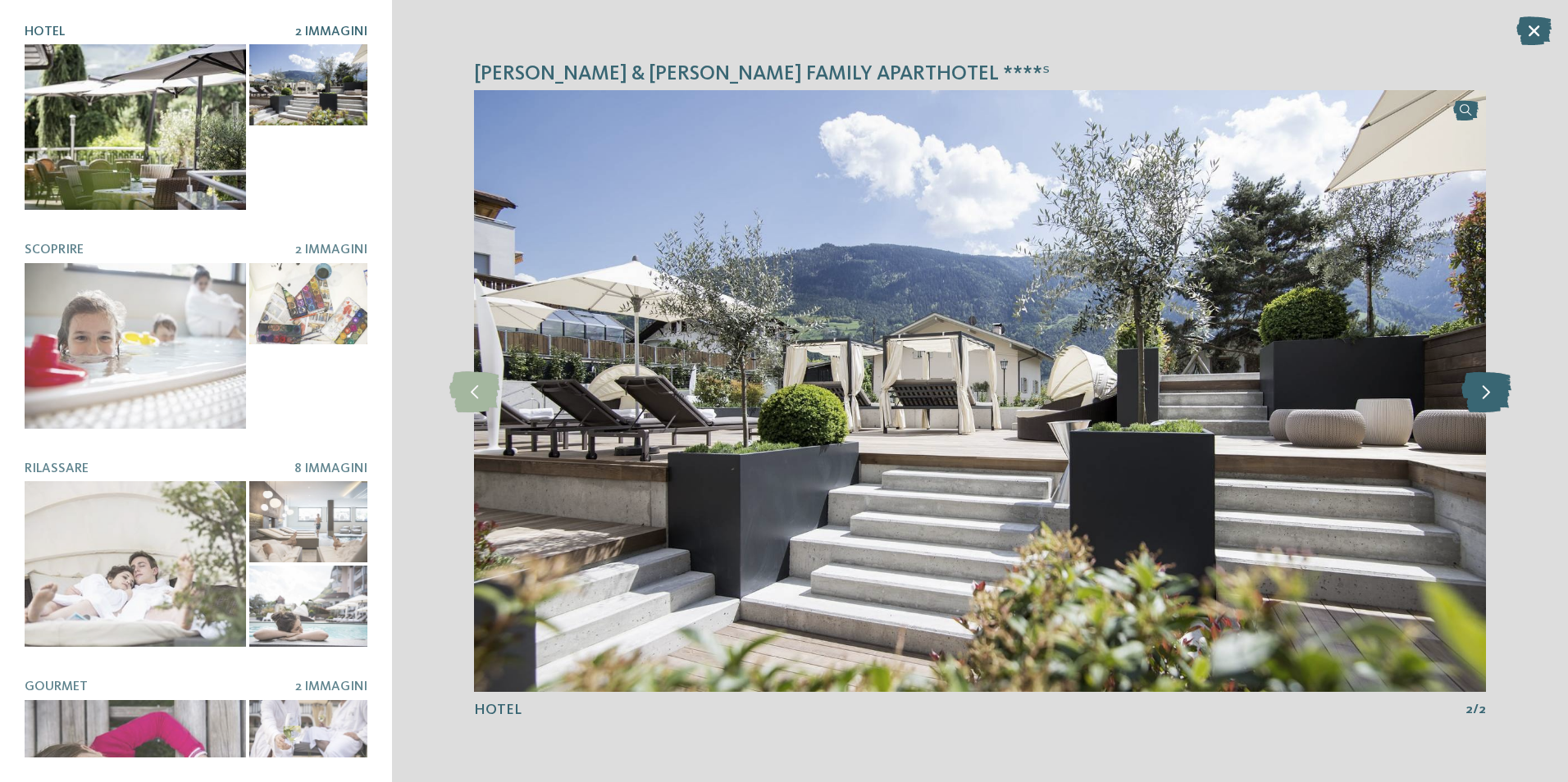
click at [1495, 394] on icon at bounding box center [1486, 391] width 50 height 41
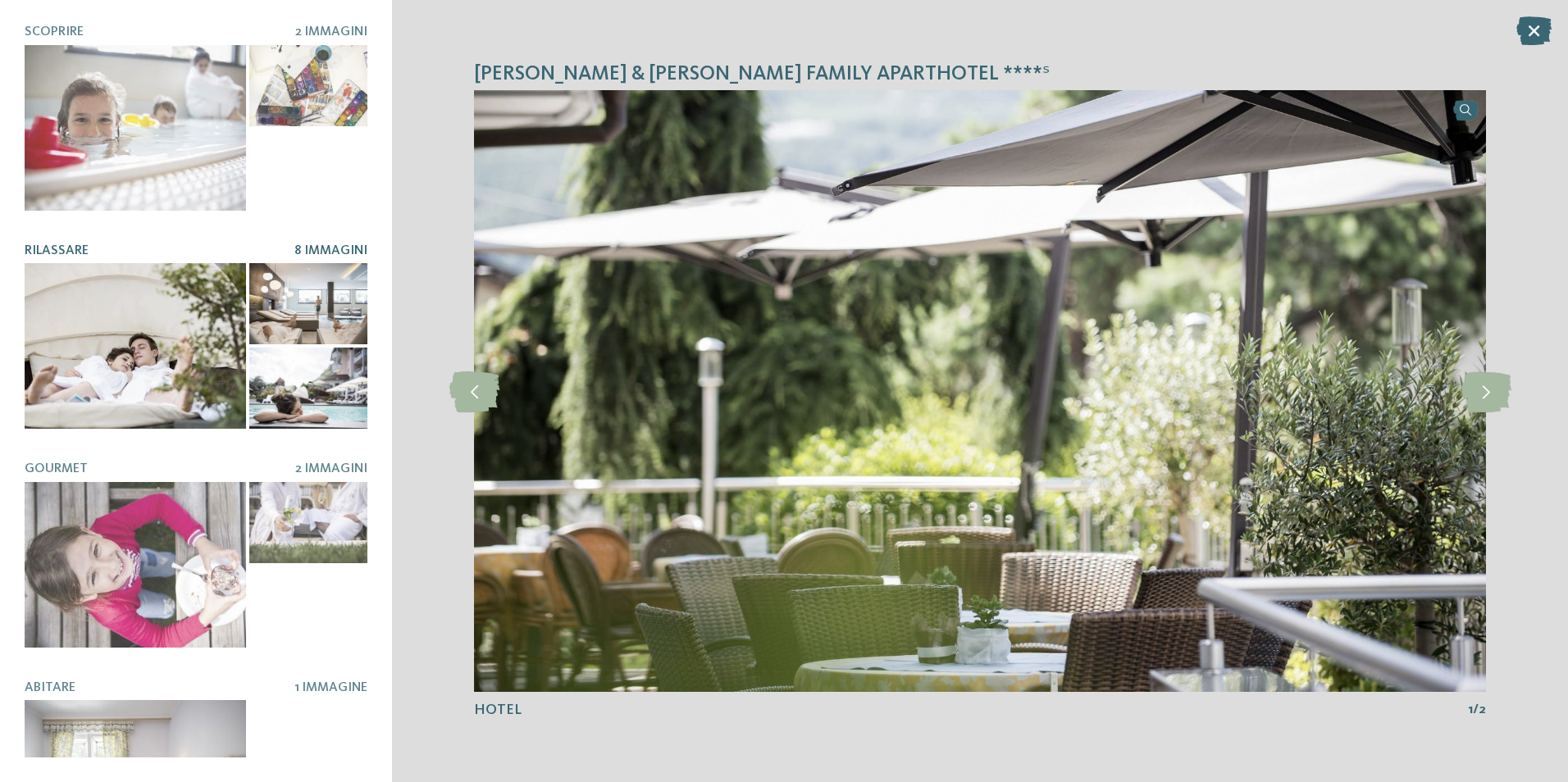
scroll to position [246, 0]
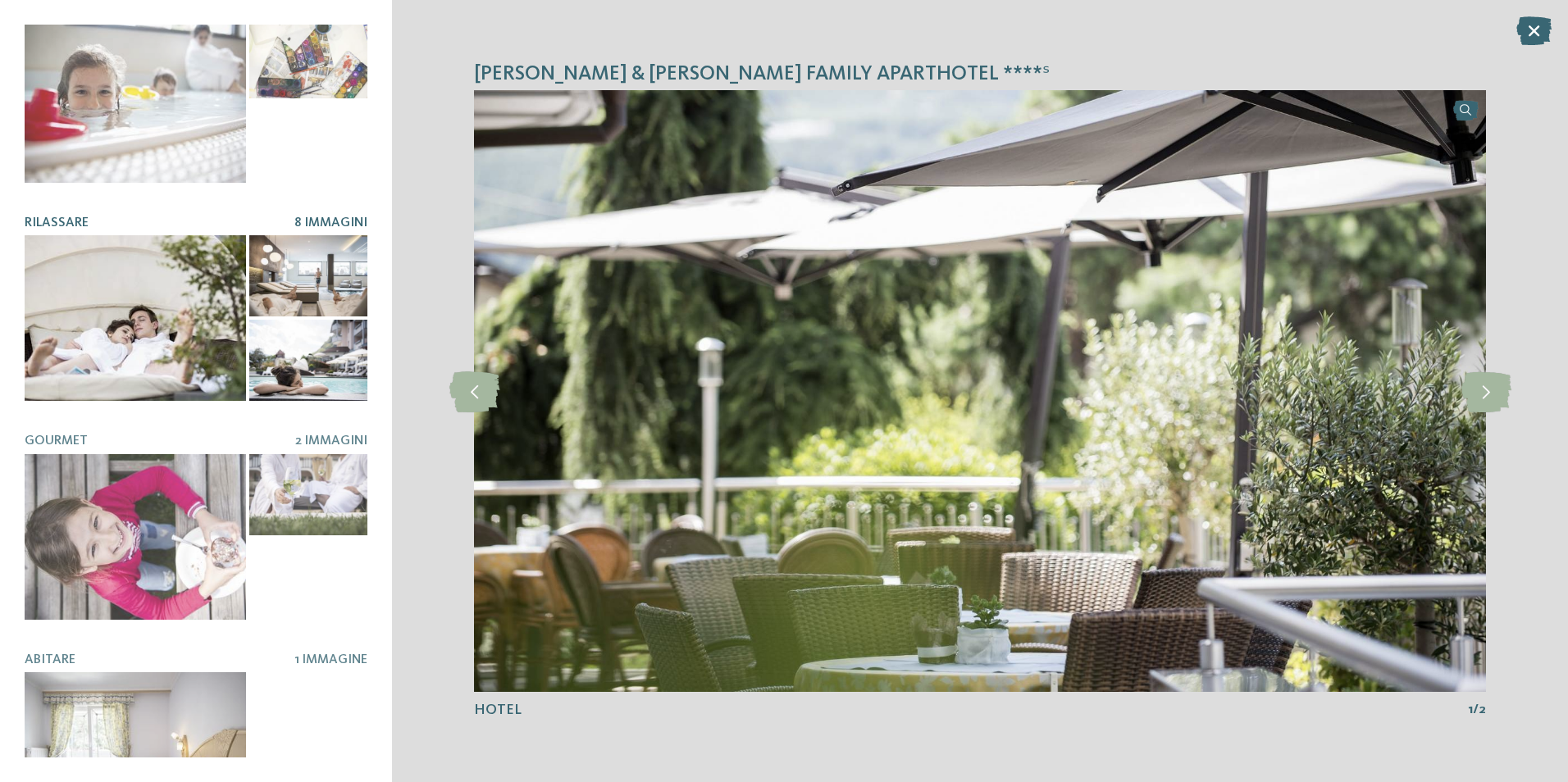
click at [165, 268] on div at bounding box center [136, 317] width 221 height 165
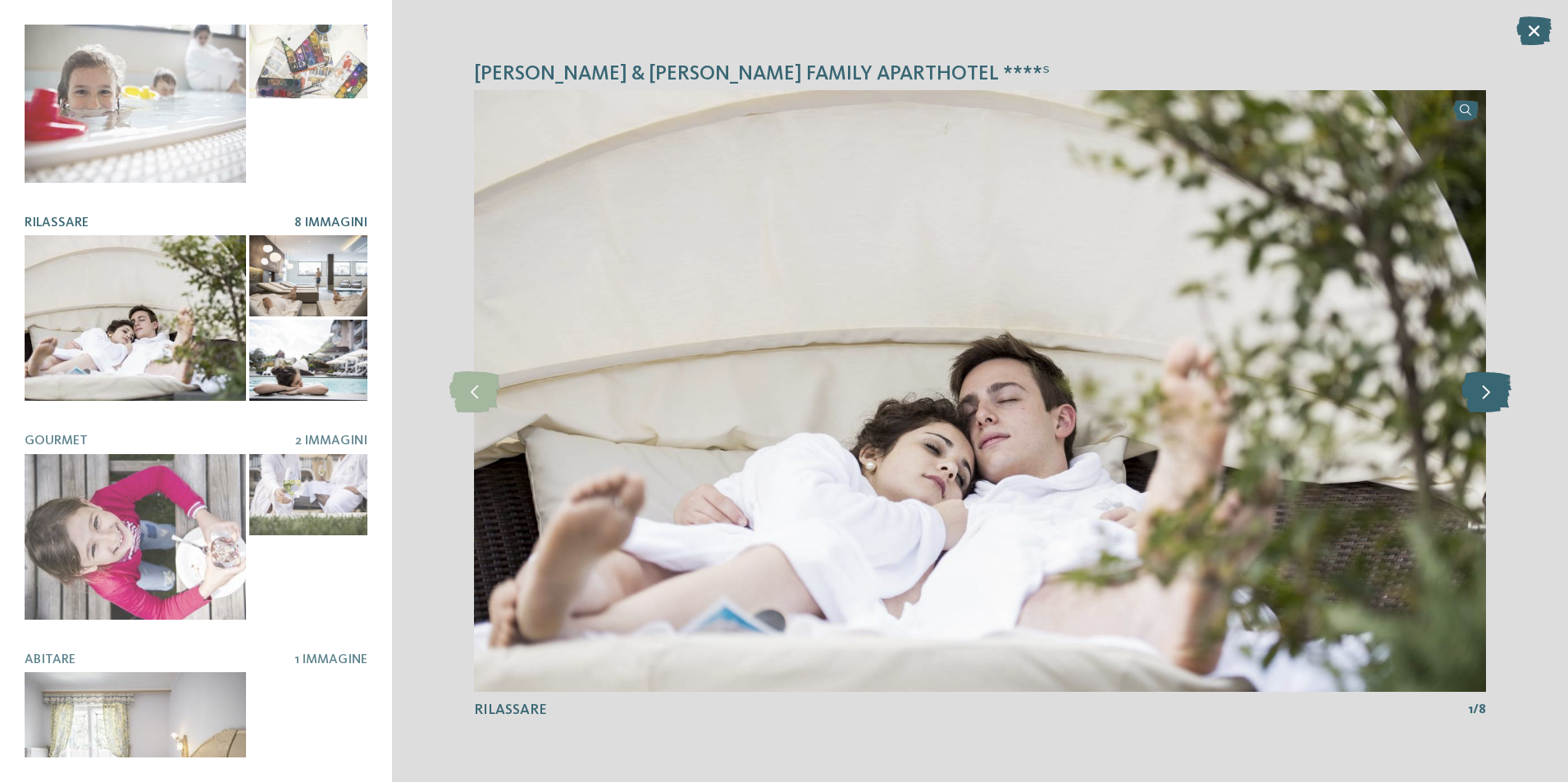
click at [1493, 389] on icon at bounding box center [1486, 391] width 50 height 41
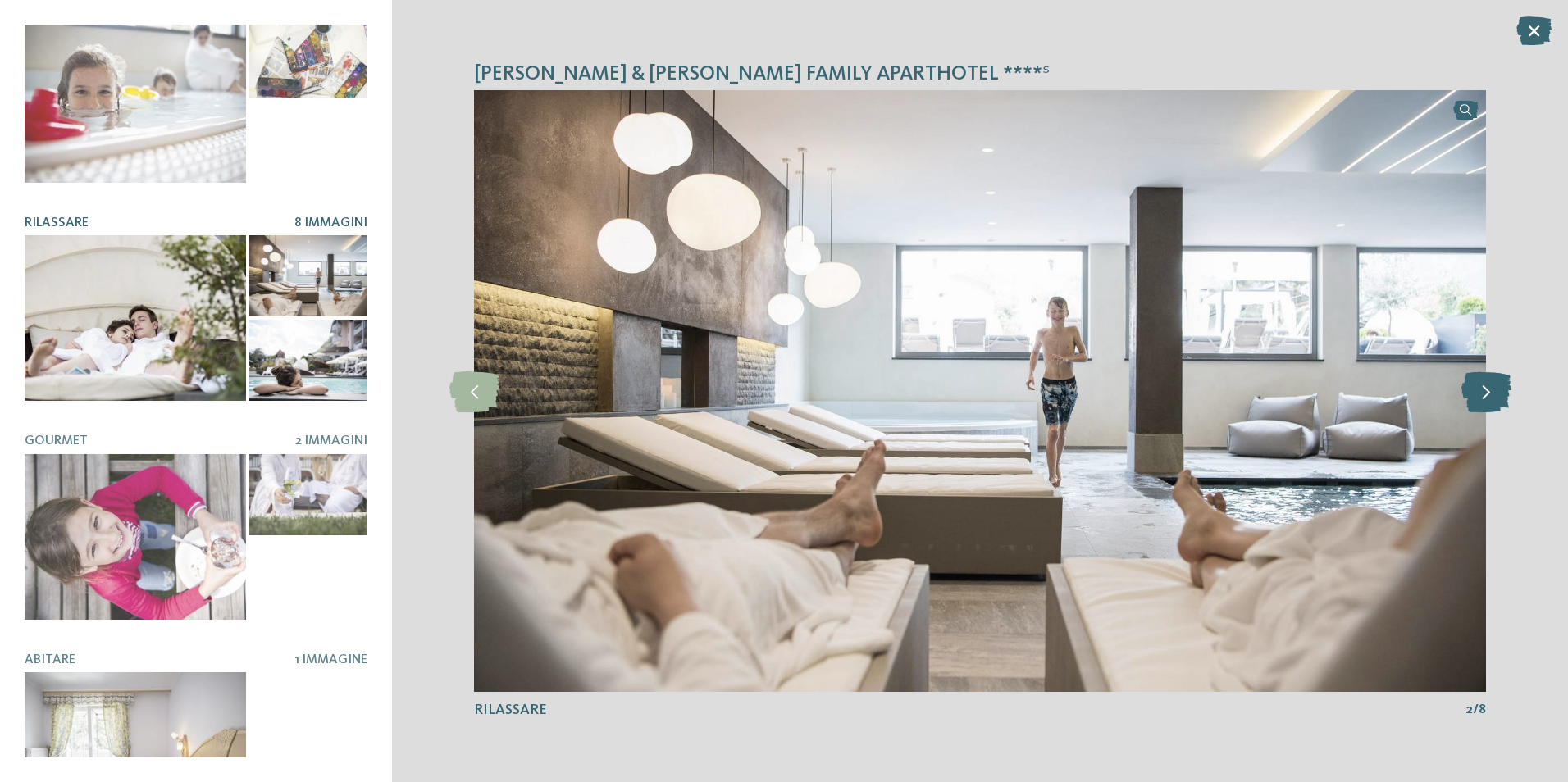
click at [1493, 389] on icon at bounding box center [1486, 391] width 50 height 41
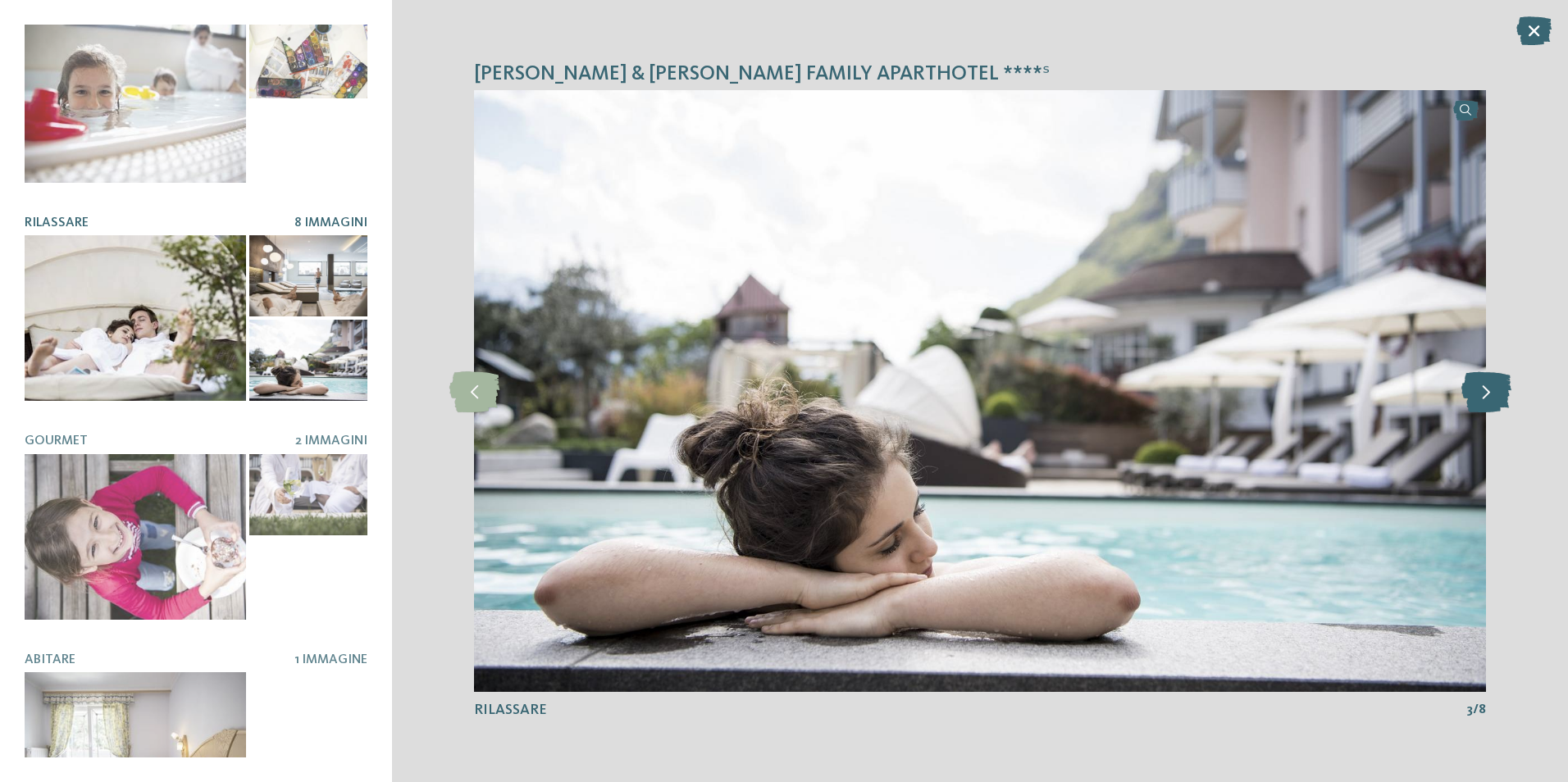
click at [1493, 389] on icon at bounding box center [1486, 391] width 50 height 41
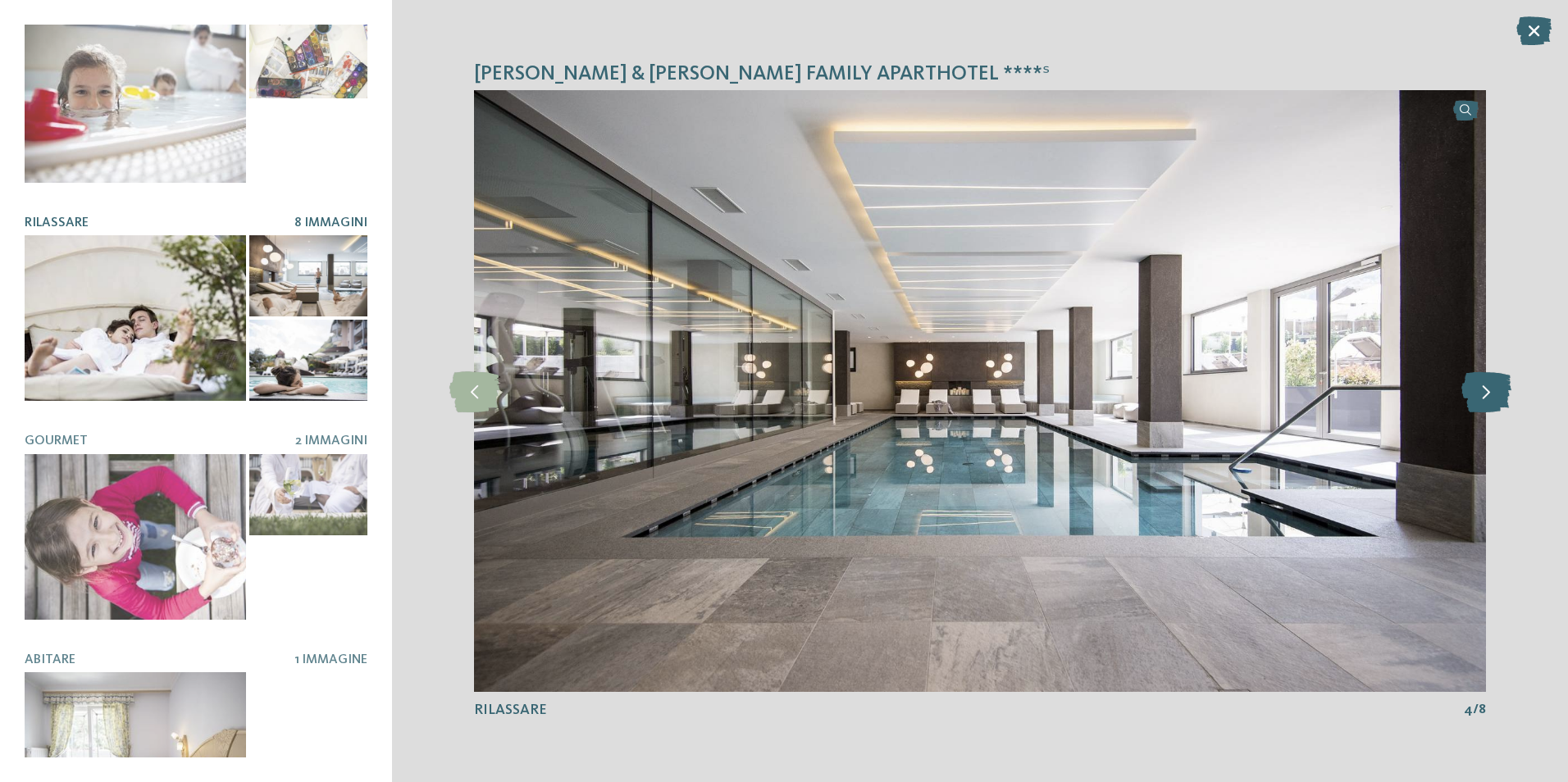
click at [1493, 389] on icon at bounding box center [1486, 391] width 50 height 41
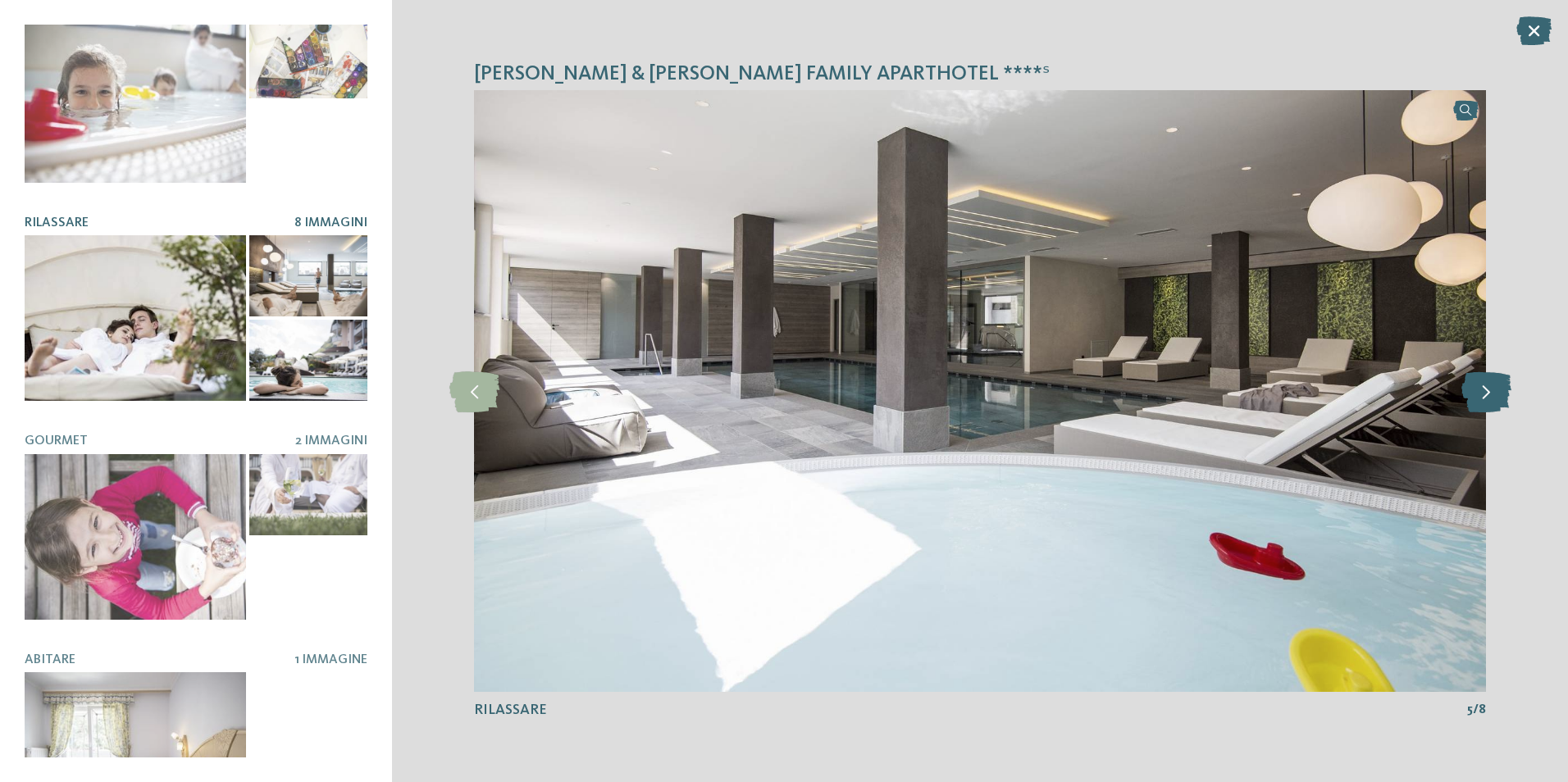
click at [1493, 389] on icon at bounding box center [1486, 391] width 50 height 41
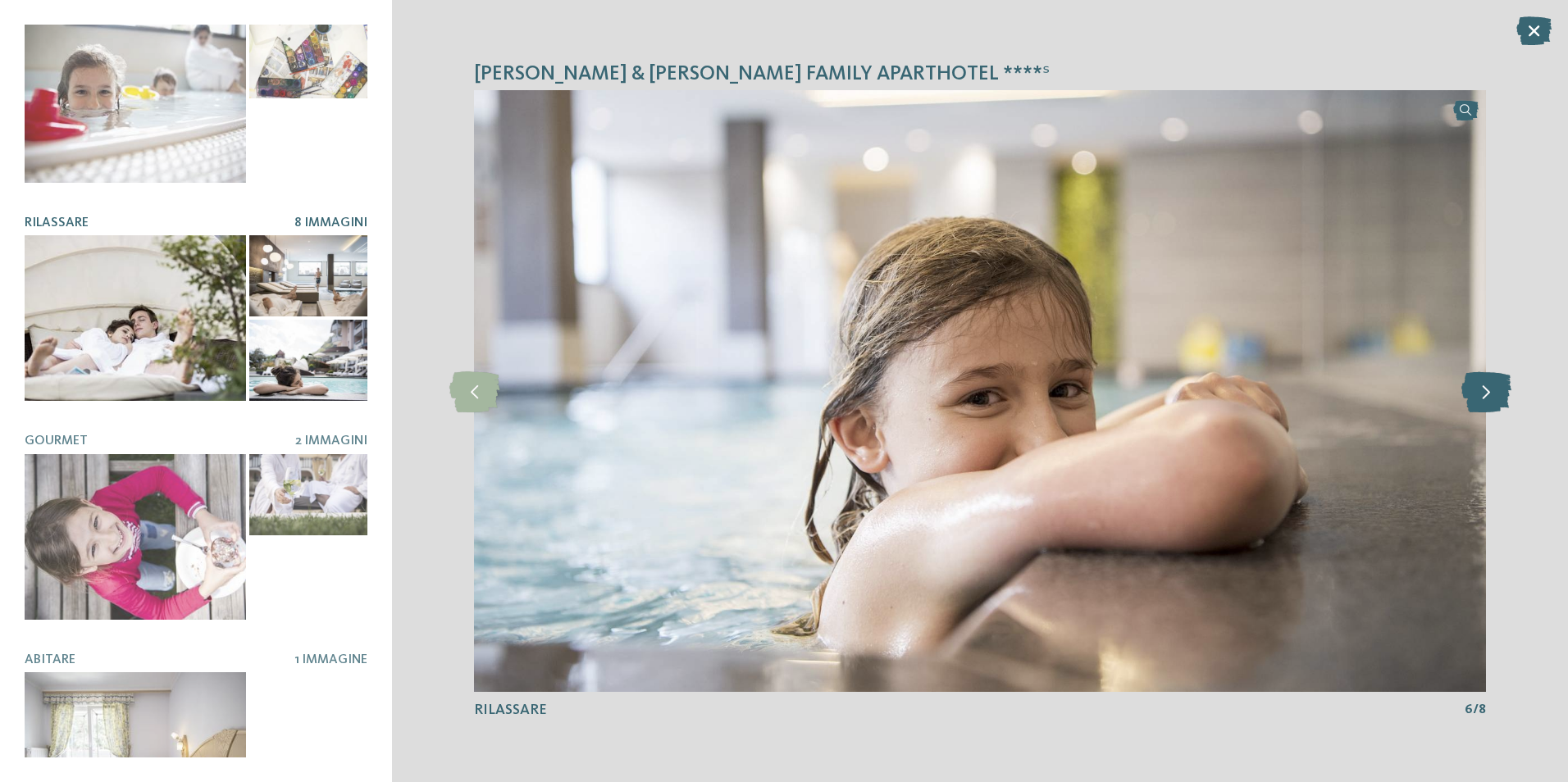
click at [1493, 389] on icon at bounding box center [1486, 391] width 50 height 41
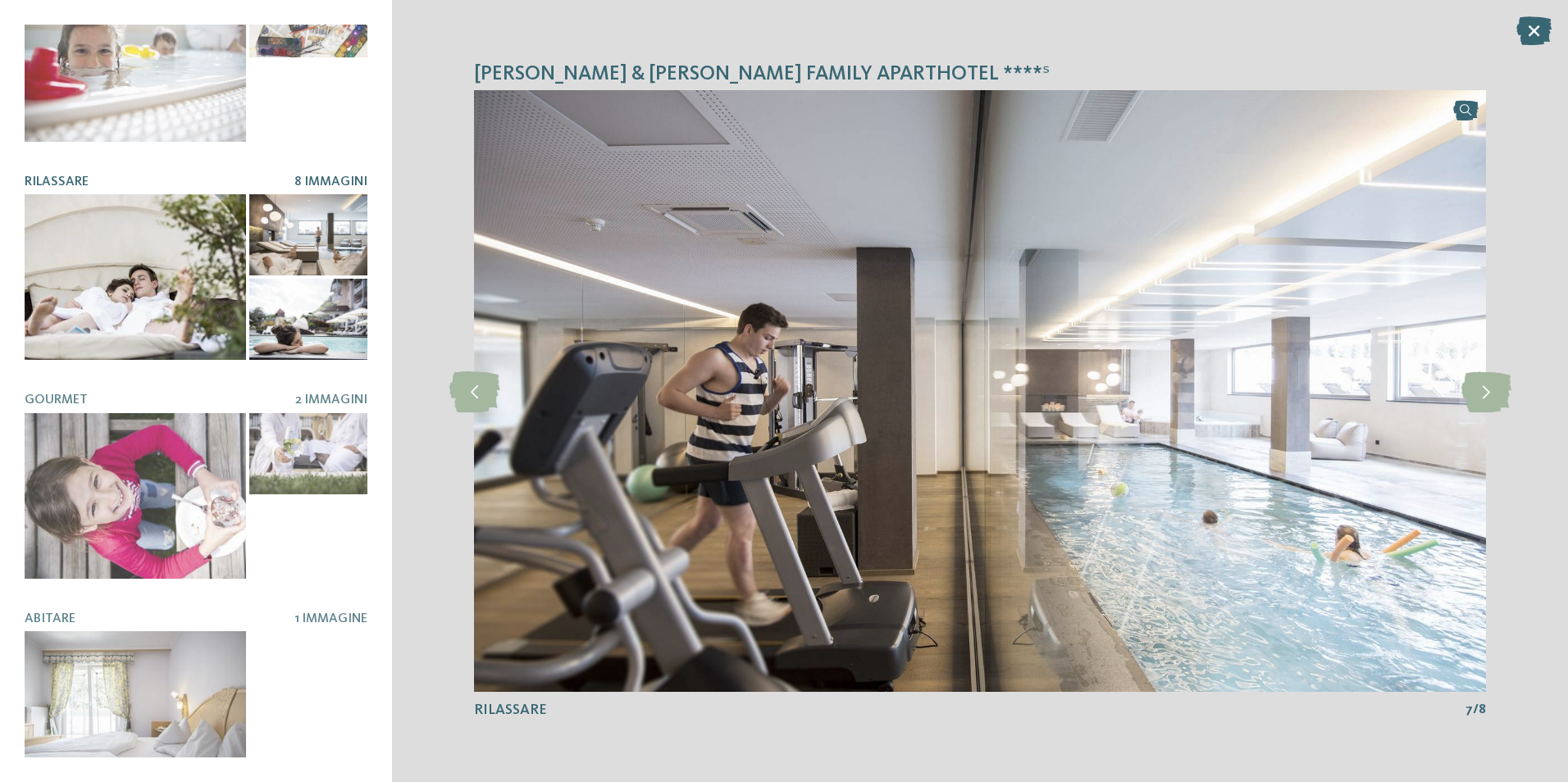
scroll to position [306, 0]
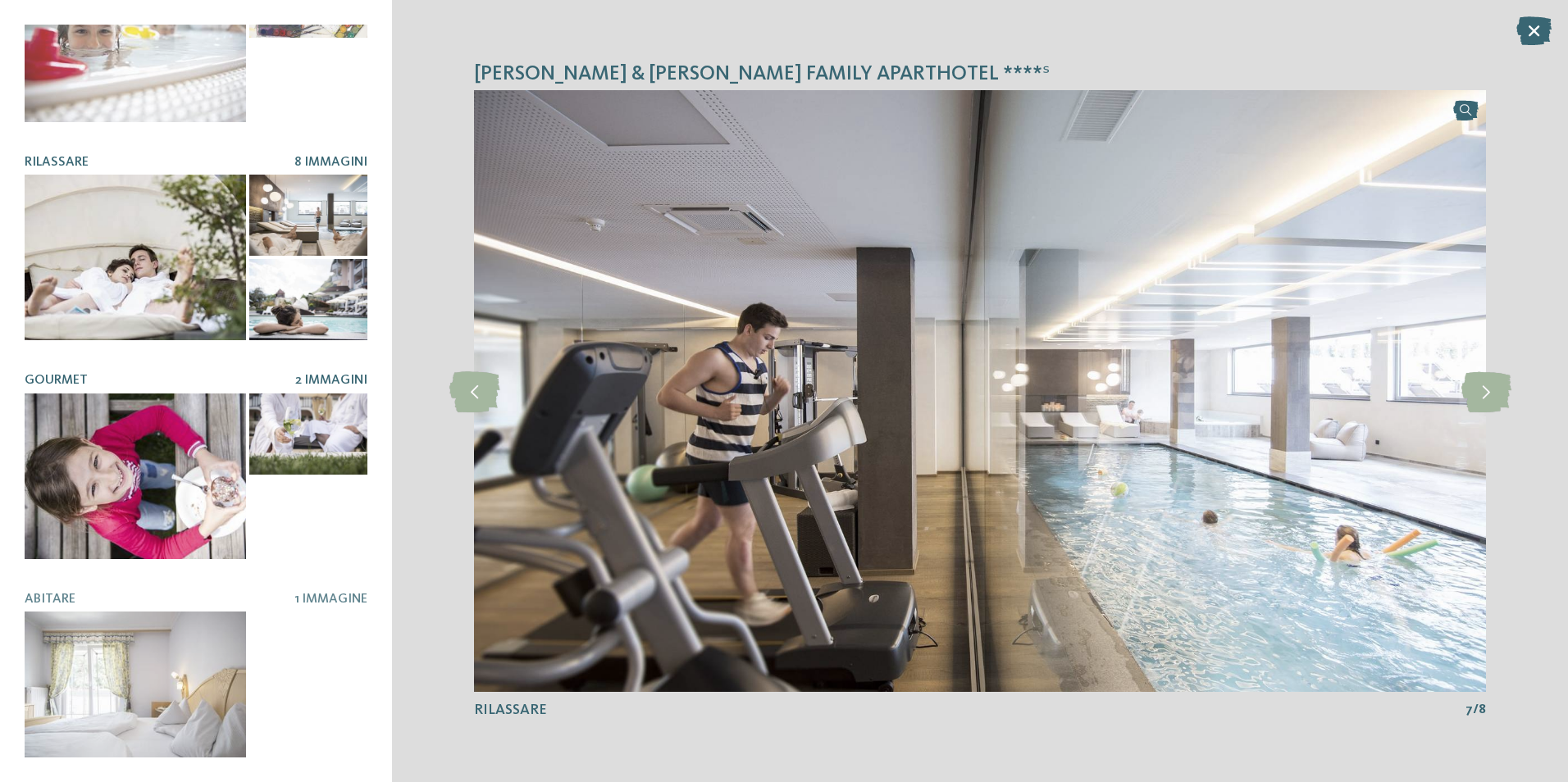
click at [116, 454] on div at bounding box center [136, 476] width 221 height 165
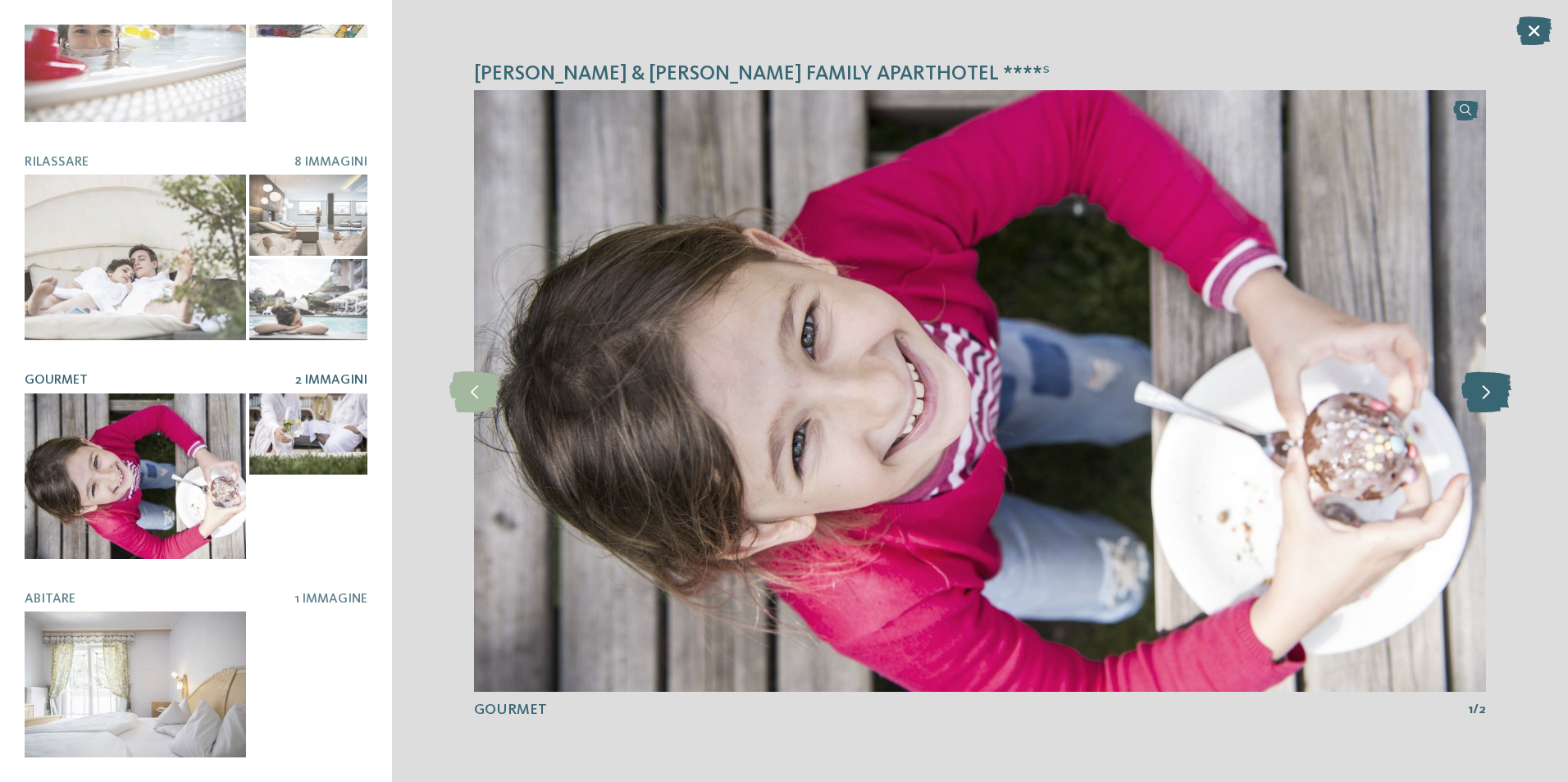
click at [1488, 390] on icon at bounding box center [1486, 391] width 50 height 41
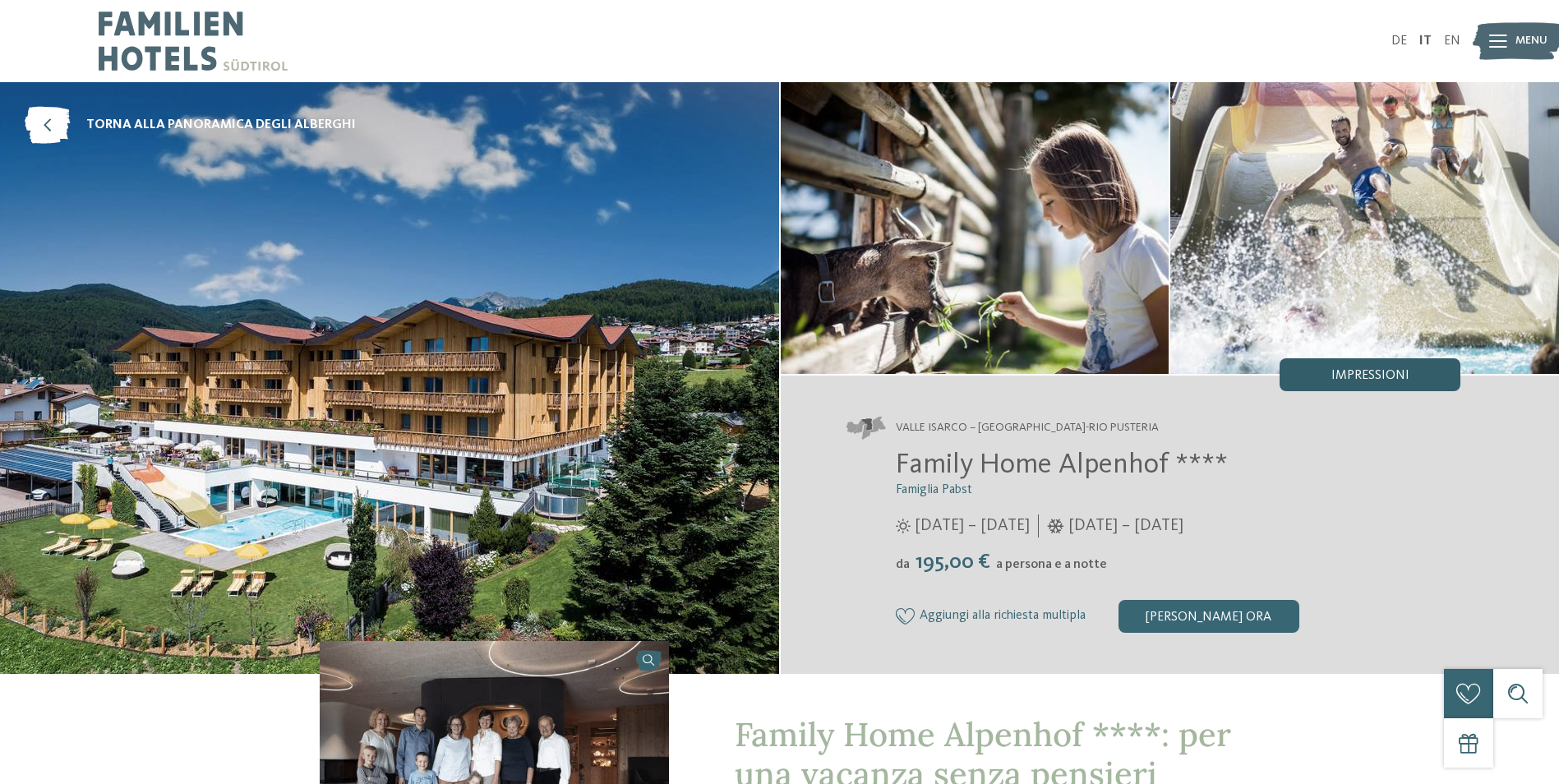
click at [1410, 369] on div "Impressioni" at bounding box center [1370, 375] width 181 height 33
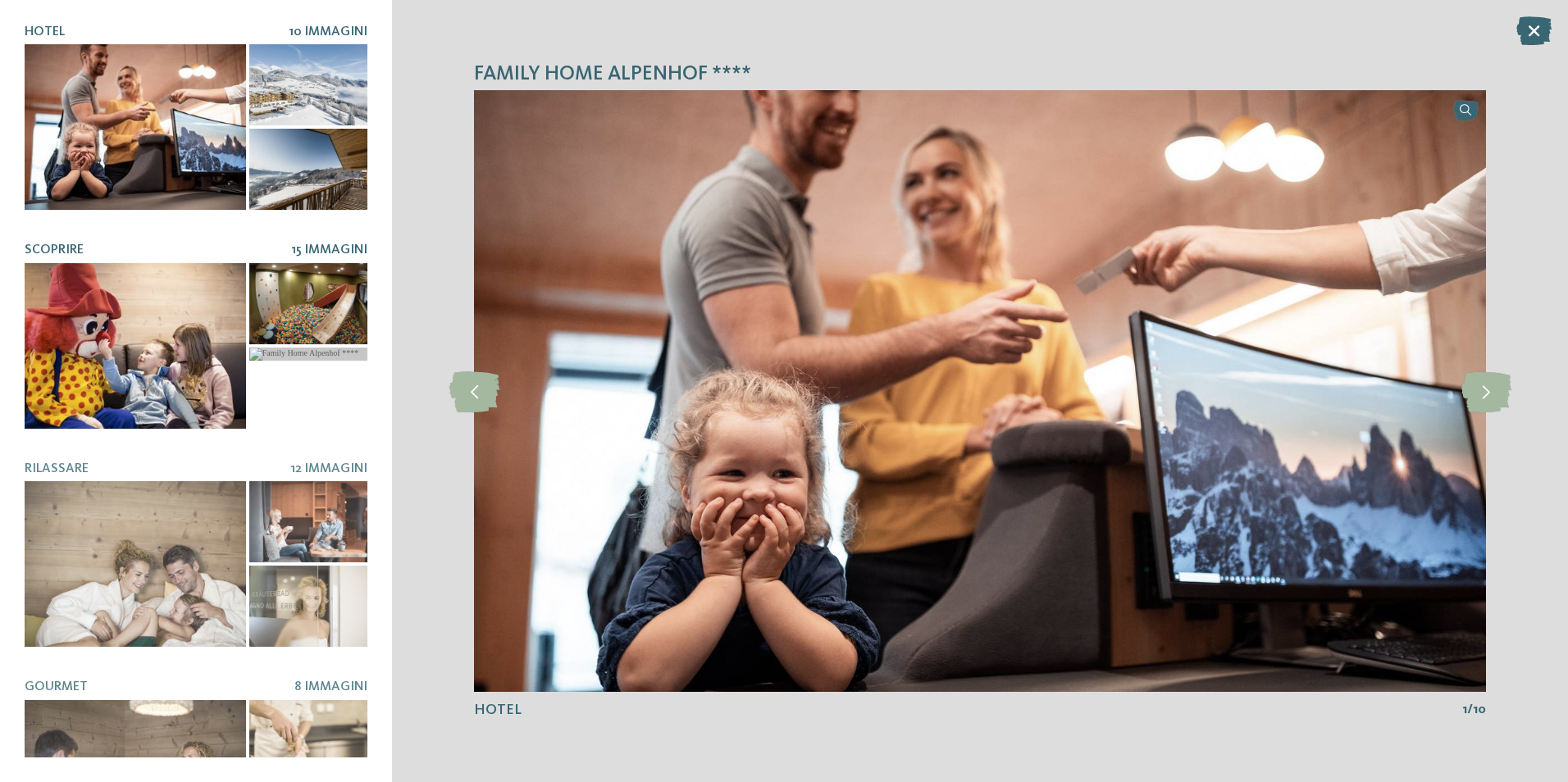
click at [309, 298] on div at bounding box center [309, 304] width 118 height 81
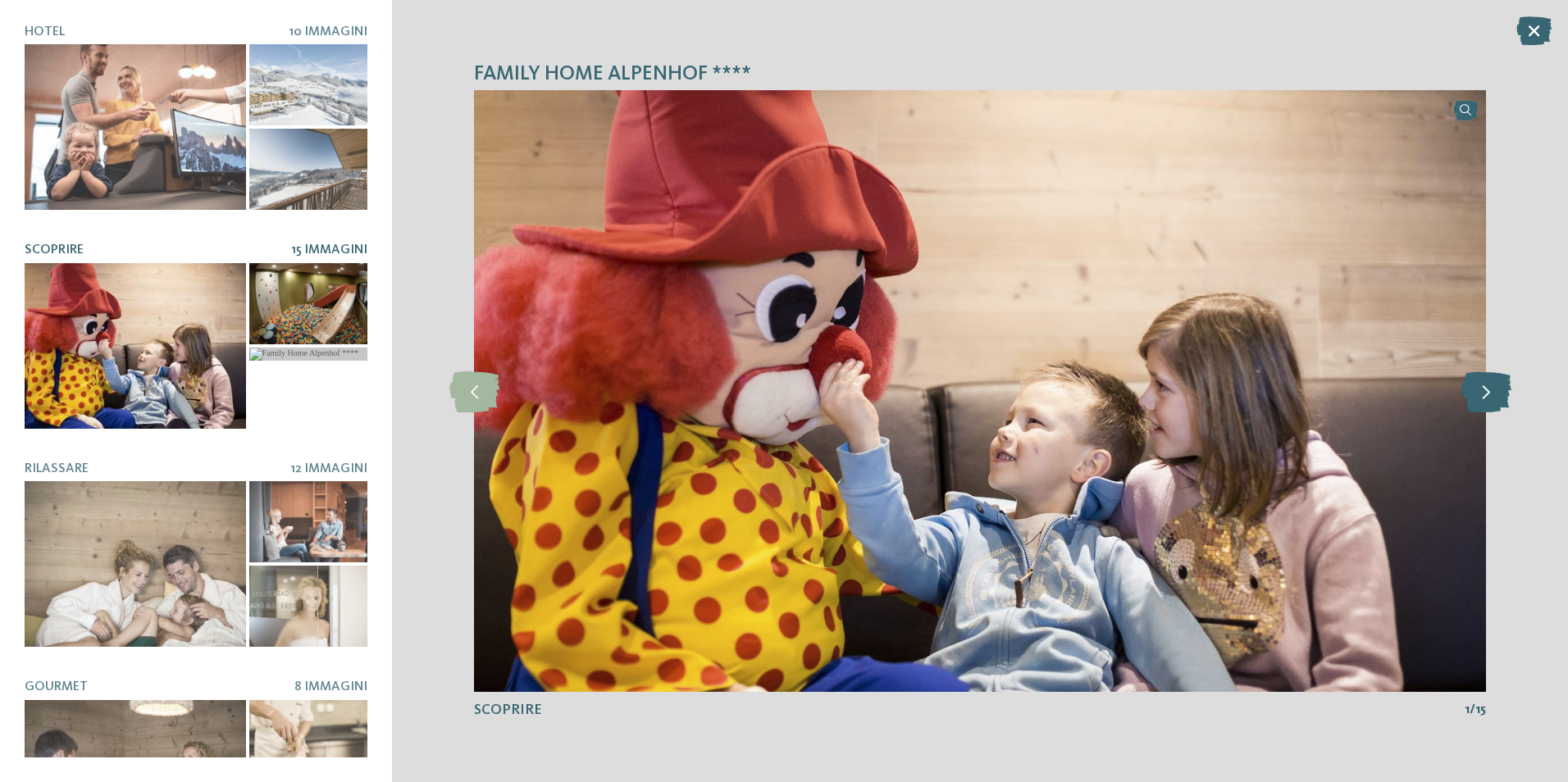
click at [1500, 387] on icon at bounding box center [1486, 391] width 50 height 41
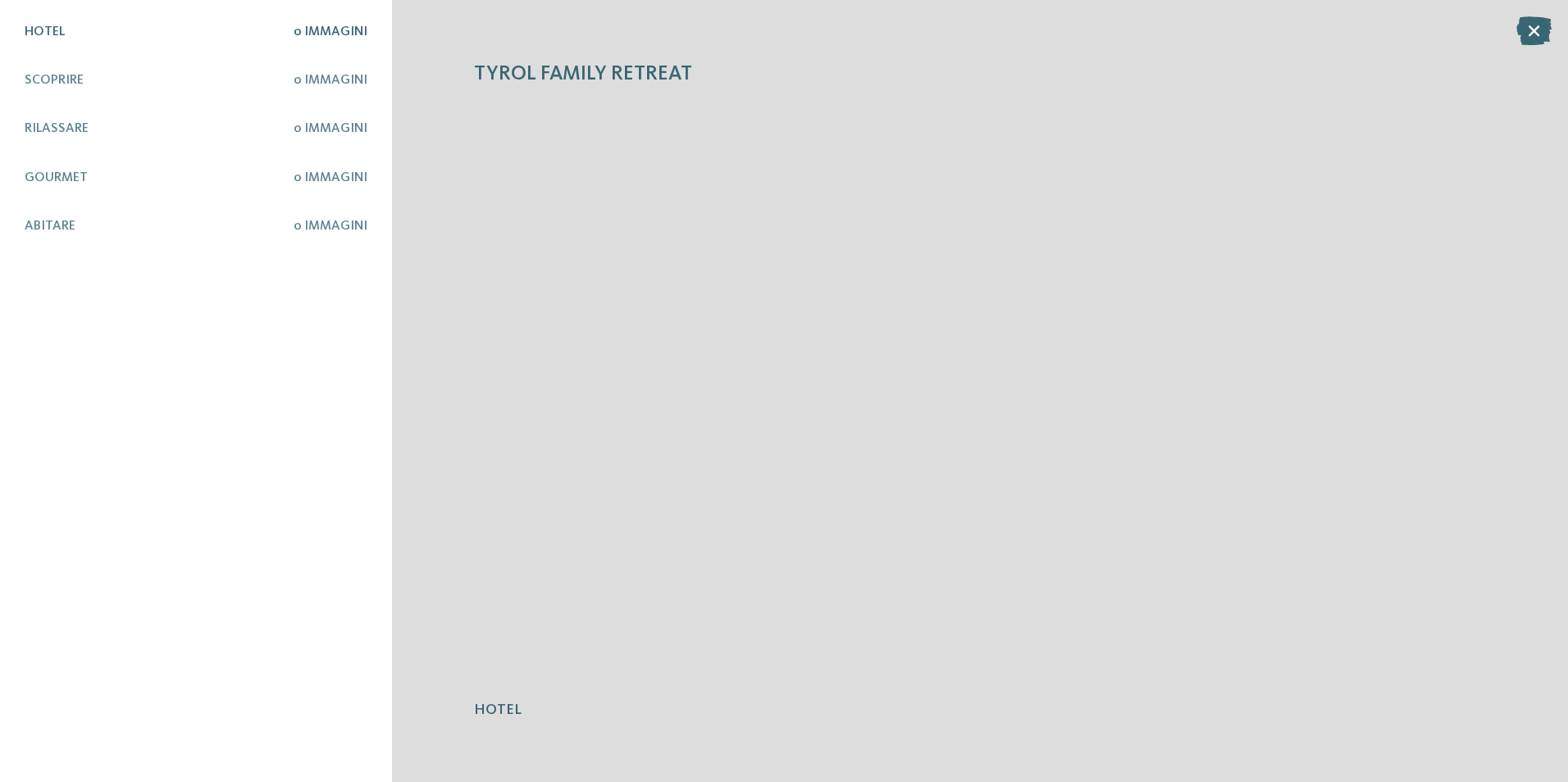
click at [313, 30] on span "0 Immagini" at bounding box center [330, 32] width 74 height 13
click at [337, 87] on span "0 Immagini" at bounding box center [330, 80] width 74 height 13
click at [50, 80] on span "Scoprire" at bounding box center [54, 80] width 59 height 13
